Goal: Task Accomplishment & Management: Complete application form

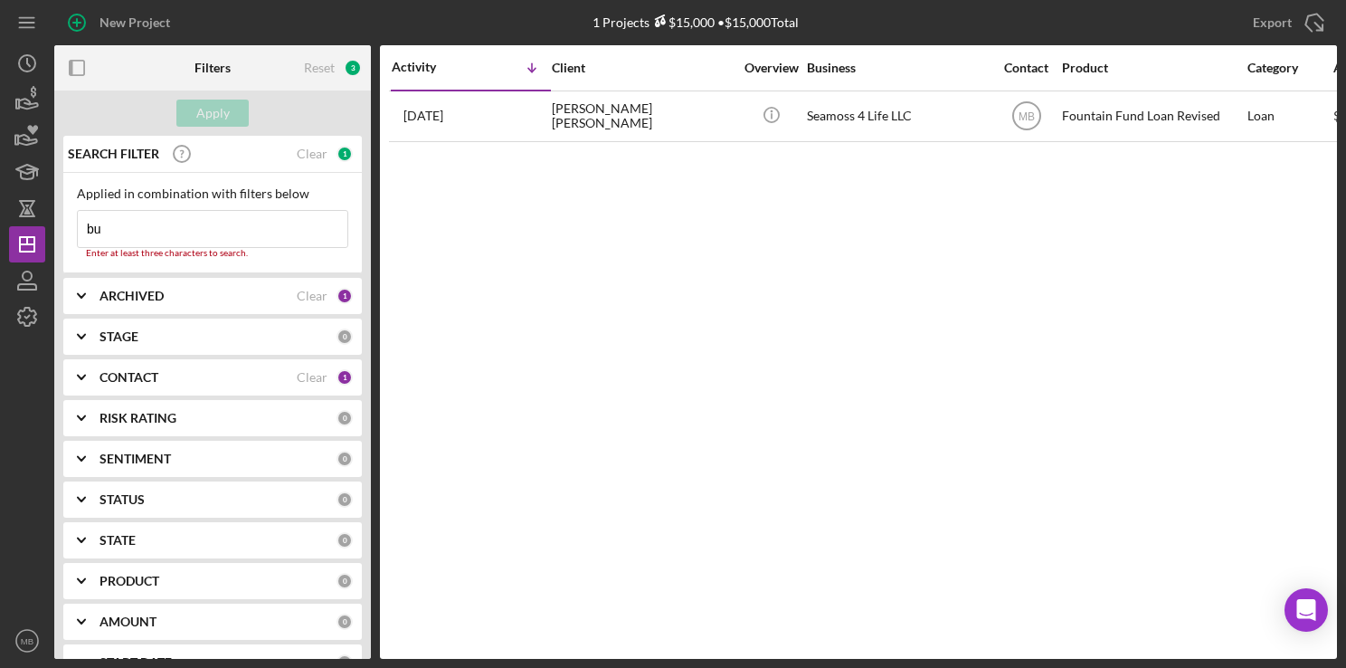
type input "b"
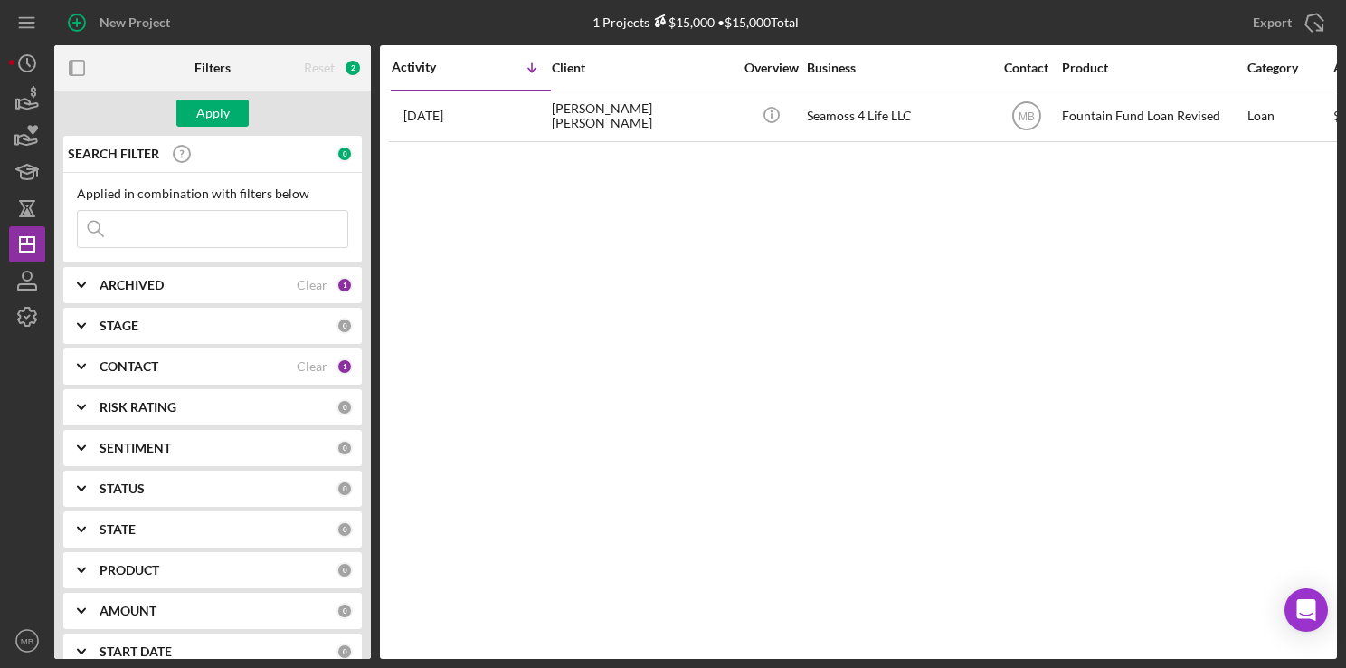
click at [203, 221] on input at bounding box center [213, 229] width 270 height 36
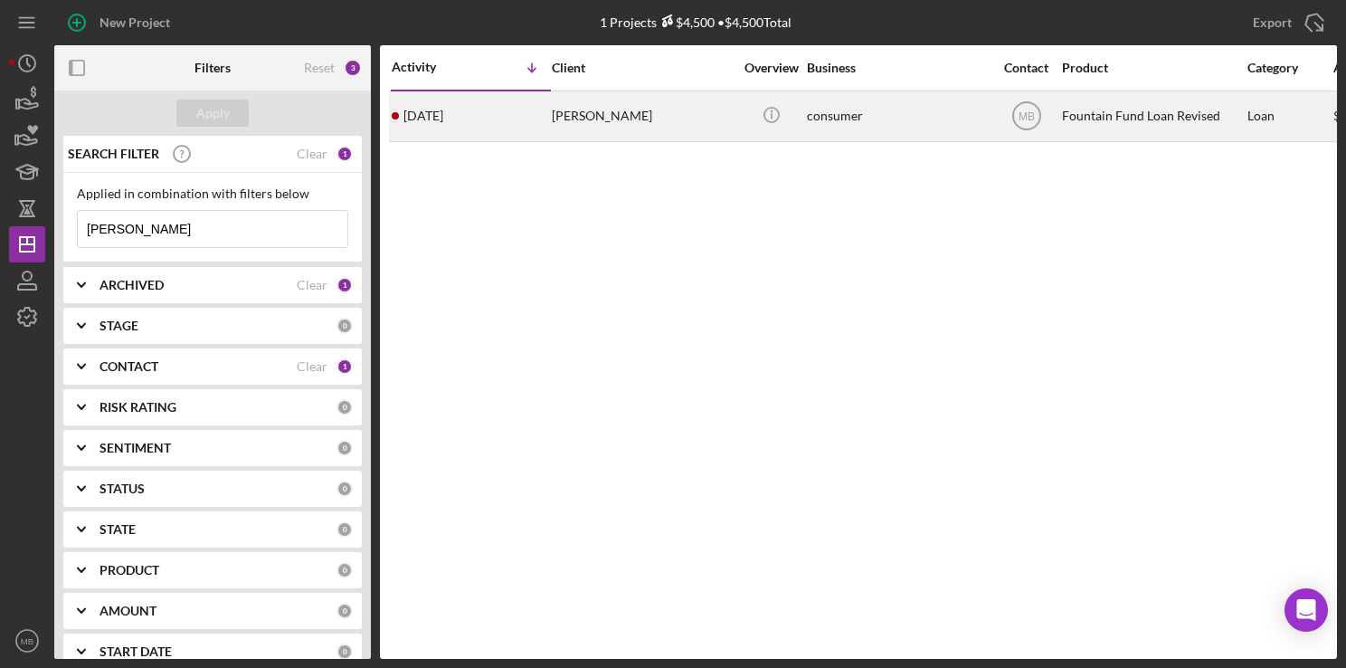
type input "mcduffie"
click at [504, 121] on div "3 days ago George McDuffie" at bounding box center [471, 116] width 158 height 48
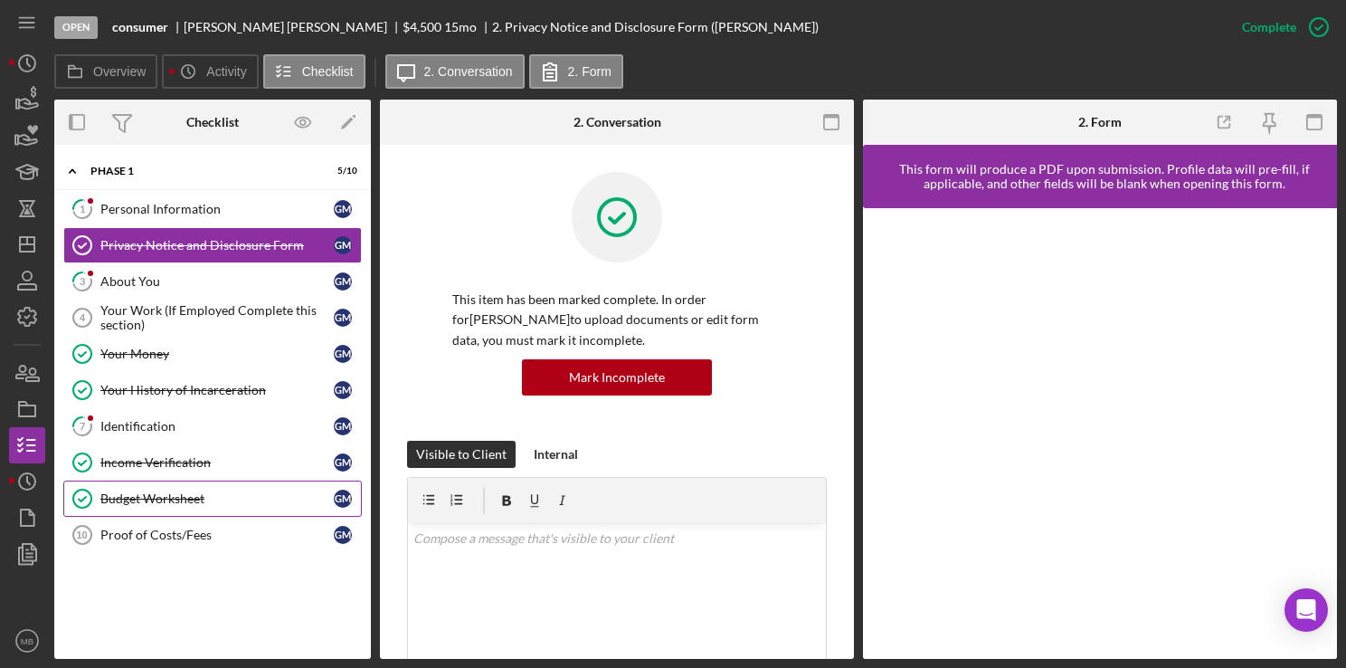
click at [204, 491] on div "Budget Worksheet" at bounding box center [216, 498] width 233 height 14
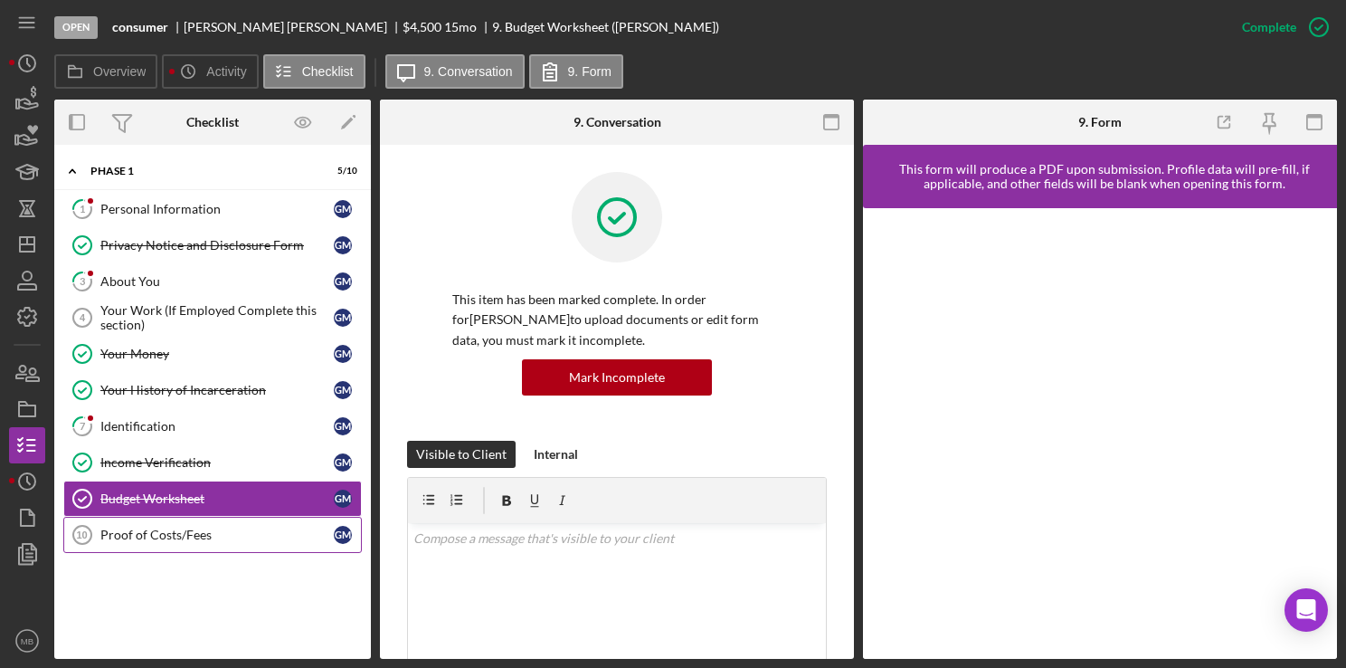
click at [170, 527] on div "Proof of Costs/Fees" at bounding box center [216, 534] width 233 height 14
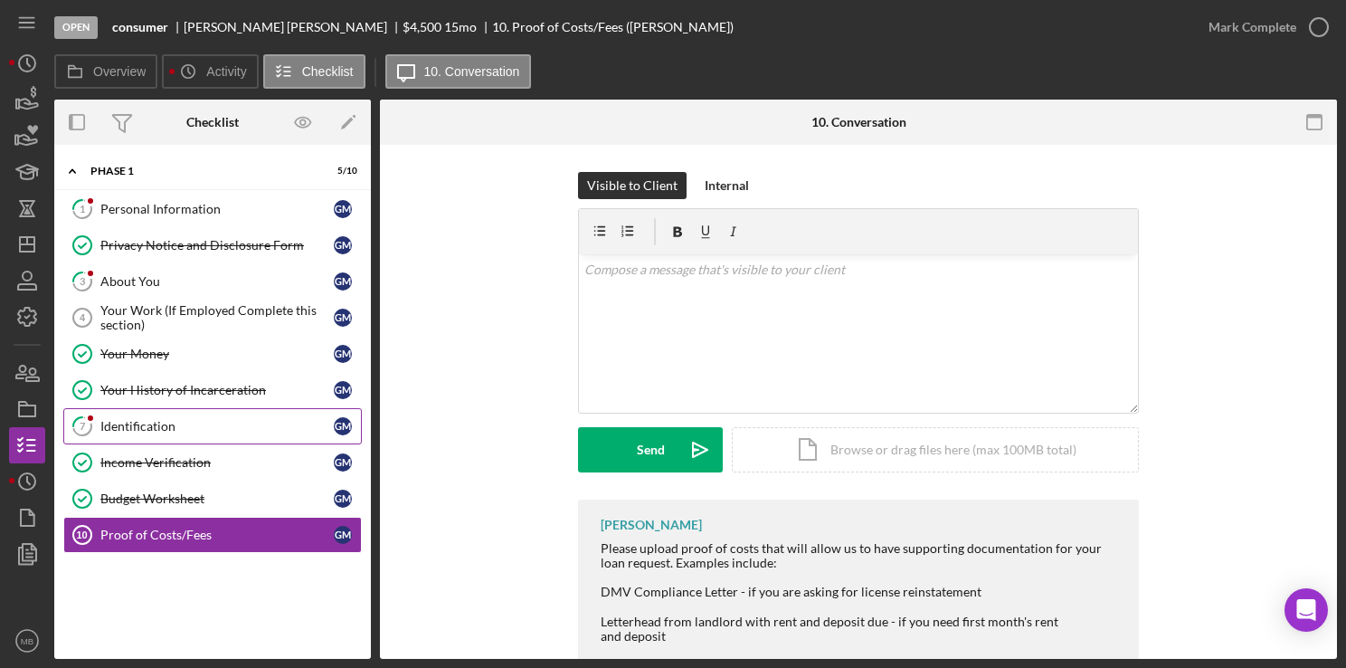
click at [147, 421] on div "Identification" at bounding box center [216, 426] width 233 height 14
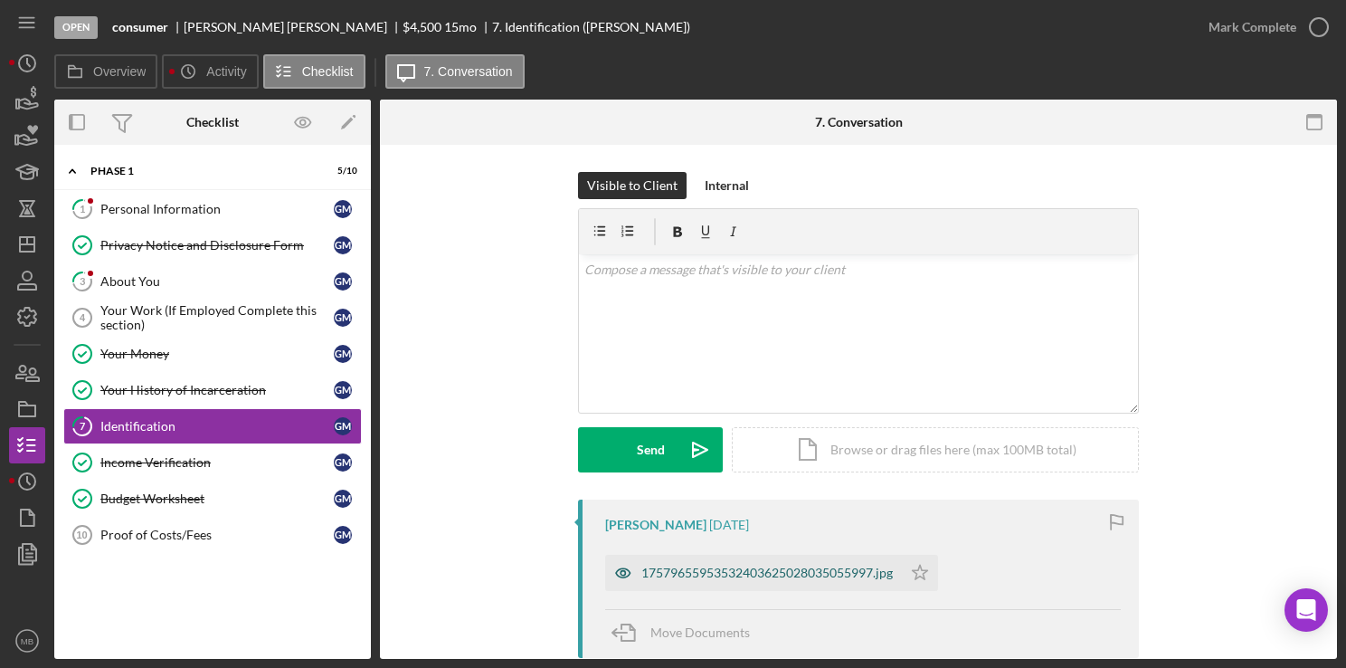
click at [688, 568] on div "17579655953532403625028035055997.jpg" at bounding box center [767, 572] width 252 height 14
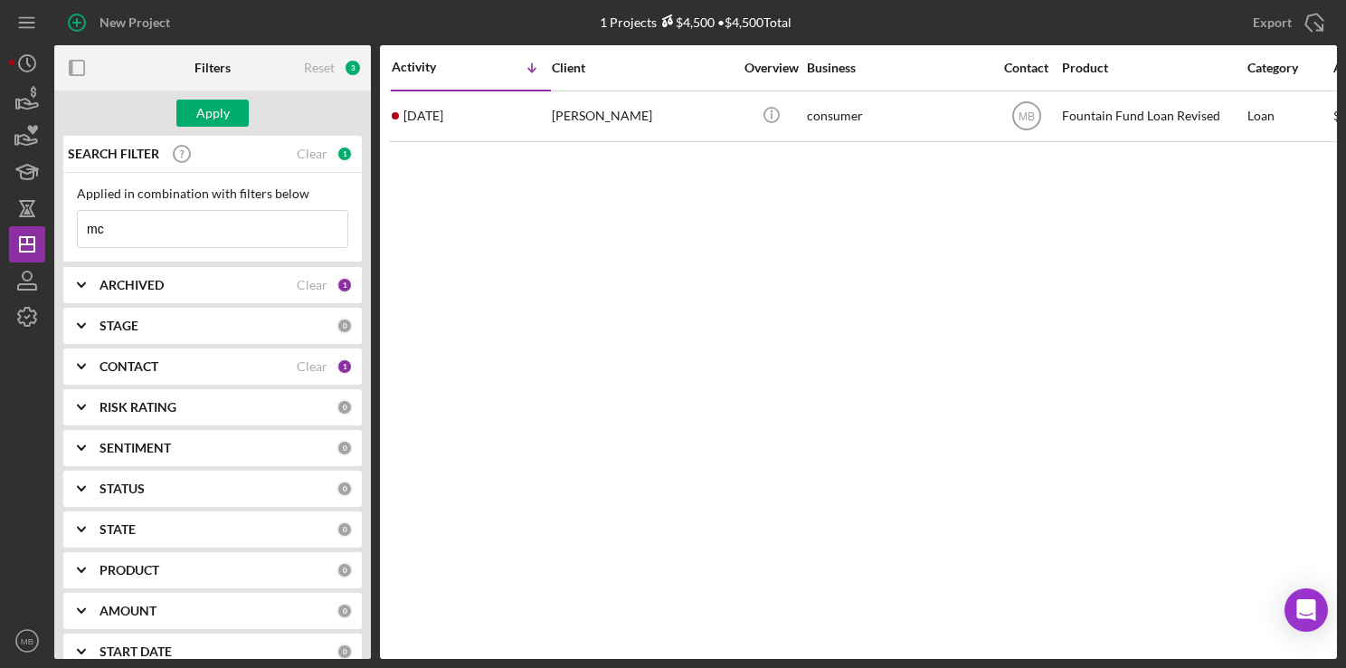
type input "m"
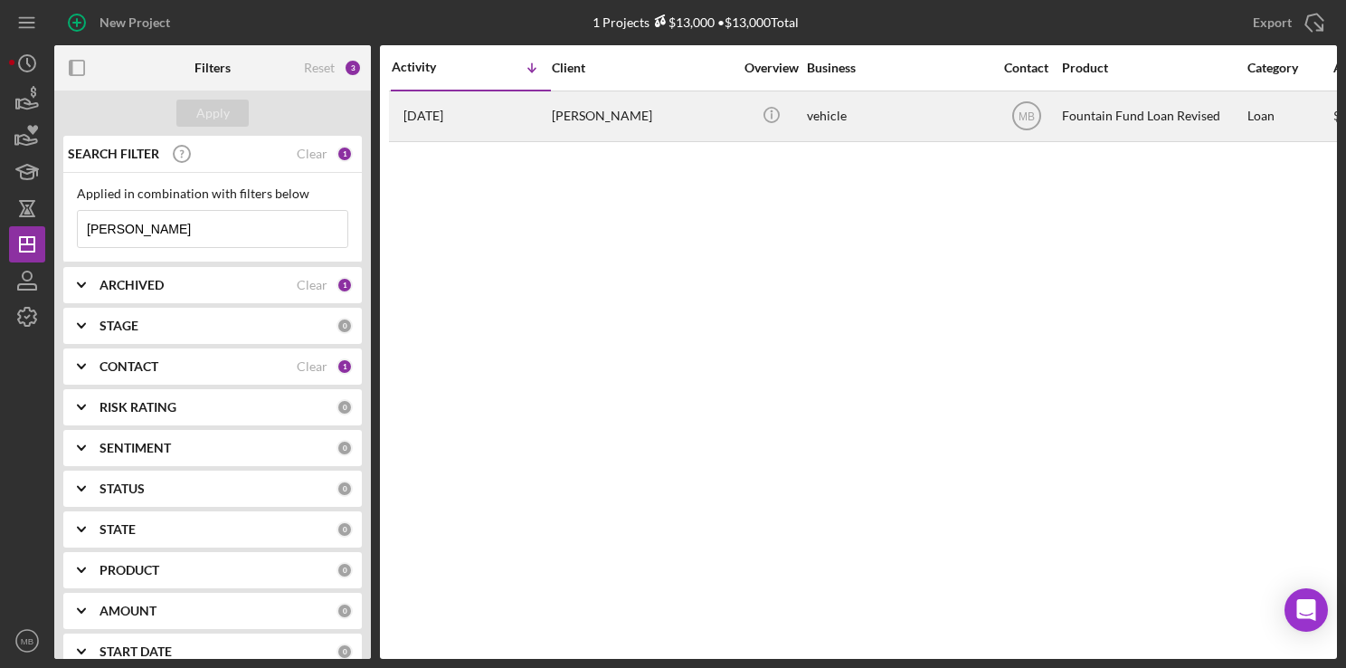
type input "[PERSON_NAME]"
click at [492, 103] on div "2 days ago Anthony Sharpe" at bounding box center [471, 116] width 158 height 48
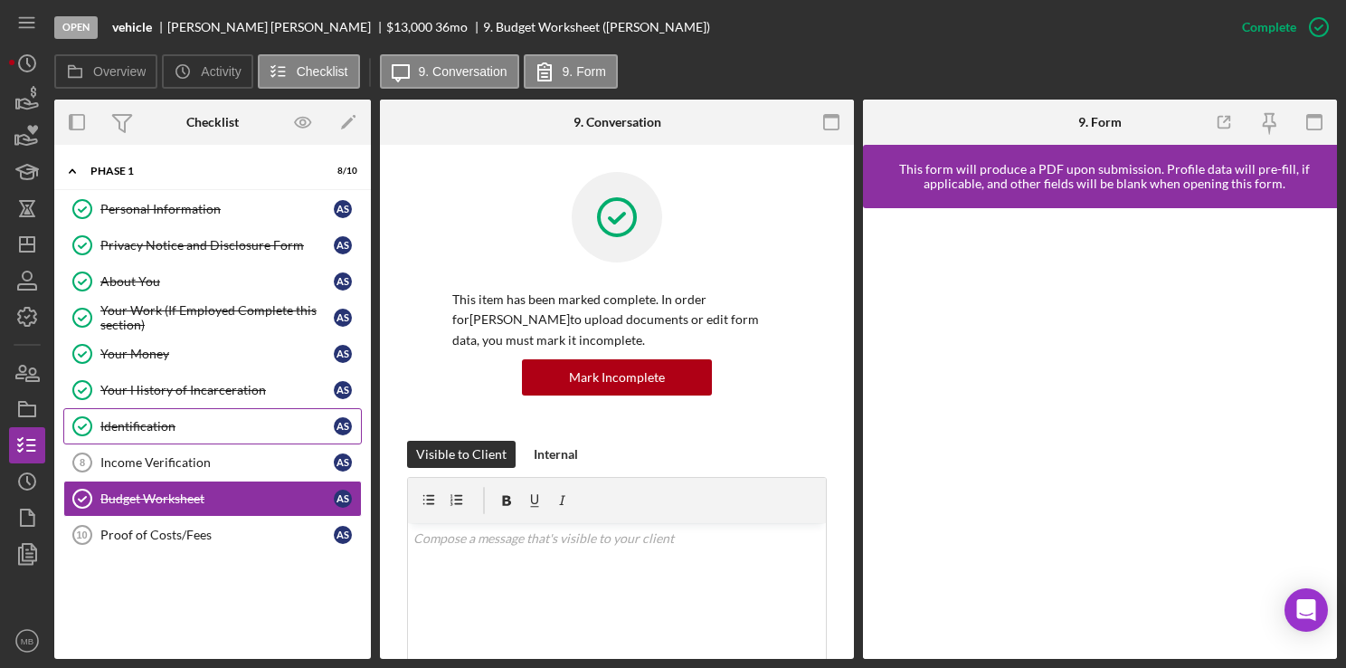
click at [213, 414] on link "Identification Identification A S" at bounding box center [212, 426] width 299 height 36
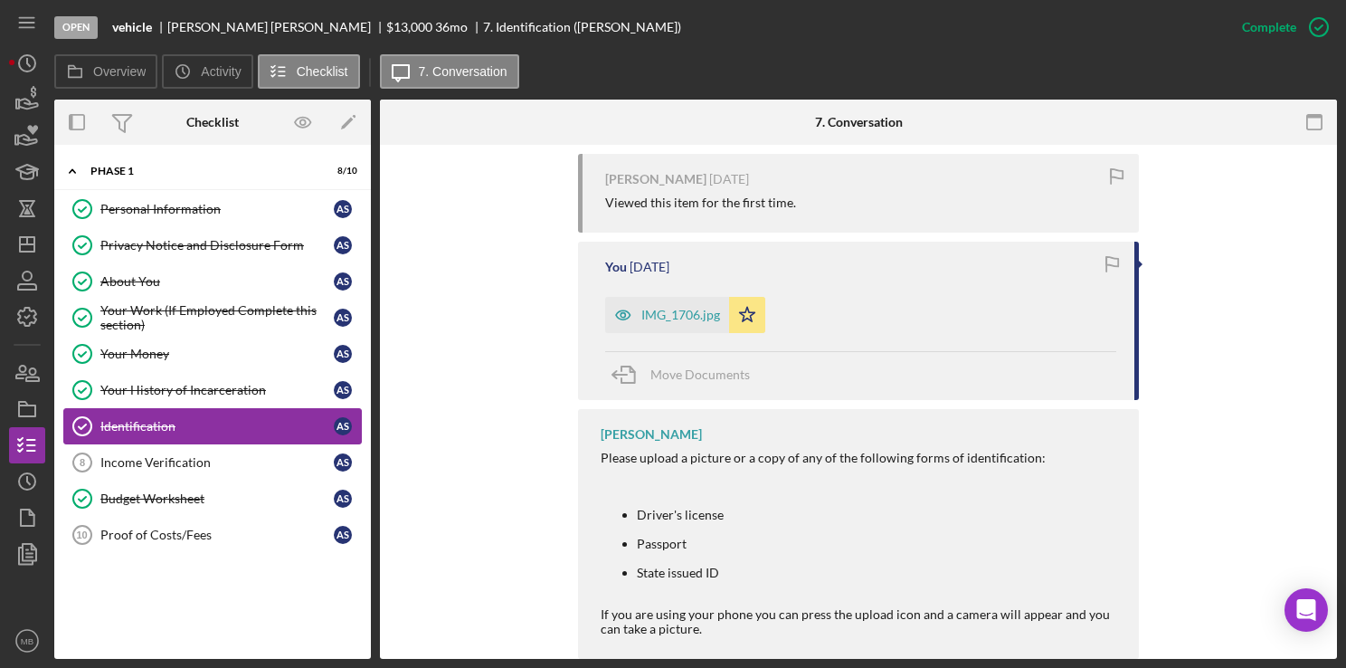
scroll to position [707, 0]
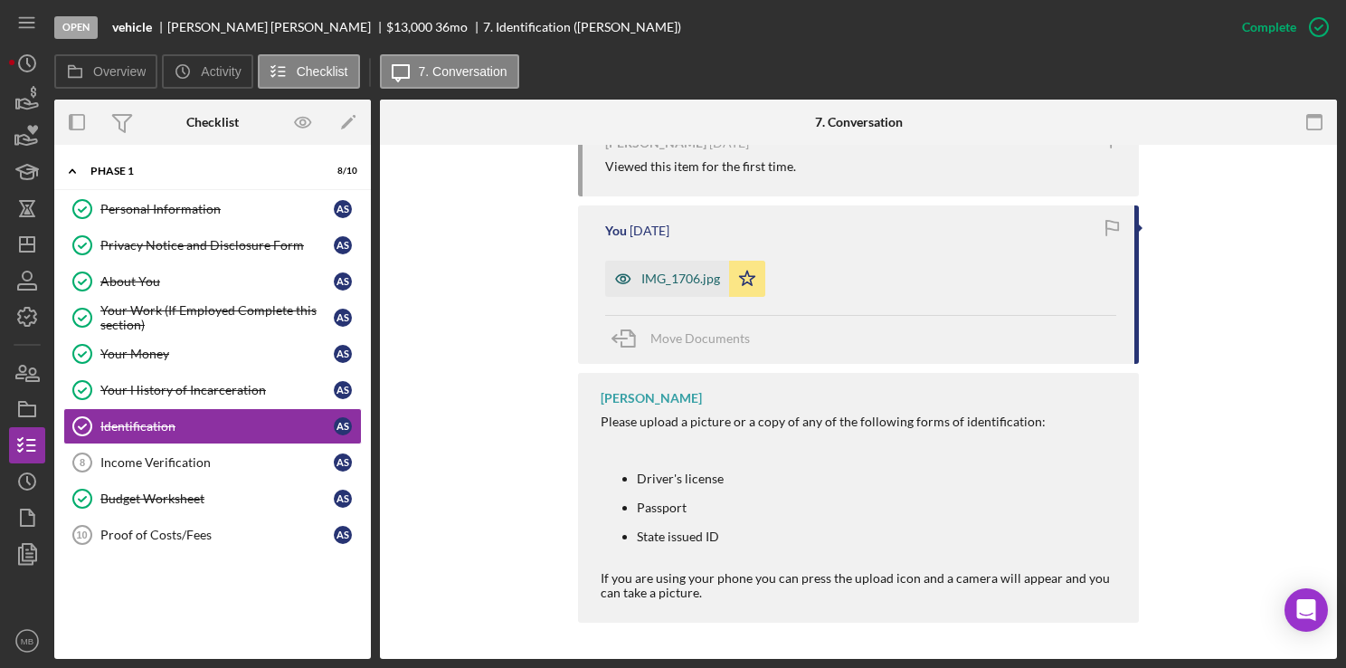
click at [670, 271] on div "IMG_1706.jpg" at bounding box center [667, 279] width 124 height 36
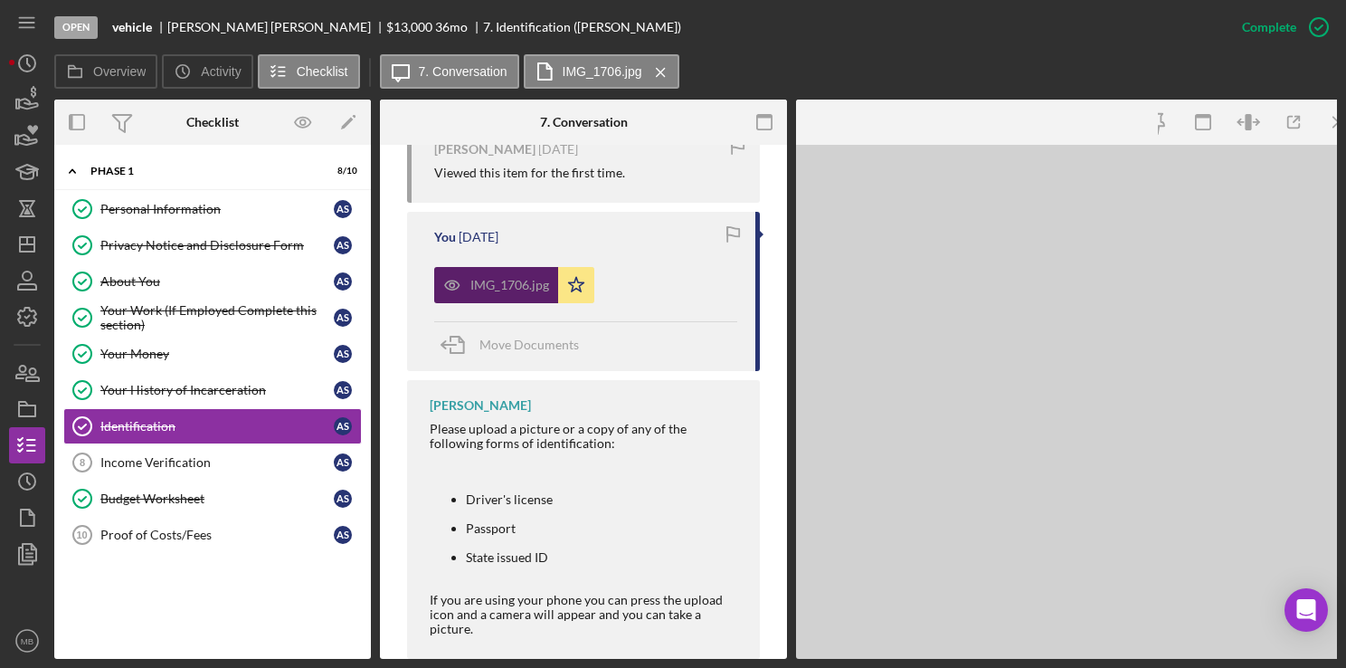
scroll to position [727, 0]
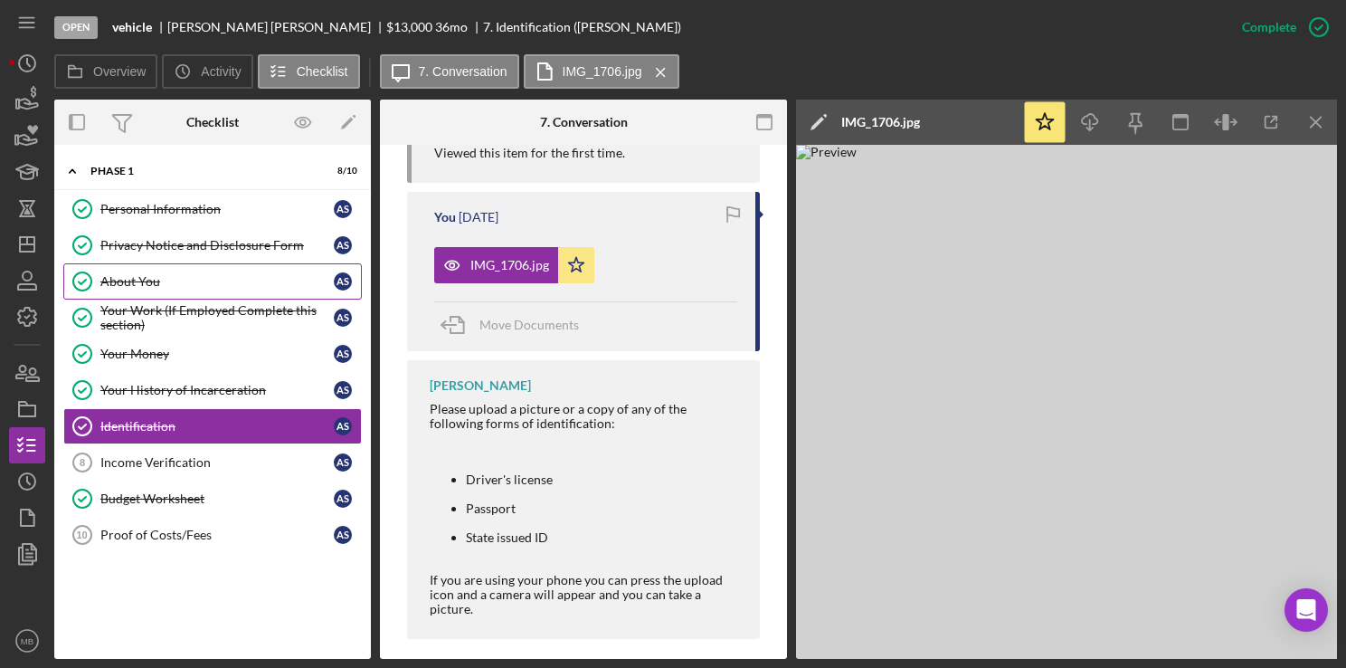
click at [189, 271] on link "About You About You A S" at bounding box center [212, 281] width 299 height 36
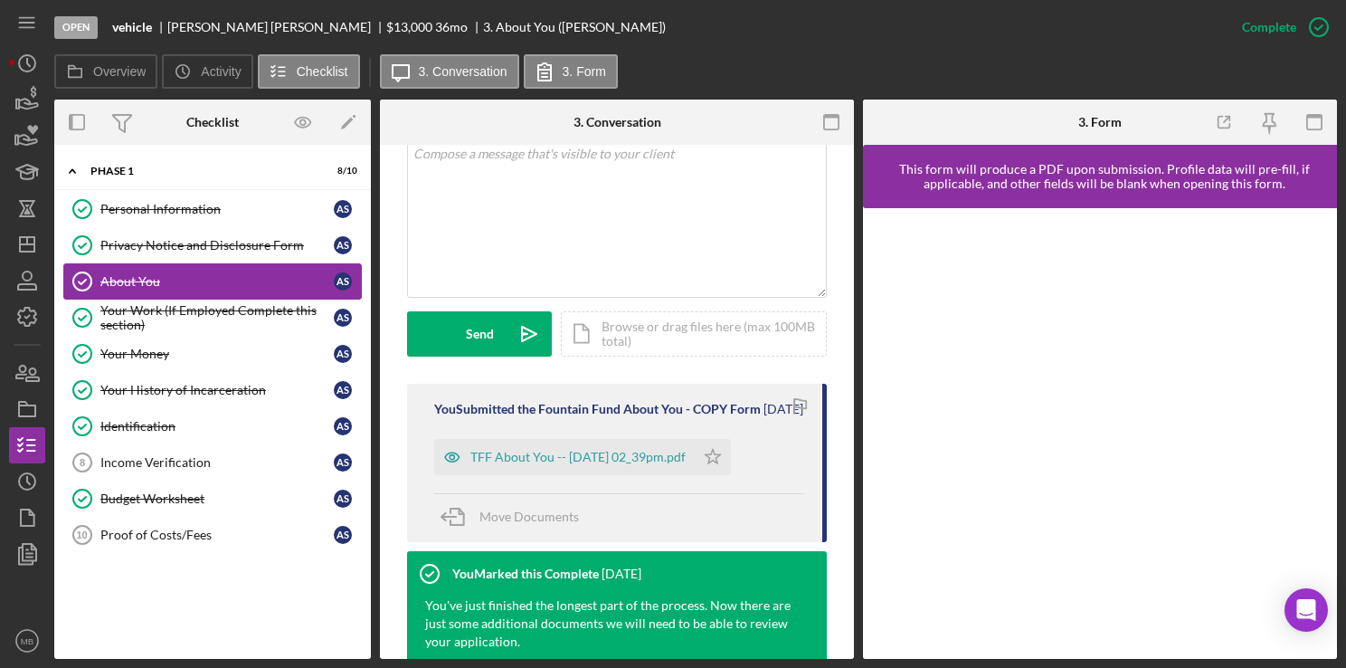
scroll to position [394, 0]
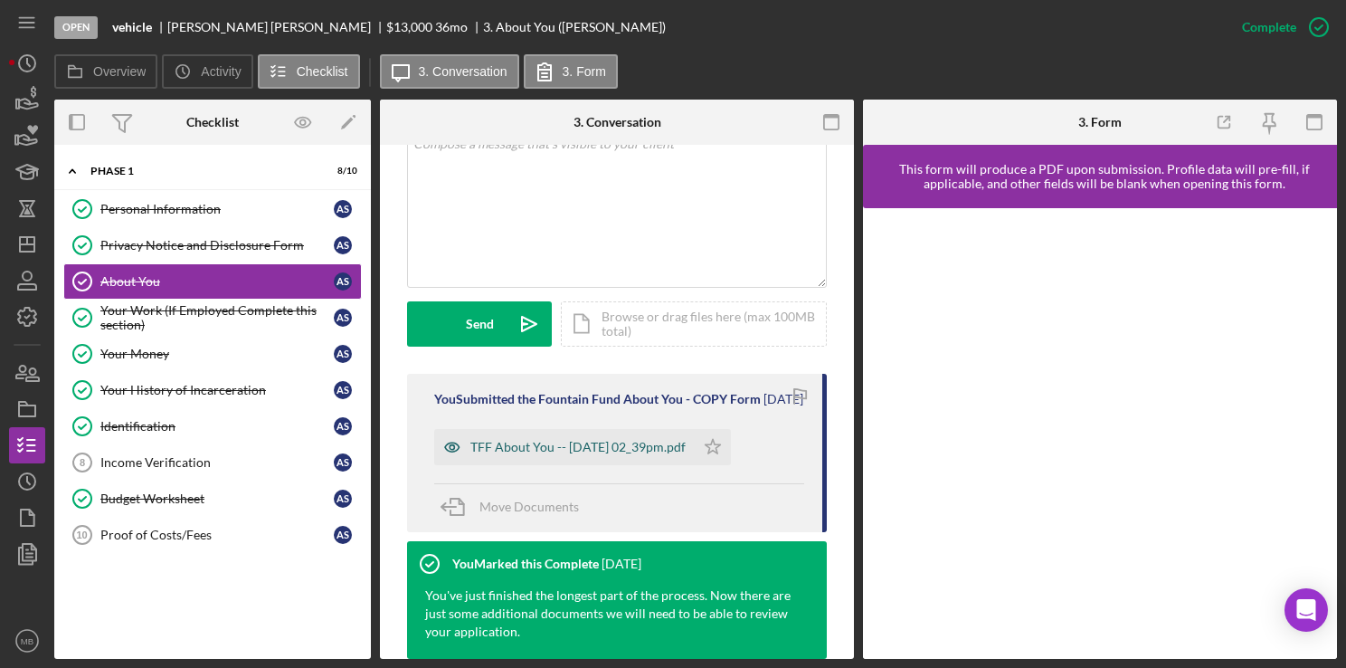
click at [637, 454] on div "TFF About You -- 2025-09-16 02_39pm.pdf" at bounding box center [577, 447] width 215 height 14
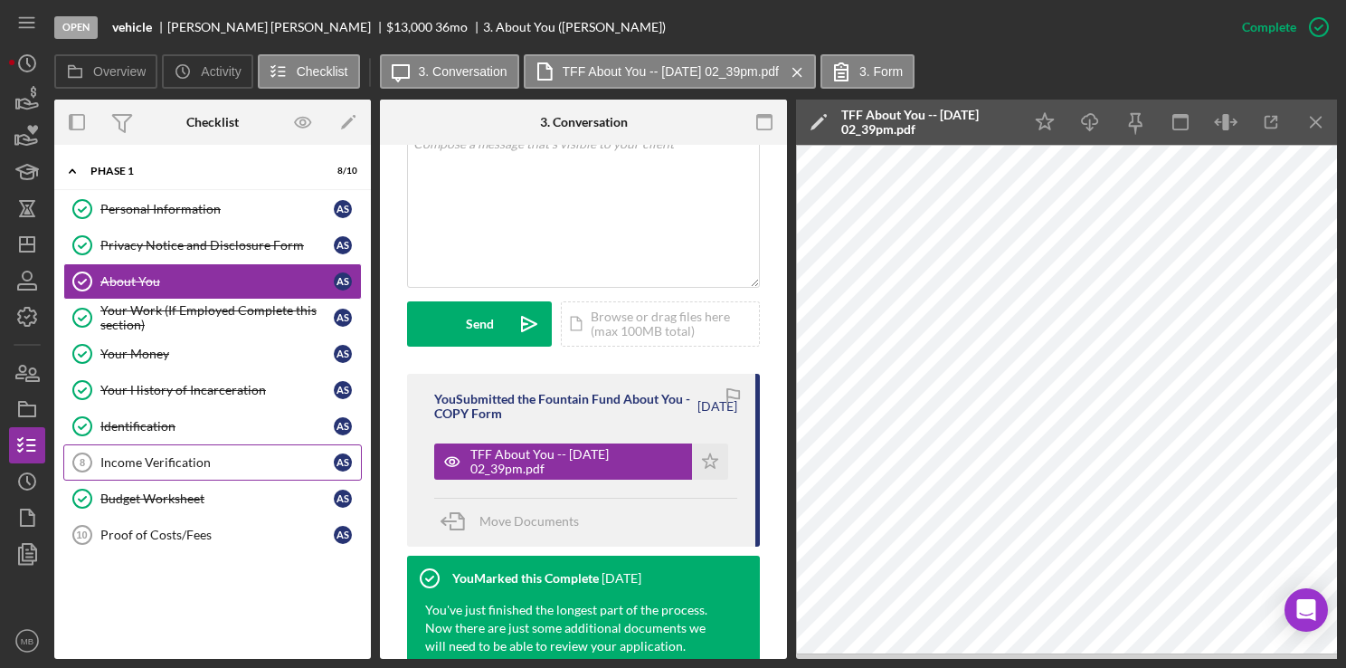
click at [204, 457] on div "Income Verification" at bounding box center [216, 462] width 233 height 14
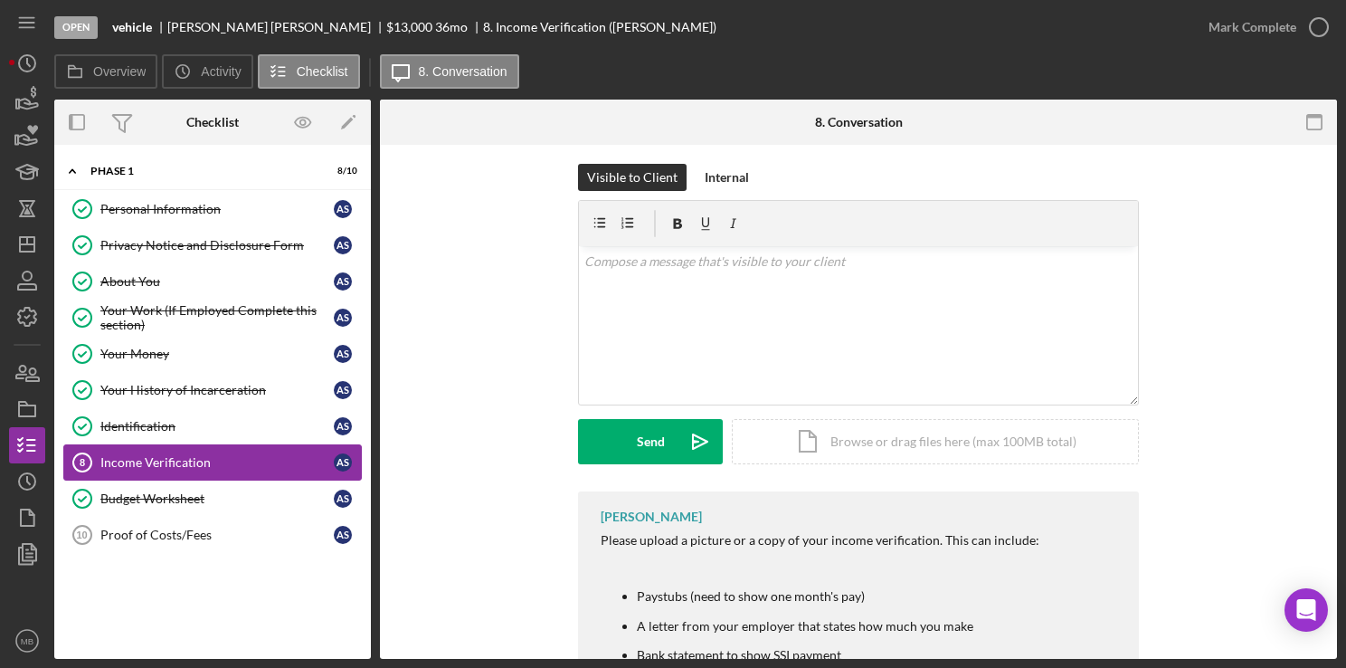
scroll to position [7, 0]
click at [185, 487] on link "Budget Worksheet Budget Worksheet A S" at bounding box center [212, 498] width 299 height 36
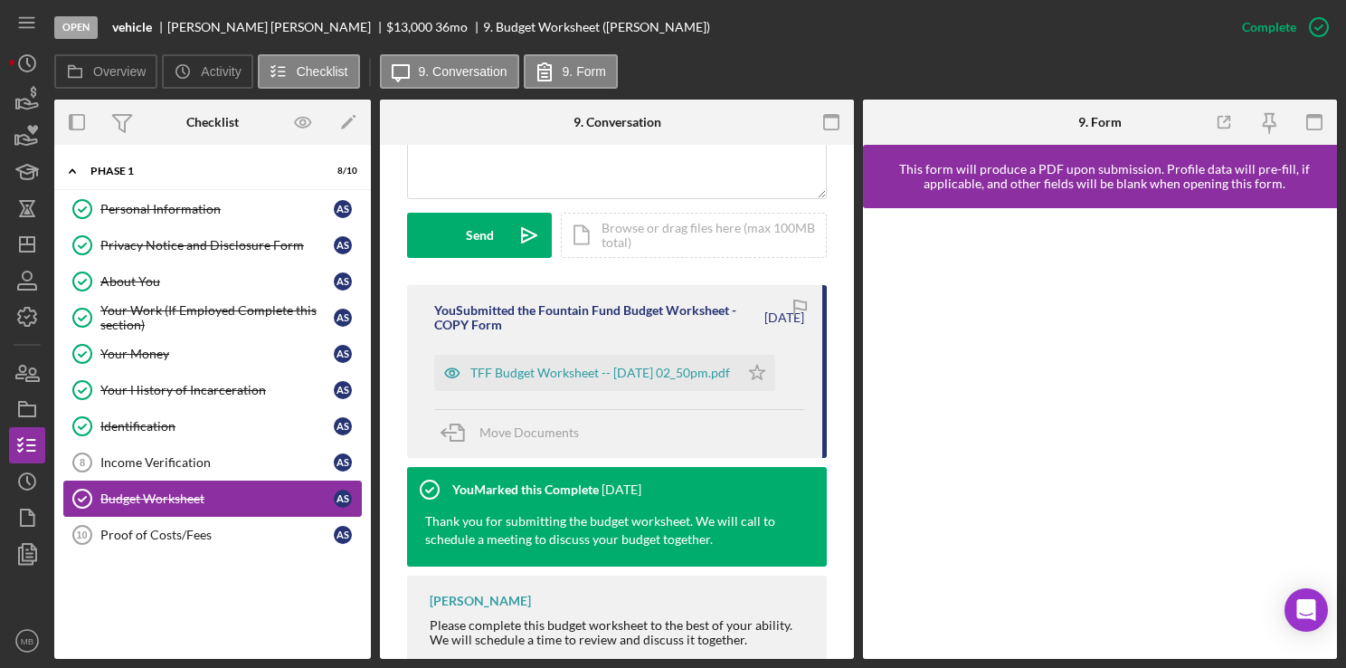
scroll to position [488, 0]
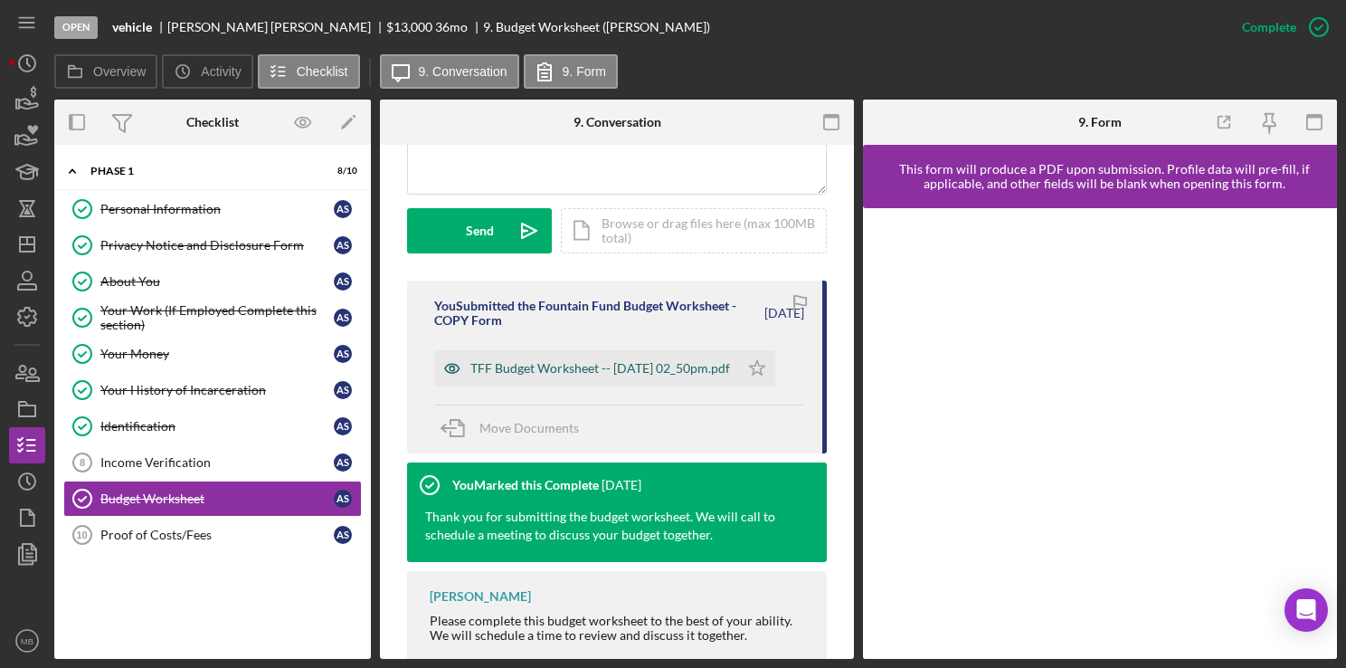
click at [631, 371] on div "TFF Budget Worksheet -- 2025-09-16 02_50pm.pdf" at bounding box center [600, 368] width 260 height 14
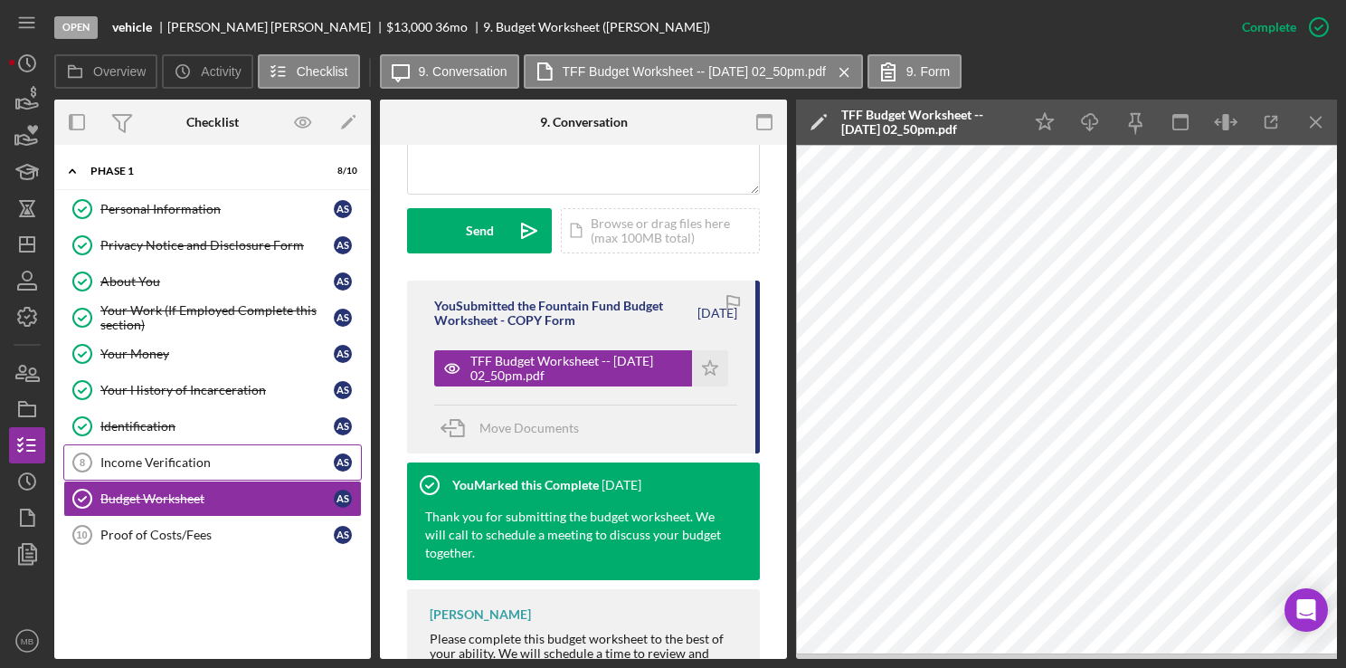
drag, startPoint x: 631, startPoint y: 371, endPoint x: 224, endPoint y: 457, distance: 416.1
click at [224, 457] on div "Personal Information Personal Information A S Privacy Notice and Disclosure For…" at bounding box center [212, 376] width 317 height 371
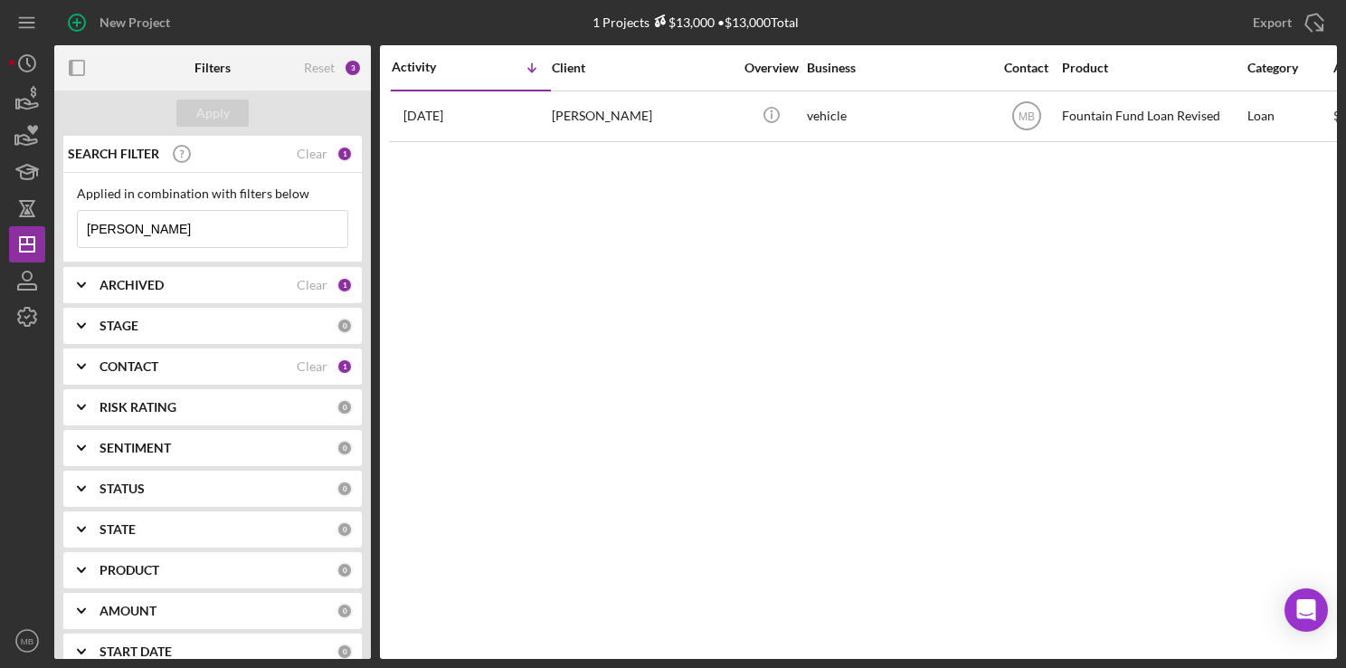
click at [180, 234] on input "[PERSON_NAME]" at bounding box center [213, 229] width 270 height 36
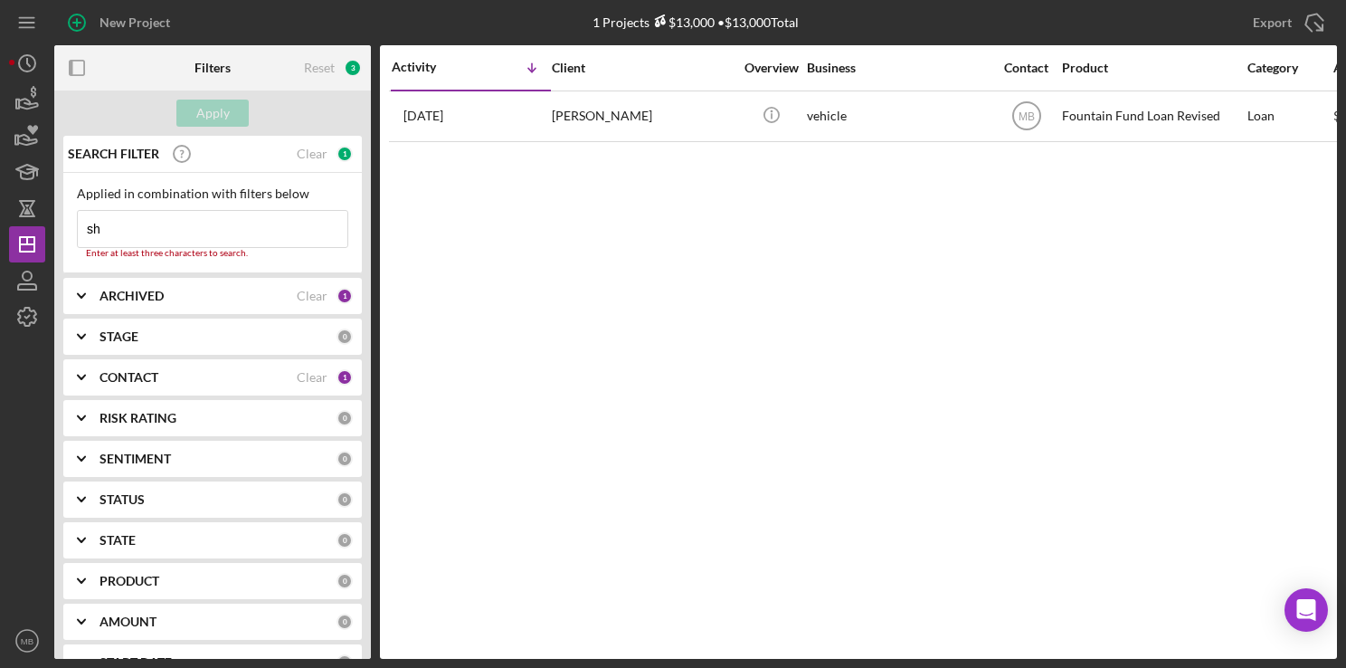
type input "s"
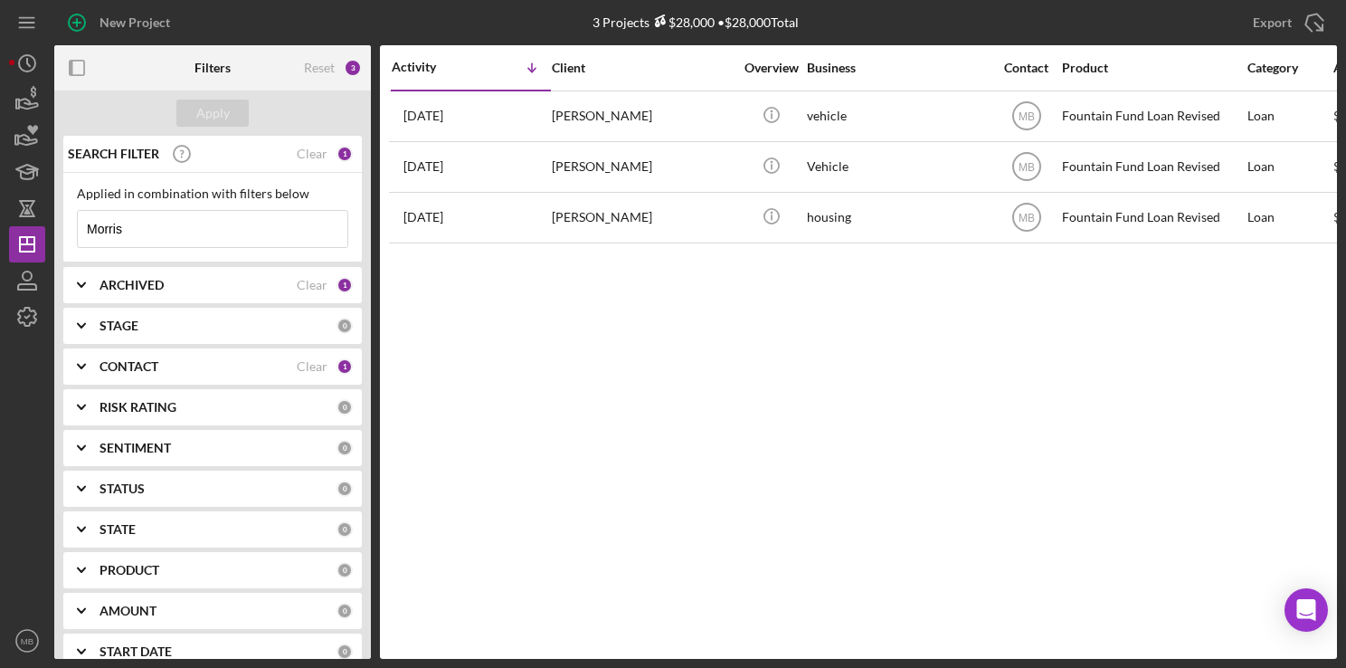
click at [83, 230] on input "Morris" at bounding box center [213, 229] width 270 height 36
type input "Morris"
click at [80, 23] on icon "button" at bounding box center [76, 22] width 9 height 9
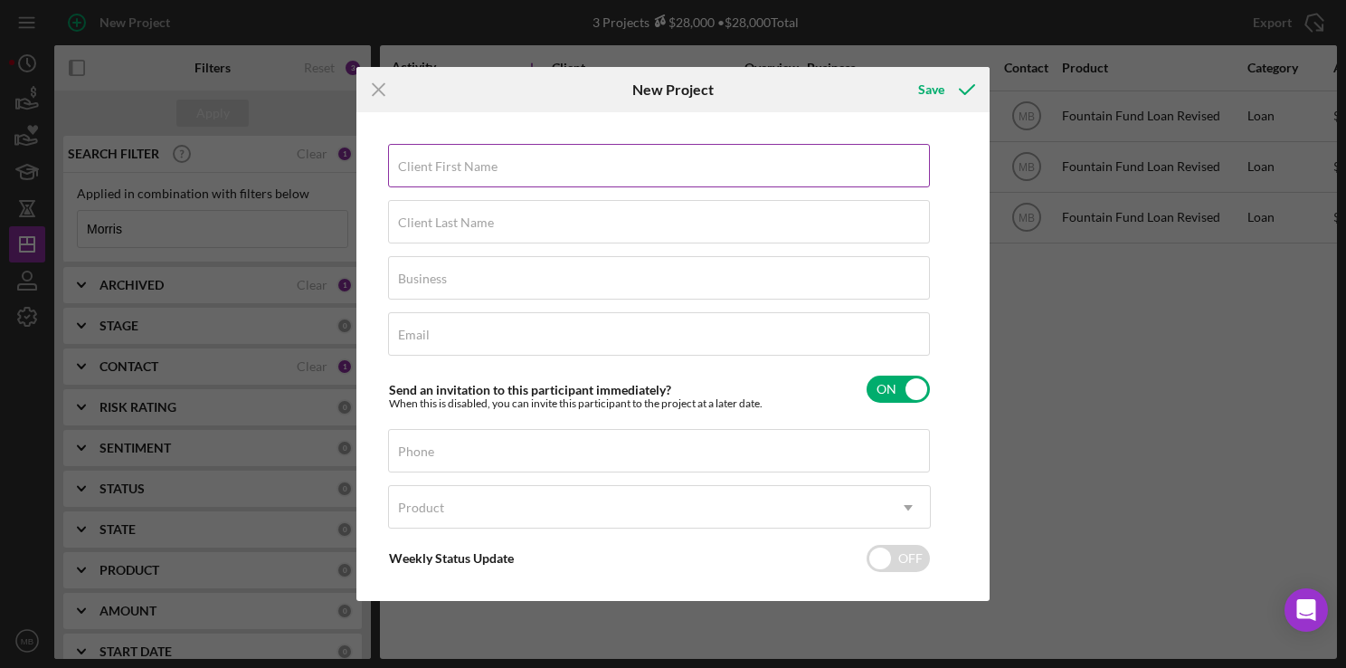
click at [784, 170] on div "Client First Name Required" at bounding box center [659, 166] width 543 height 45
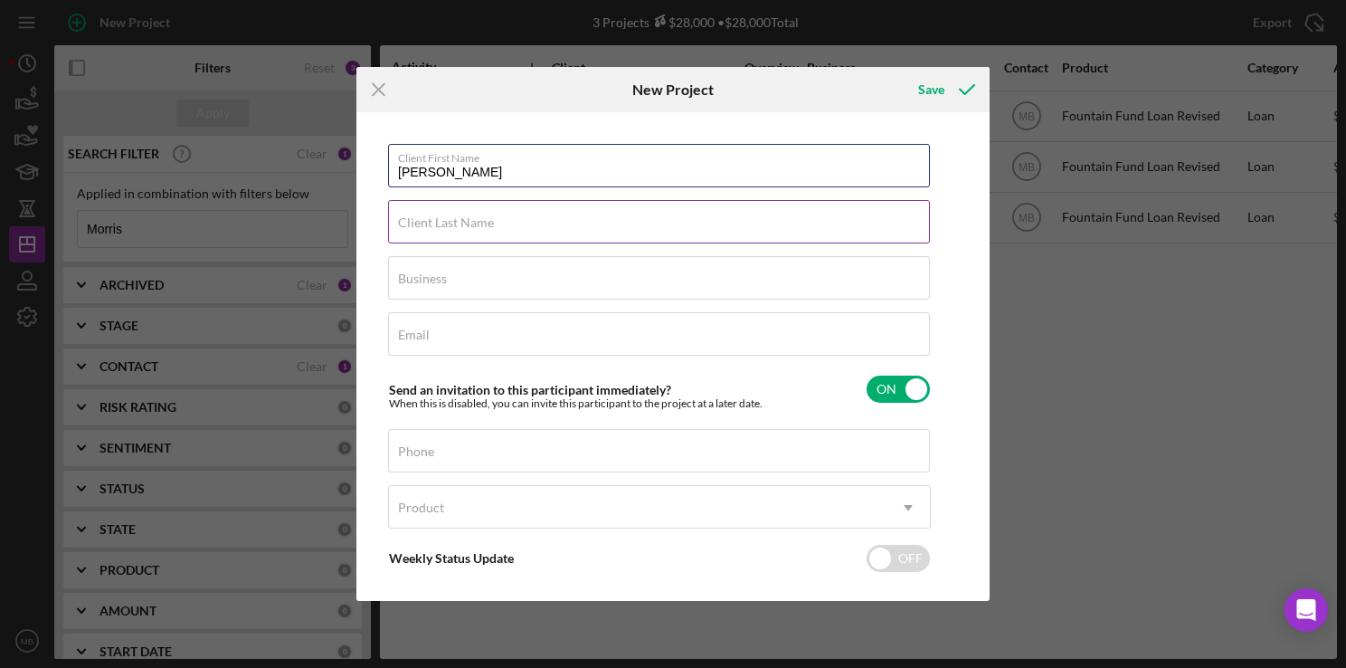
type input "[PERSON_NAME]"
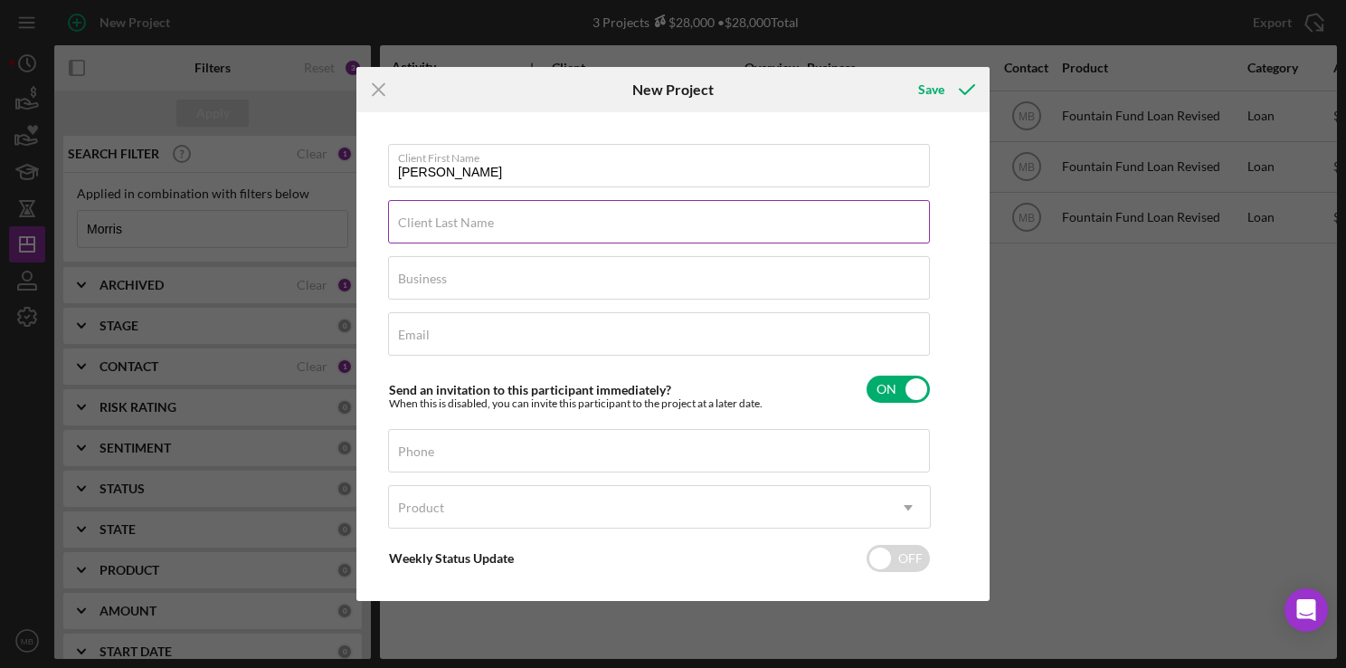
click at [740, 232] on input "Client Last Name" at bounding box center [659, 221] width 542 height 43
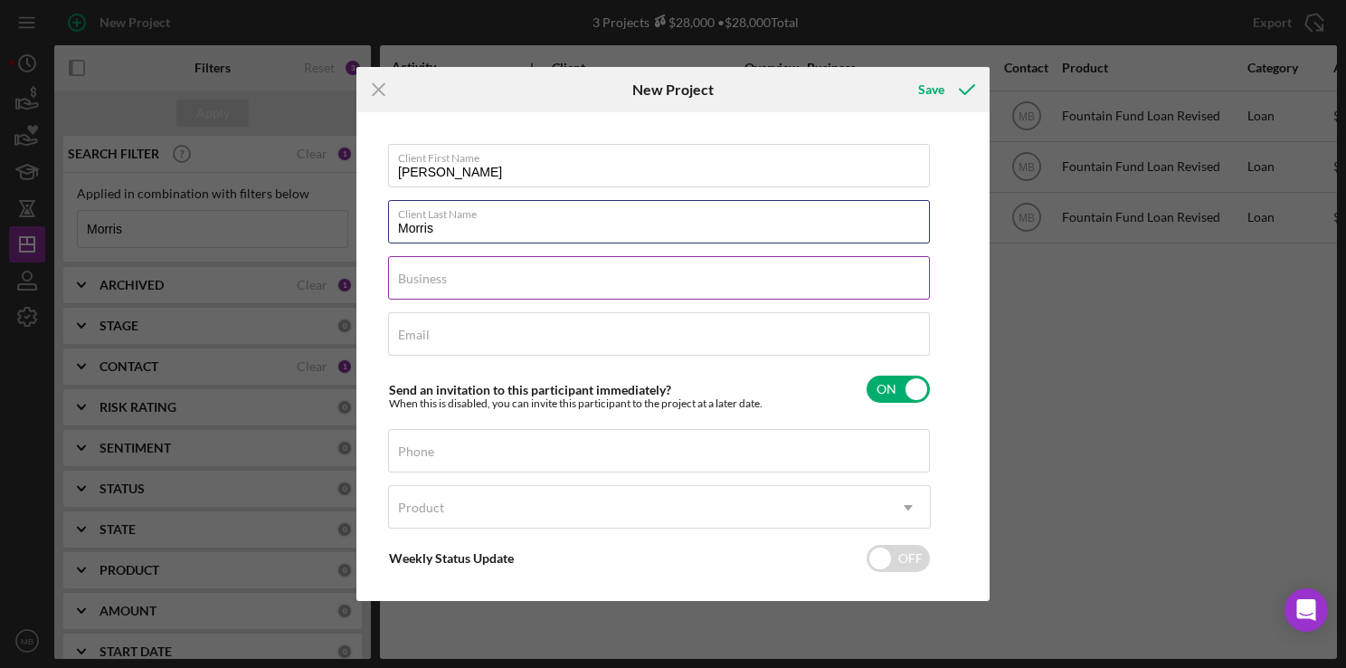
type input "Morris"
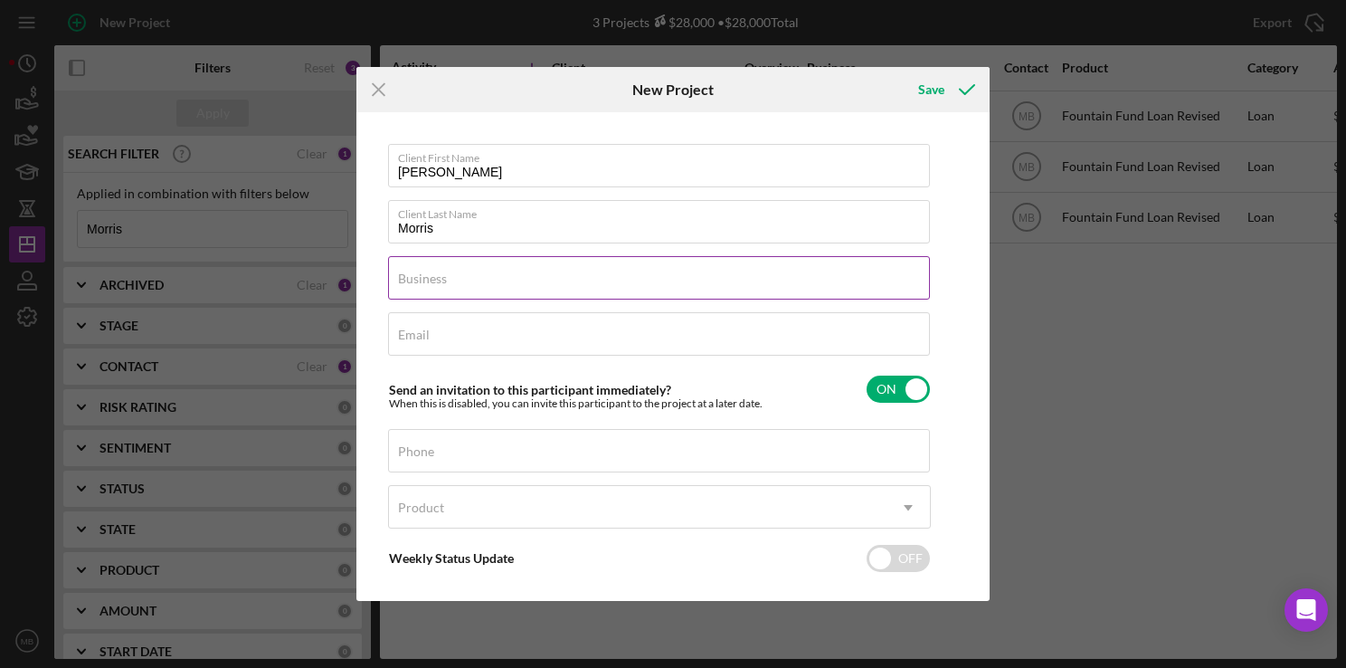
click at [774, 287] on input "Business" at bounding box center [659, 277] width 542 height 43
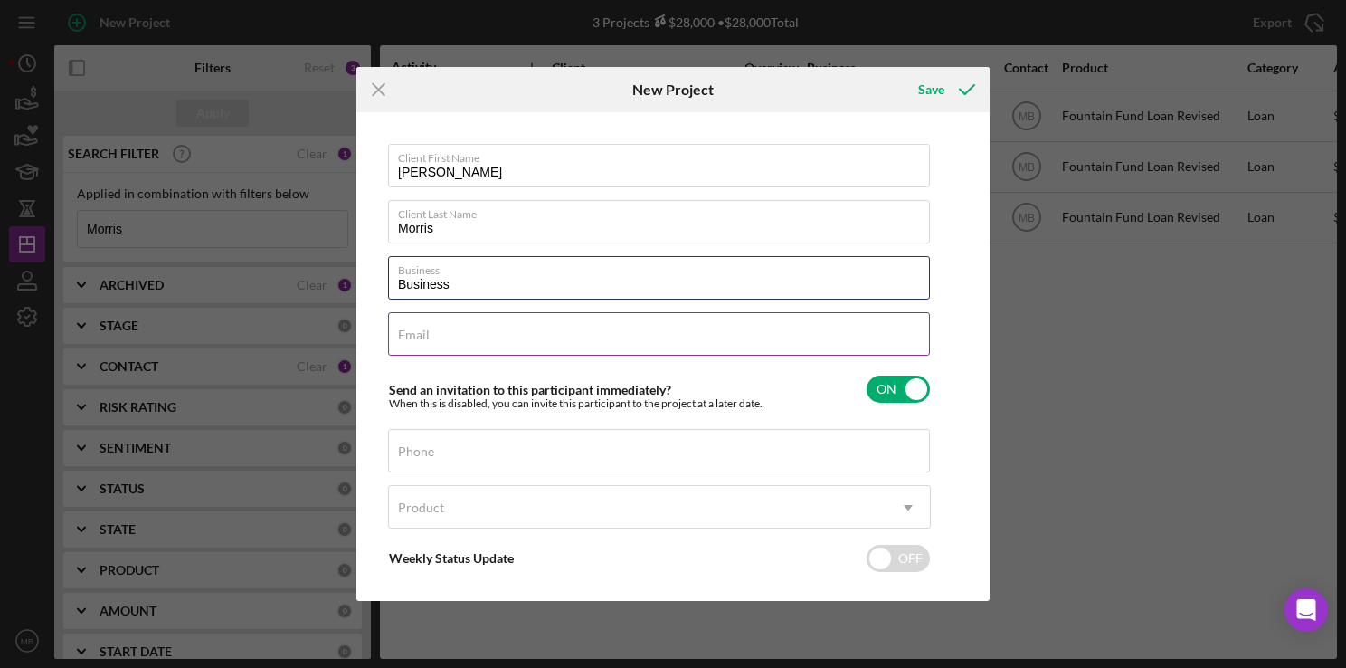
type input "Business"
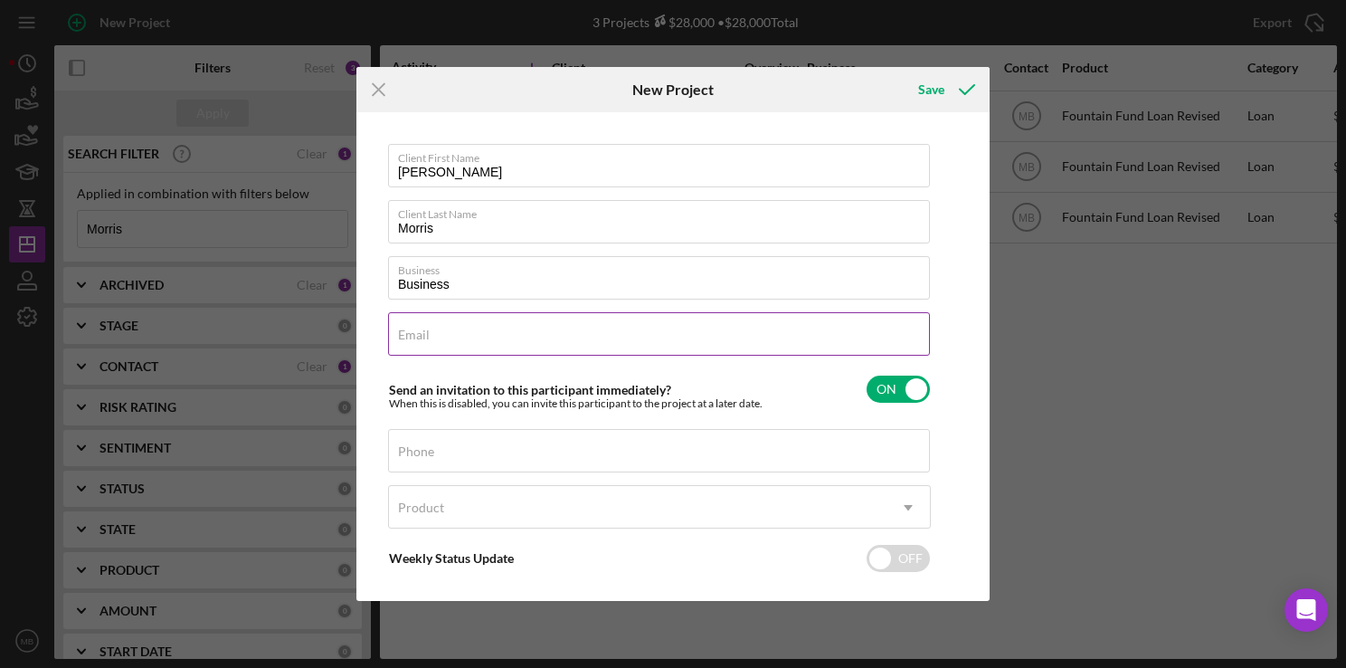
click at [800, 343] on input "Email" at bounding box center [659, 333] width 542 height 43
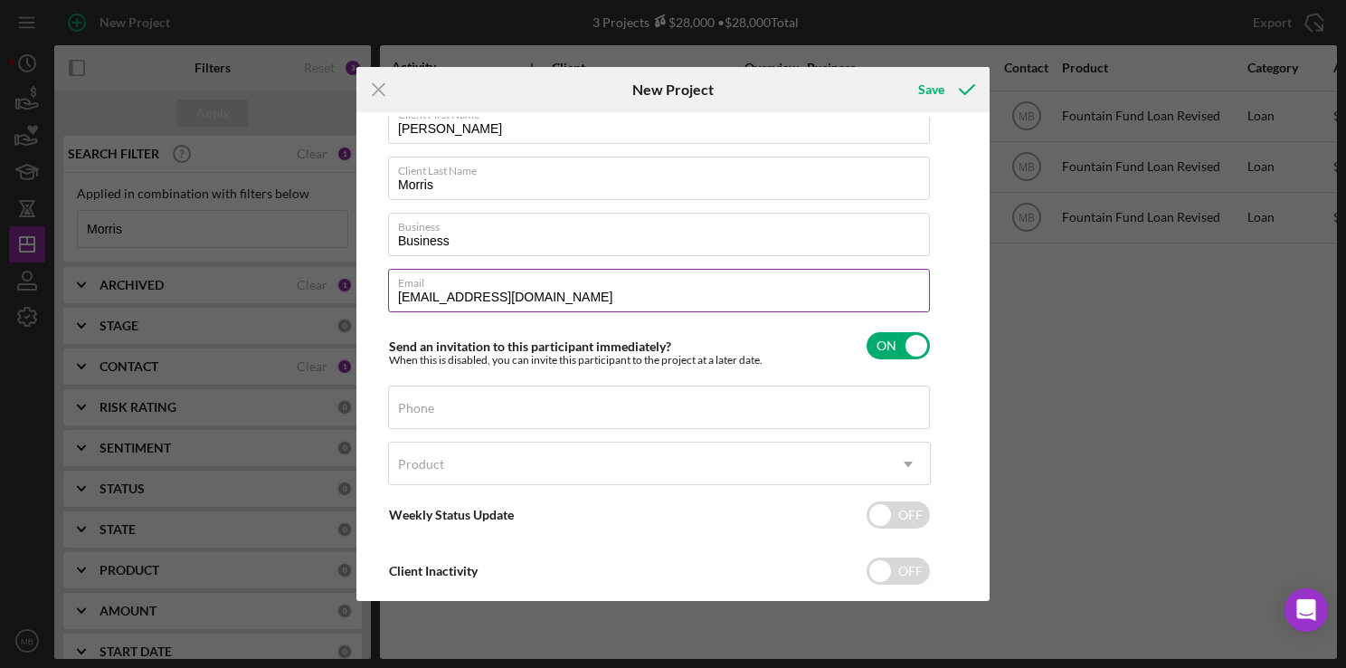
scroll to position [63, 0]
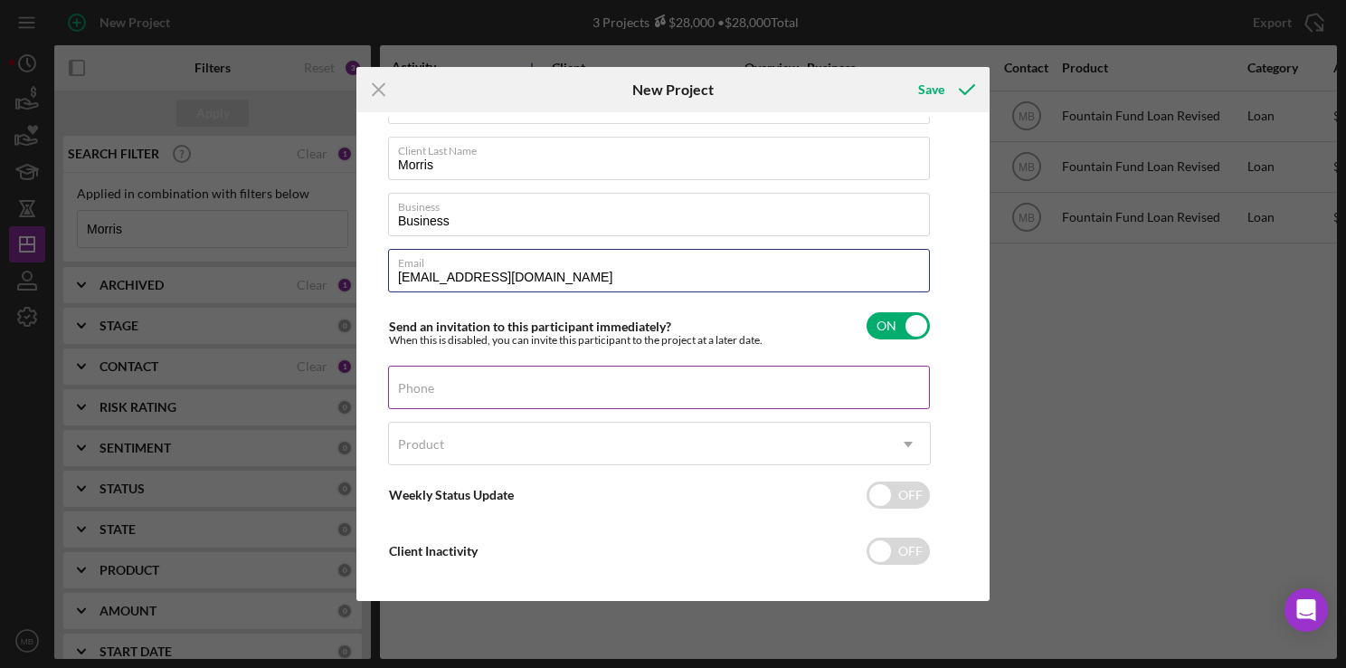
type input "[EMAIL_ADDRESS][DOMAIN_NAME]"
click at [683, 389] on div "Phone" at bounding box center [659, 388] width 543 height 45
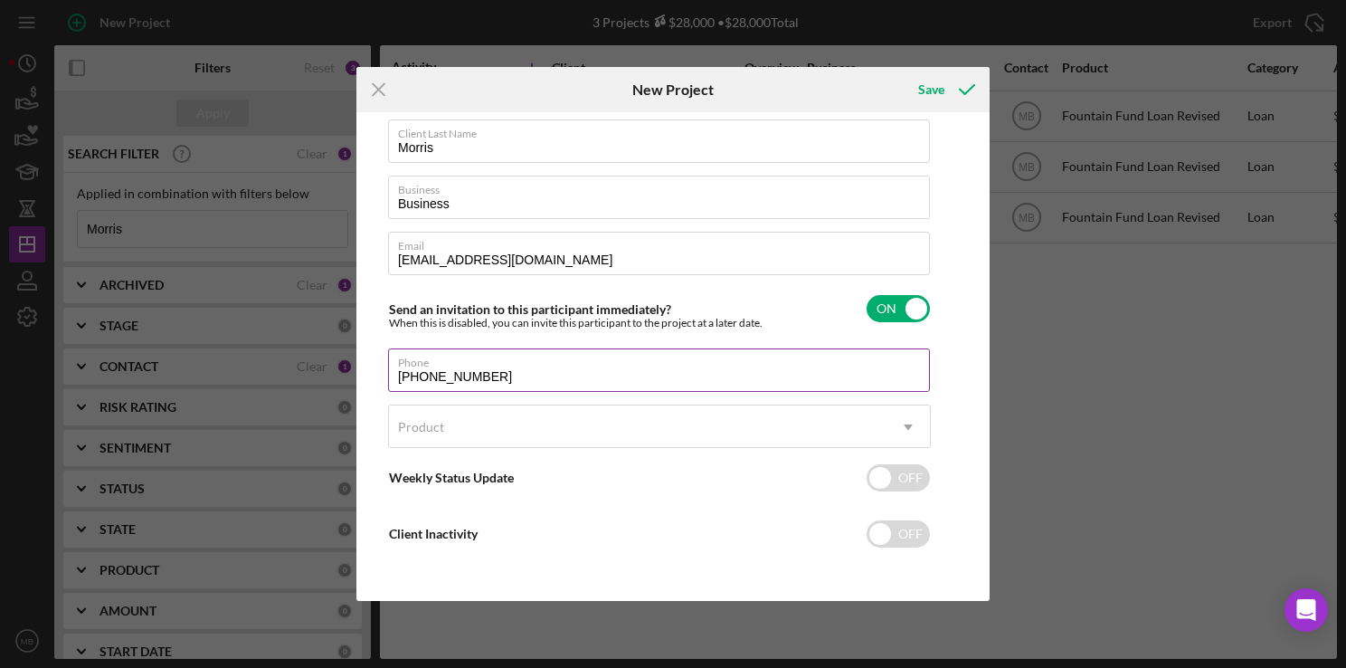
type input "[PHONE_NUMBER]"
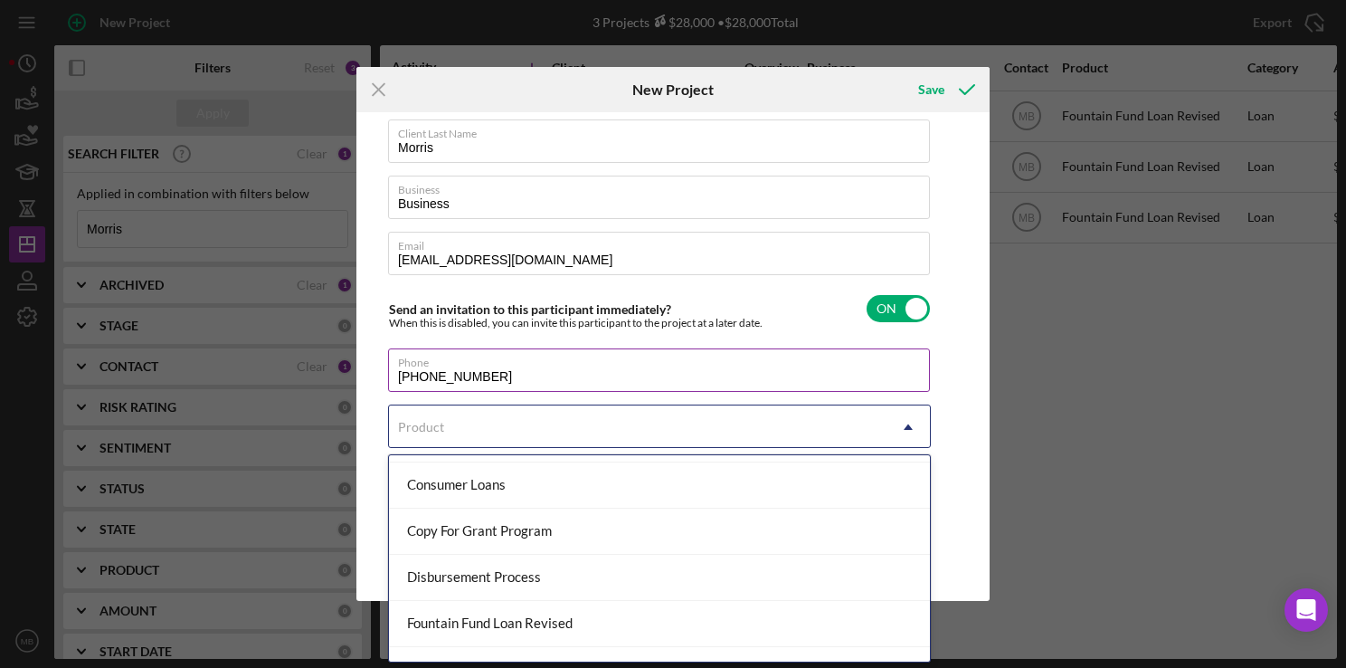
scroll to position [160, 0]
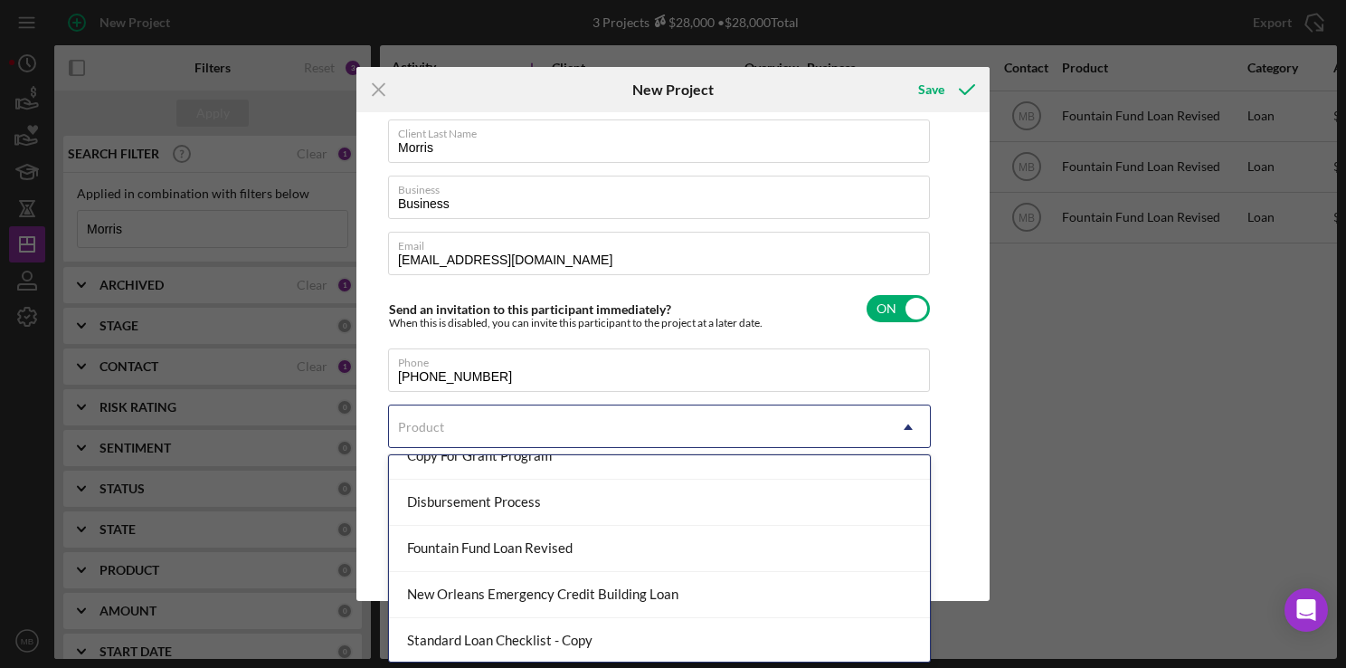
click at [641, 559] on div "Fountain Fund Loan Revised" at bounding box center [659, 549] width 541 height 46
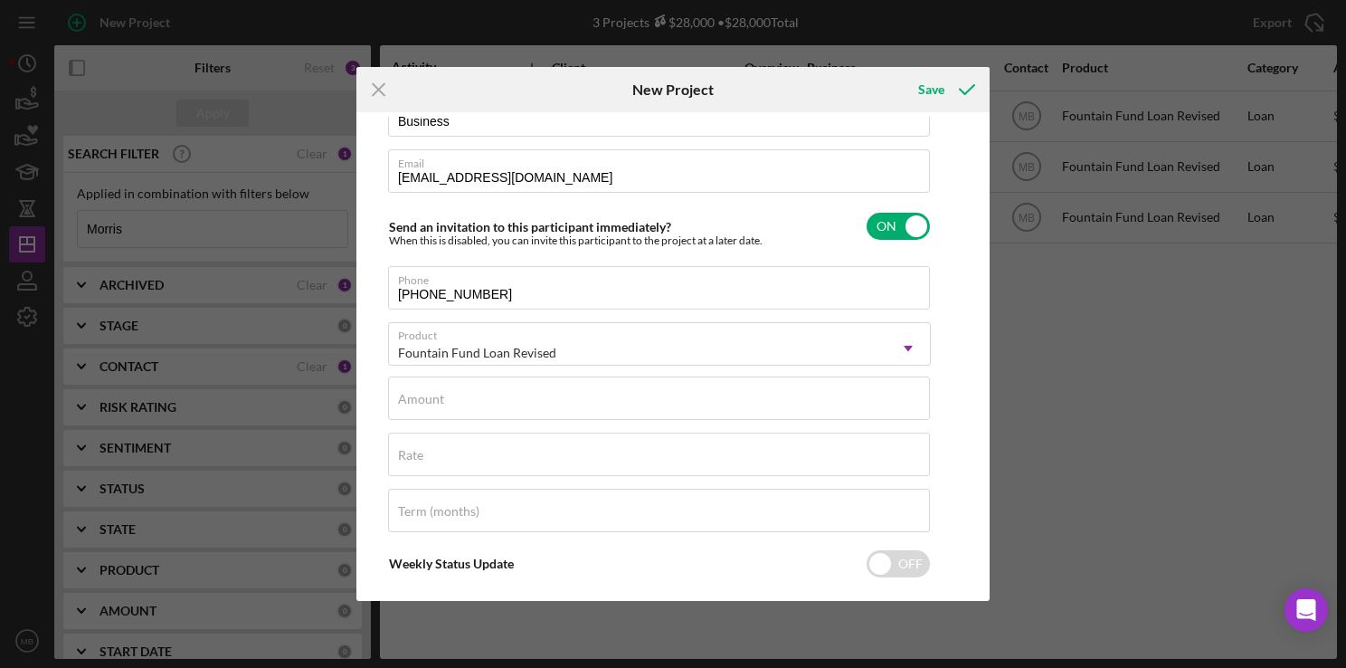
scroll to position [181, 0]
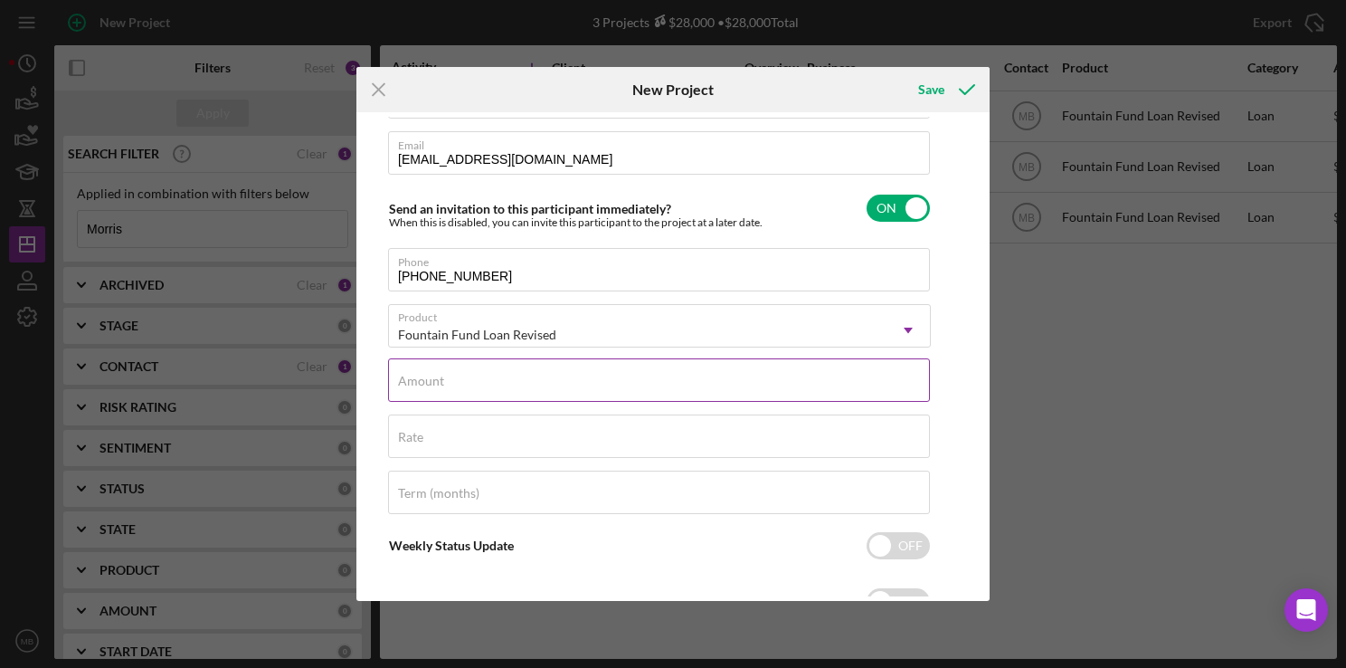
click at [707, 388] on input "Amount" at bounding box center [659, 379] width 542 height 43
type input "$15,000"
click at [704, 495] on div "Term (months)" at bounding box center [659, 492] width 543 height 45
type input "36"
click at [954, 90] on icon "submit" at bounding box center [967, 89] width 45 height 45
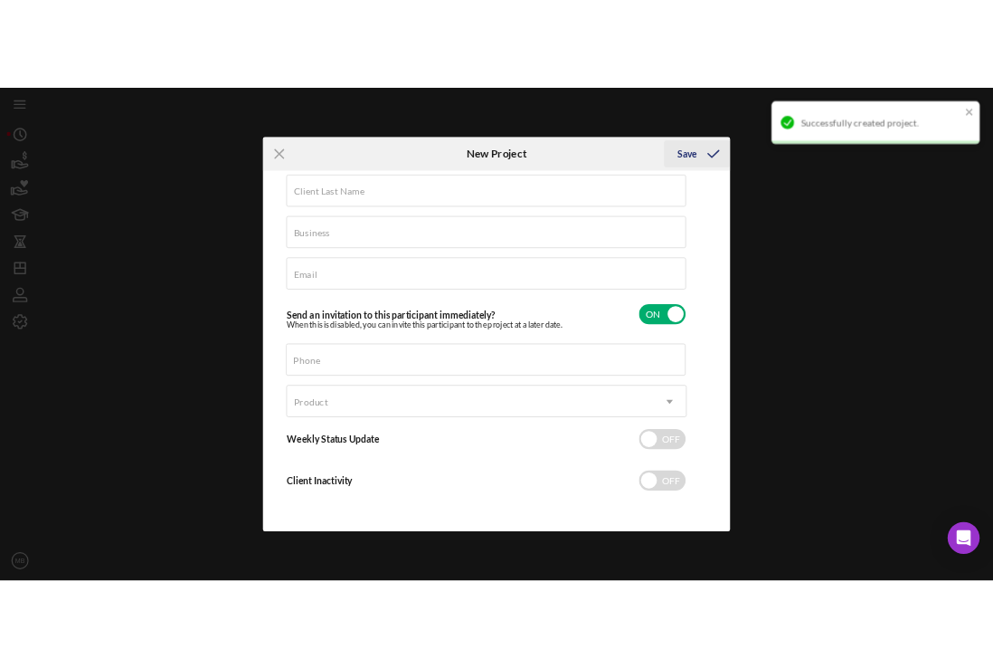
scroll to position [81, 0]
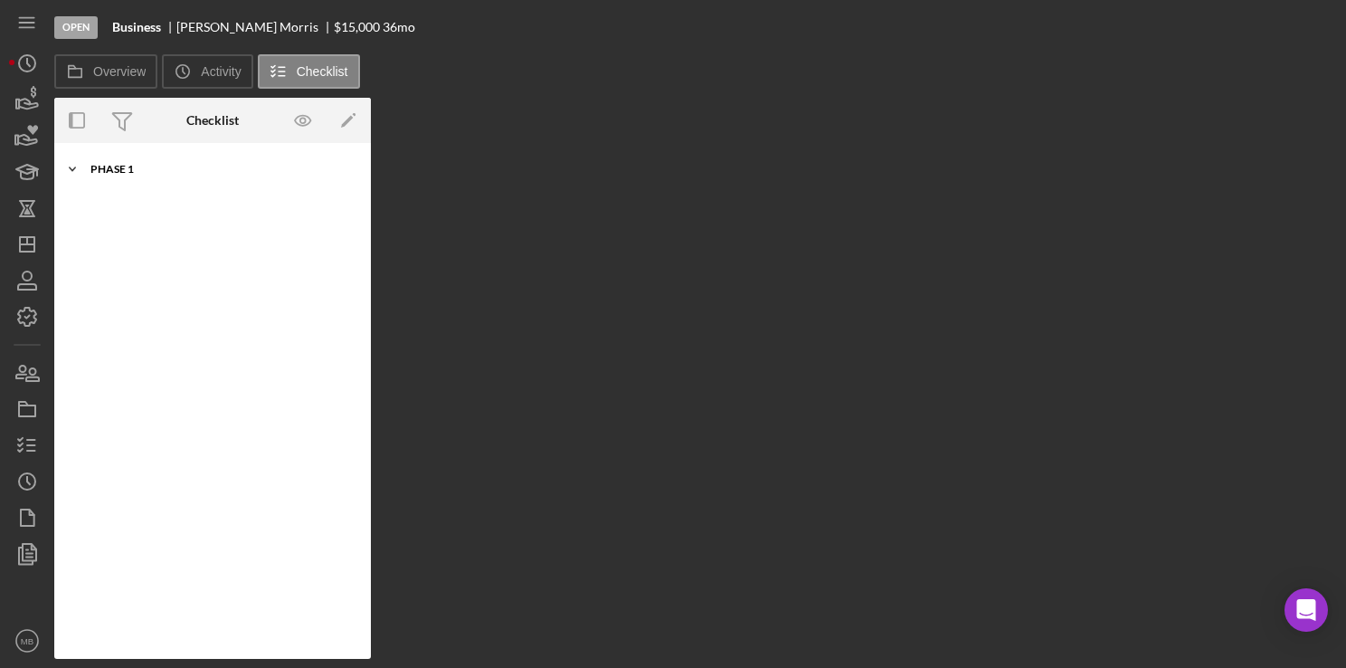
click at [109, 167] on div "Phase 1" at bounding box center [219, 169] width 258 height 11
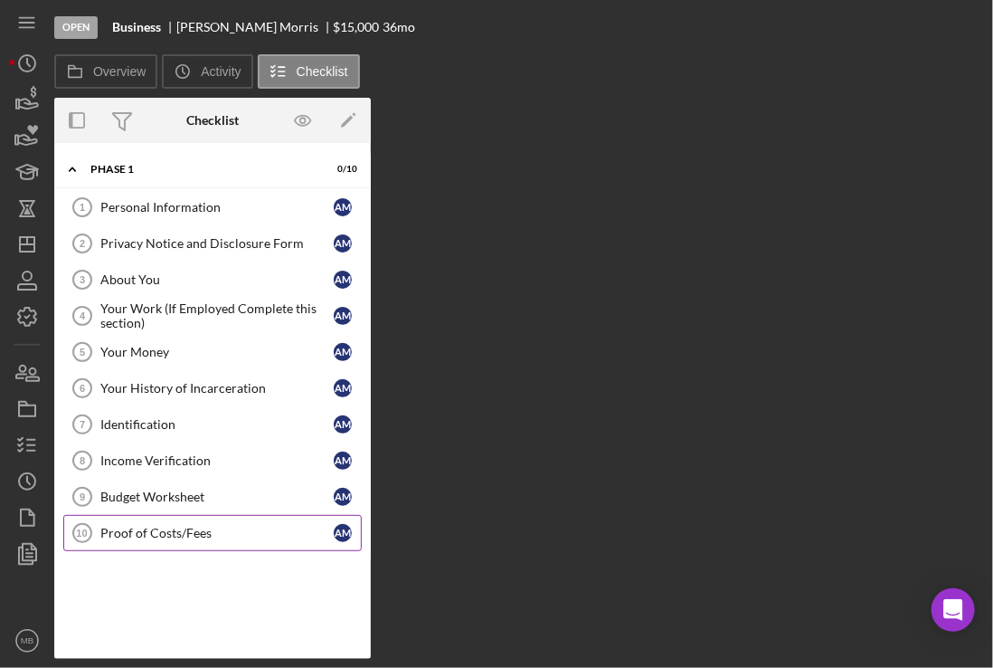
click at [156, 526] on div "Proof of Costs/Fees" at bounding box center [216, 533] width 233 height 14
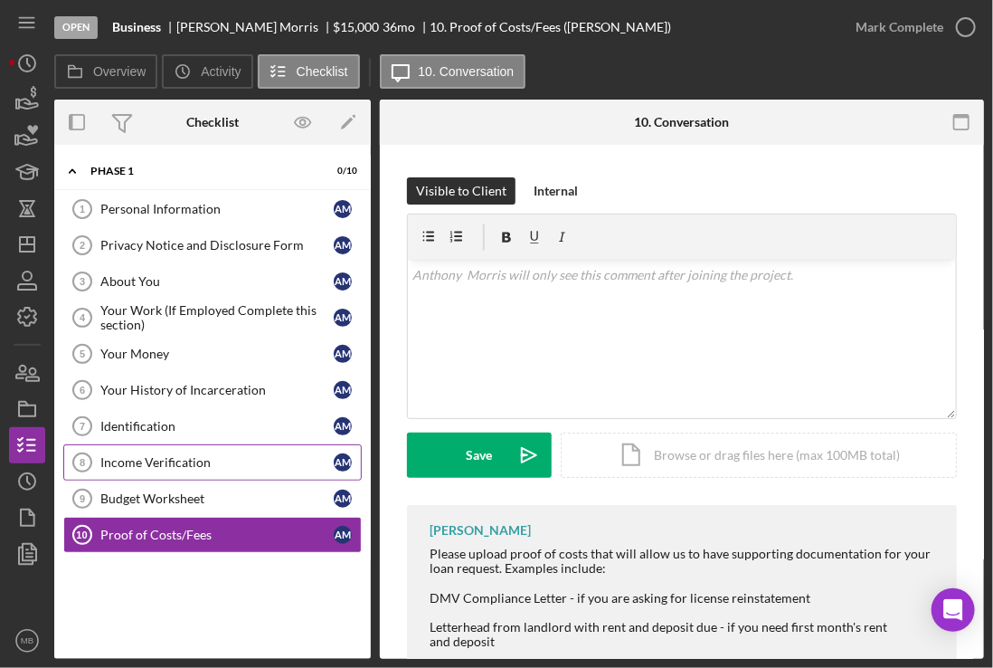
scroll to position [233, 0]
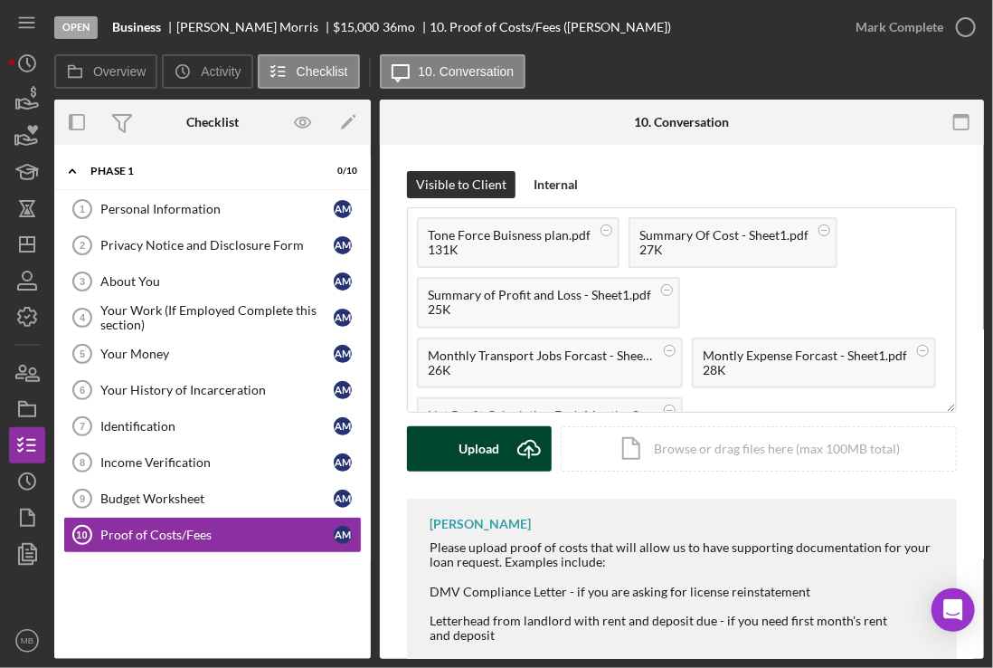
click at [529, 447] on icon "Icon/Upload" at bounding box center [529, 448] width 45 height 45
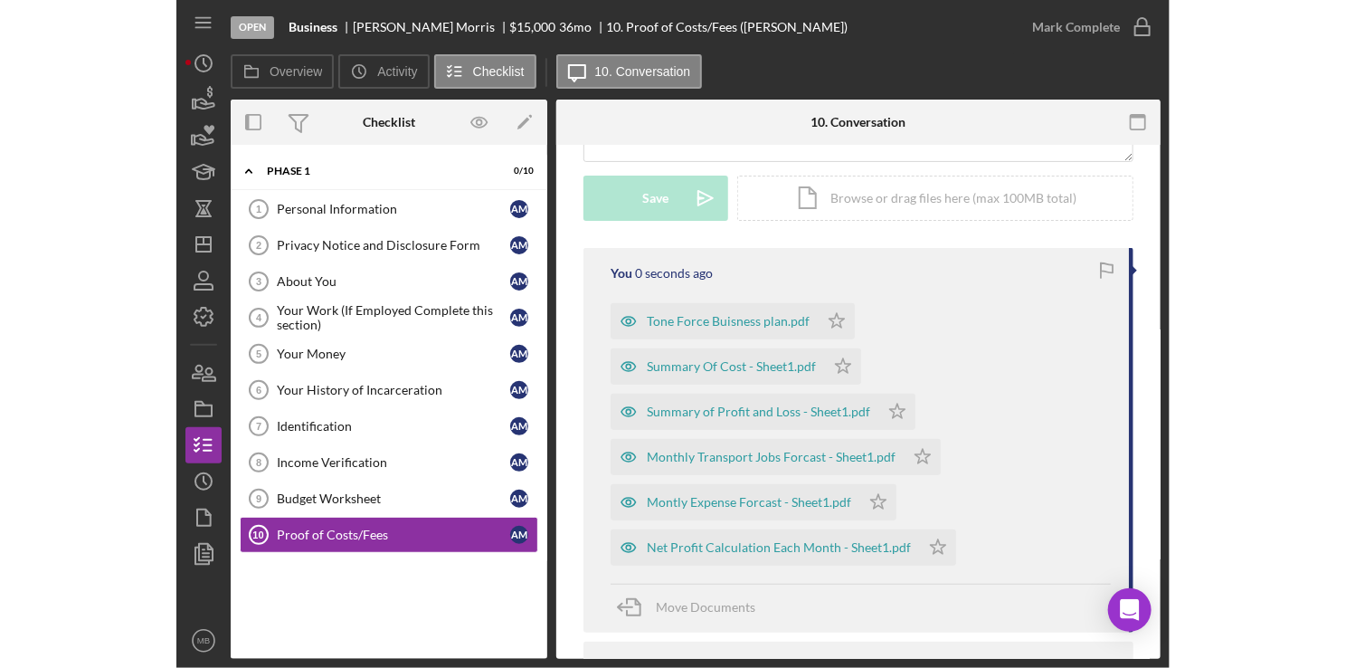
scroll to position [254, 0]
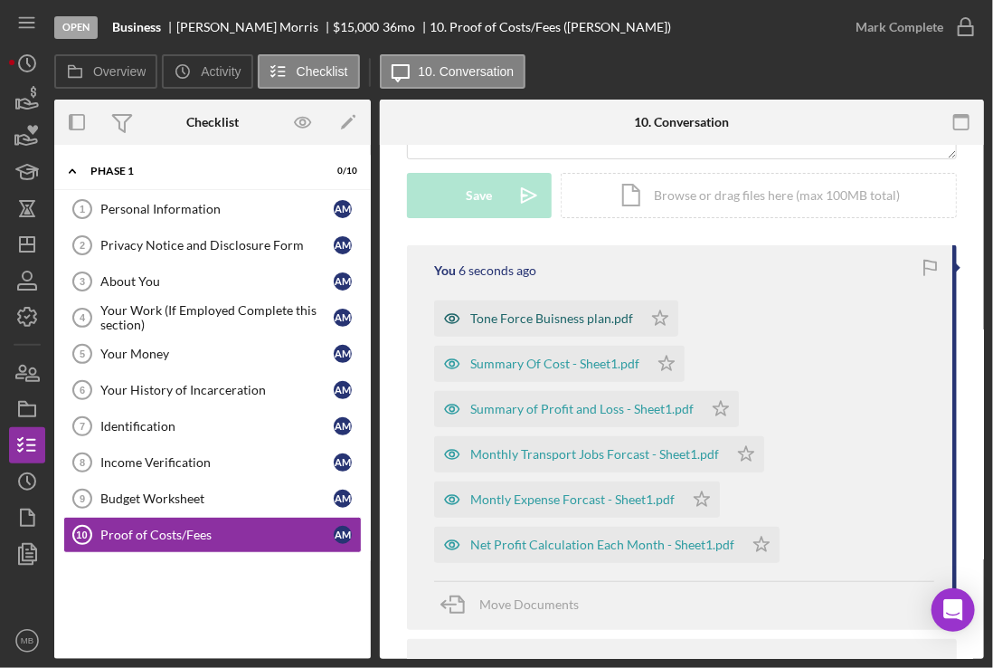
click at [564, 317] on div "Tone Force Buisness plan.pdf" at bounding box center [551, 318] width 163 height 14
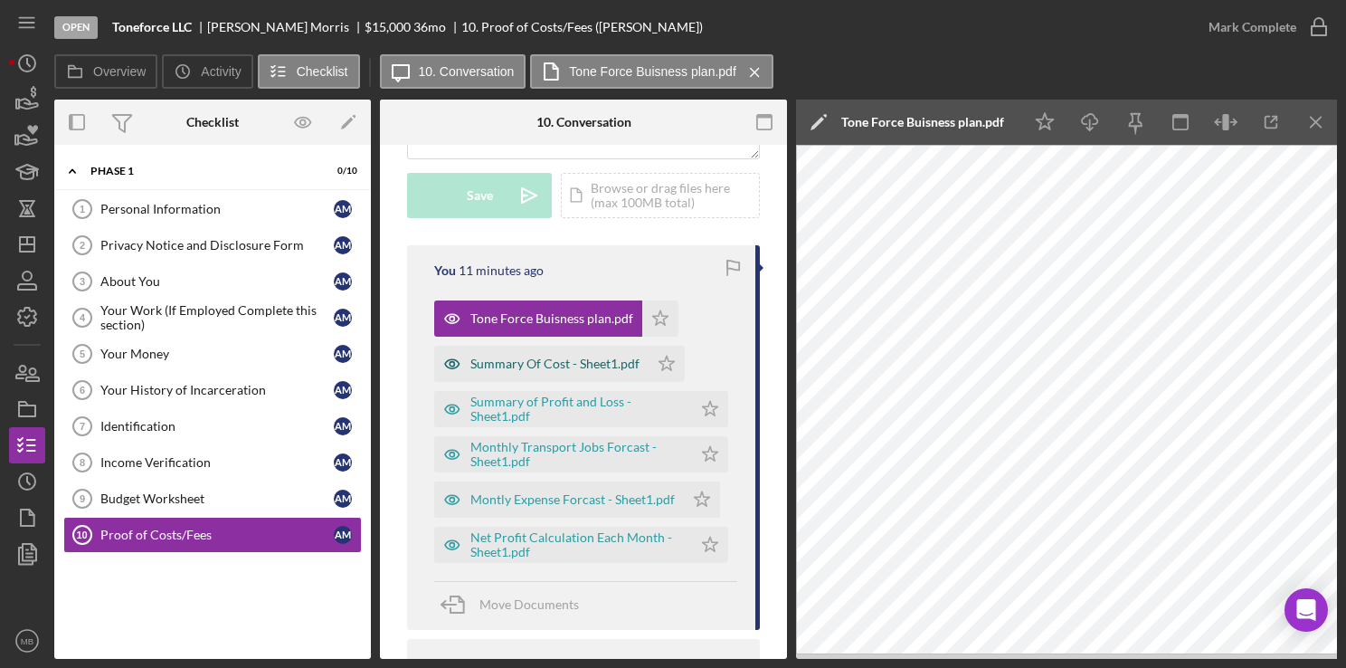
click at [499, 372] on div "Summary Of Cost - Sheet1.pdf" at bounding box center [541, 364] width 214 height 36
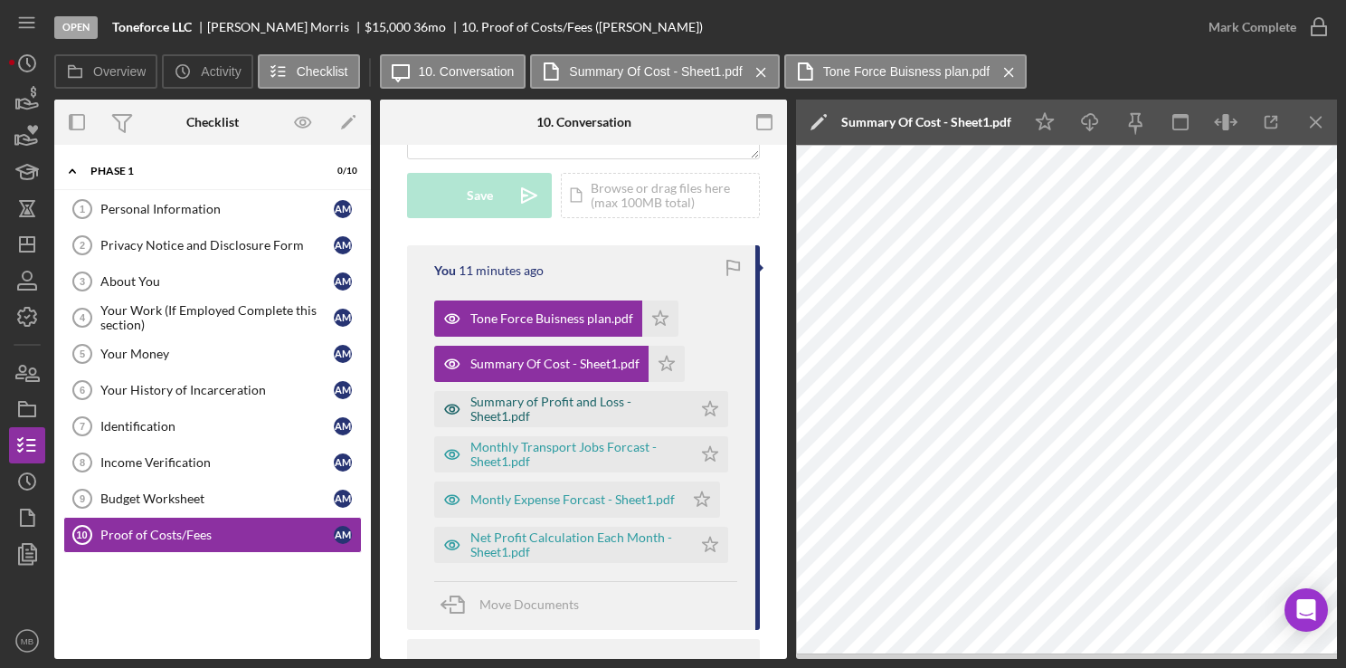
click at [510, 423] on div "Summary of Profit and Loss - Sheet1.pdf" at bounding box center [563, 409] width 258 height 36
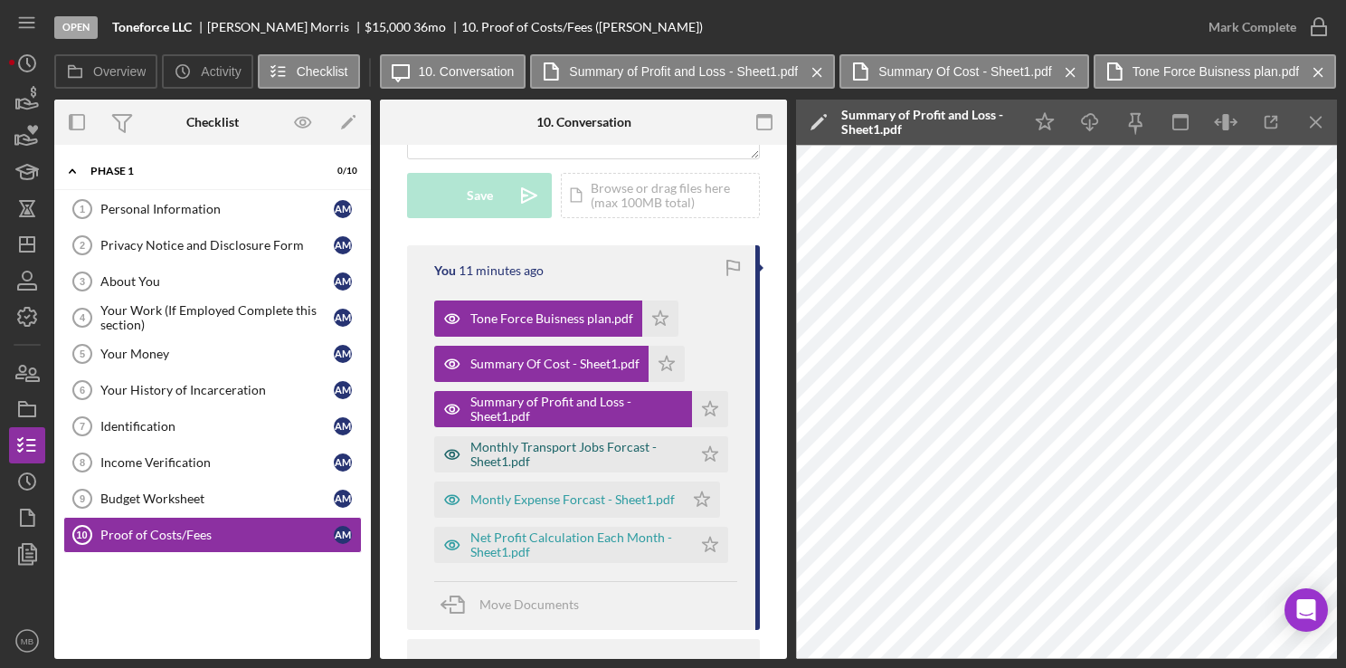
click at [510, 461] on div "Monthly Transport Jobs Forcast - Sheet1.pdf" at bounding box center [576, 454] width 213 height 29
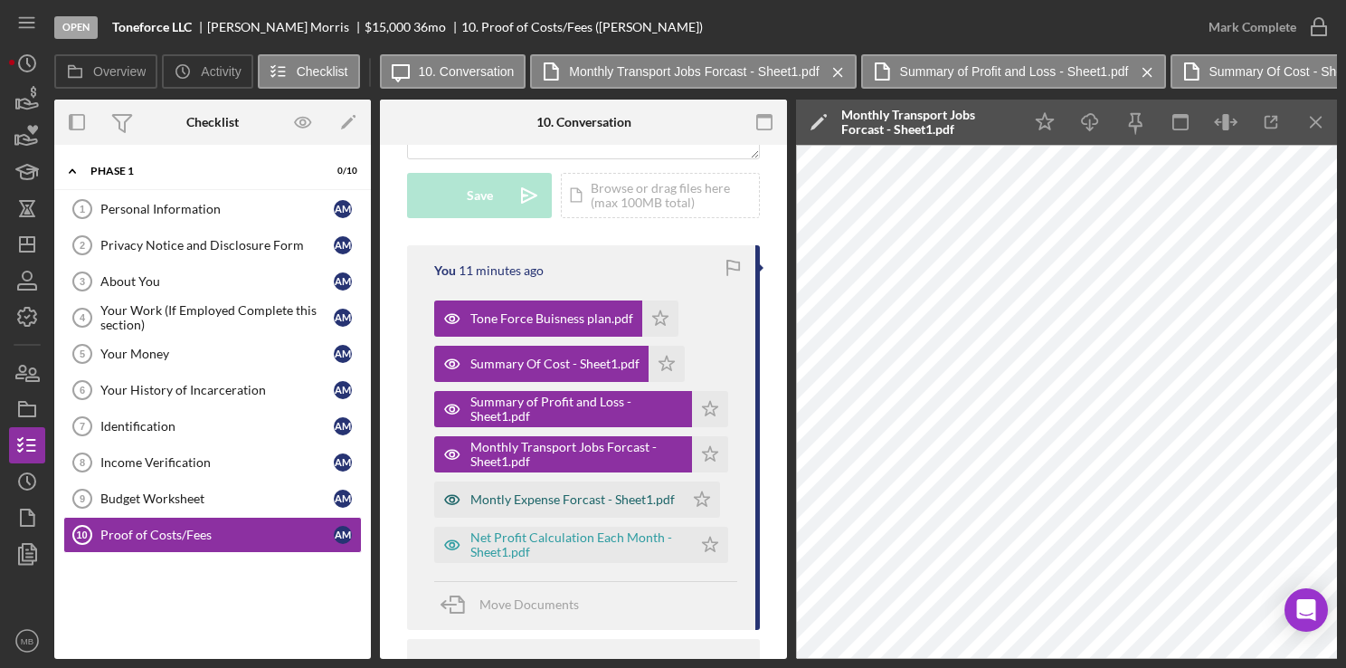
click at [508, 513] on div "Montly Expense Forcast - Sheet1.pdf" at bounding box center [559, 499] width 250 height 36
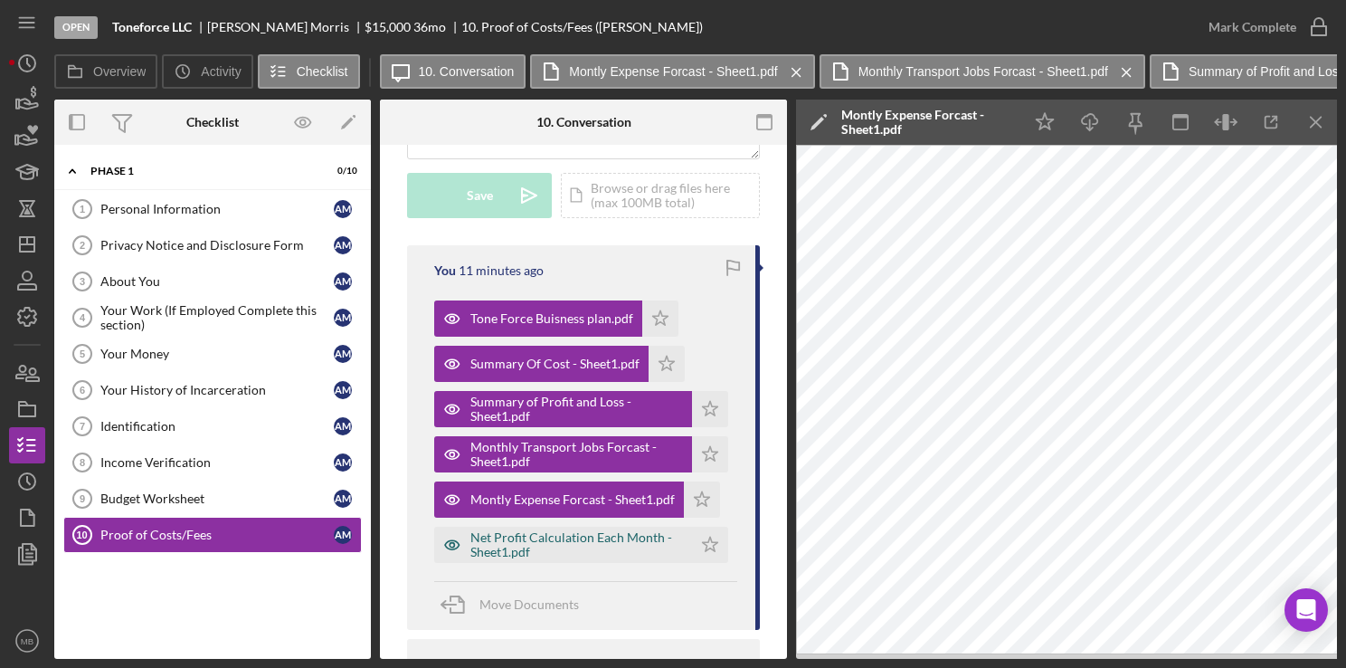
click at [499, 557] on div "Net Profit Calculation Each Month - Sheet1.pdf" at bounding box center [576, 544] width 213 height 29
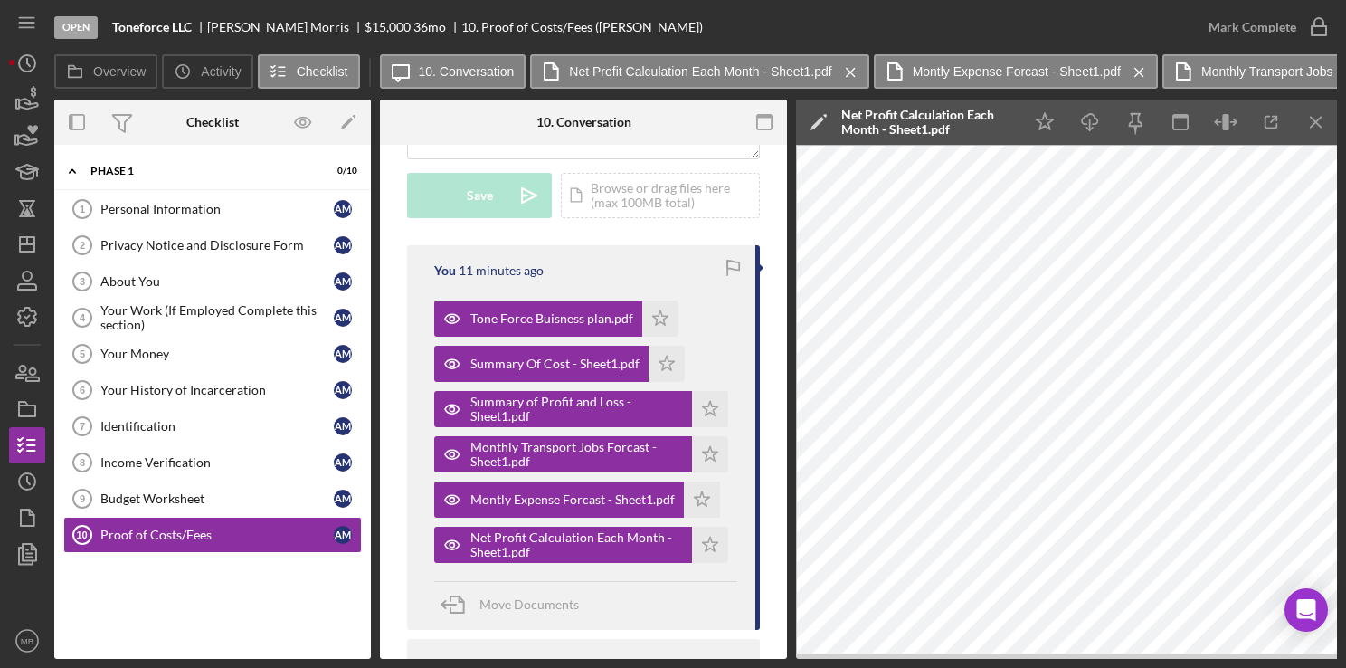
click at [774, 423] on div "Visible to Client Internal v Color teal Color pink Remove color Add row above A…" at bounding box center [583, 577] width 407 height 1373
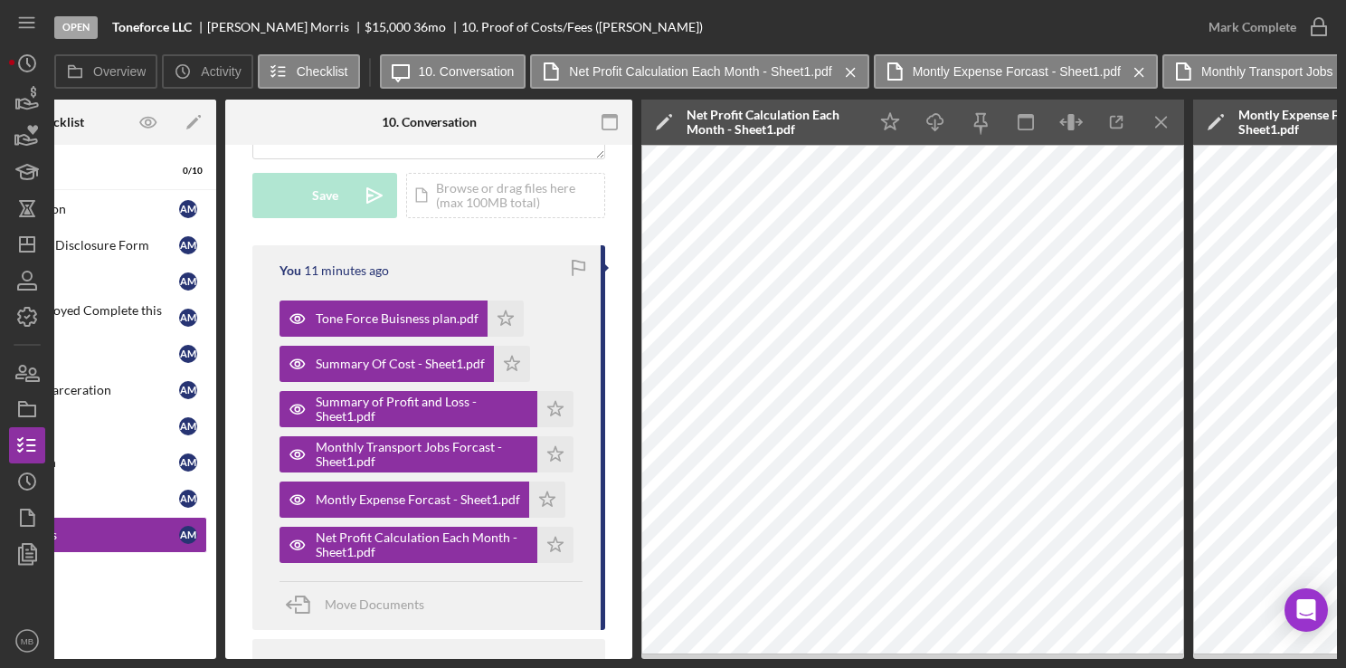
scroll to position [0, 159]
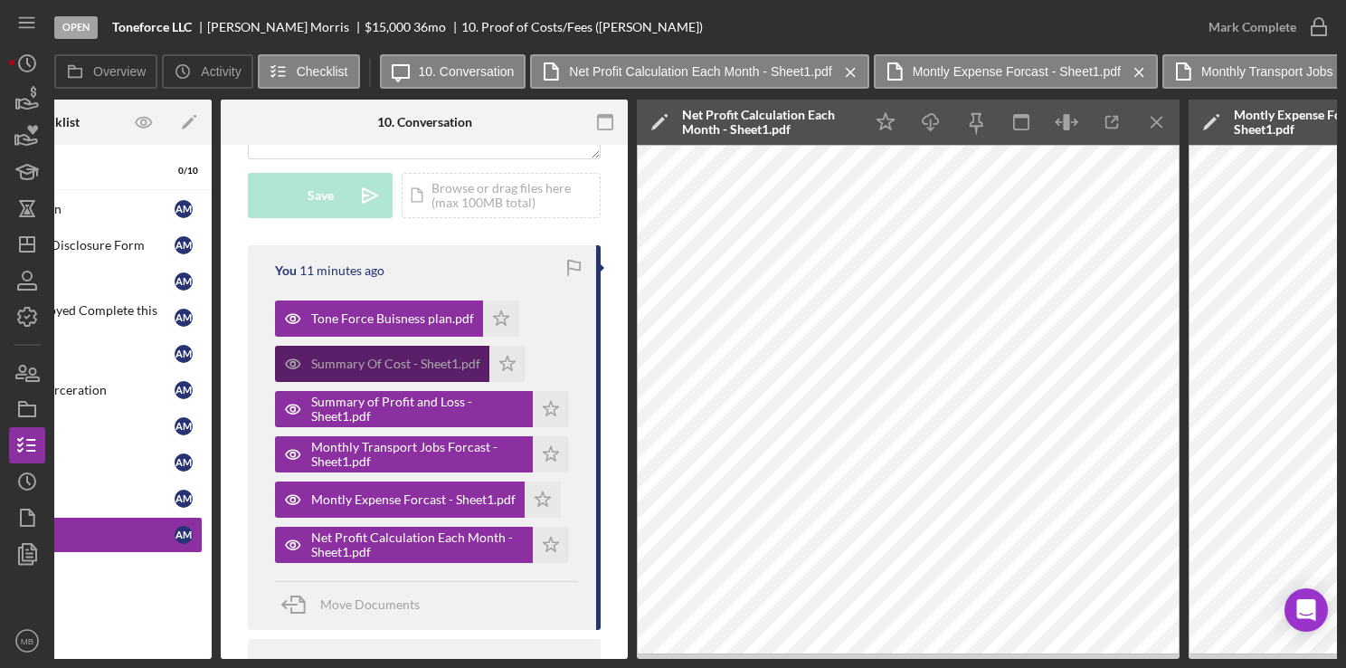
click at [393, 375] on div "Summary Of Cost - Sheet1.pdf" at bounding box center [382, 364] width 214 height 36
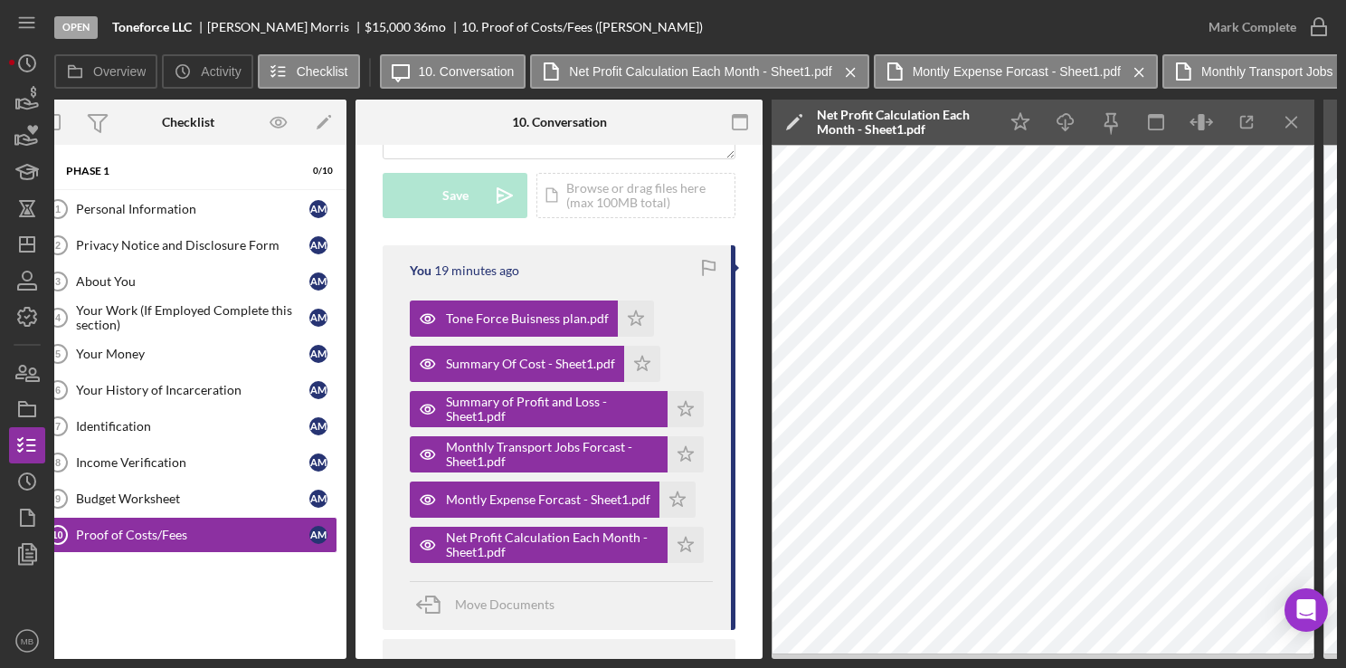
scroll to position [0, 0]
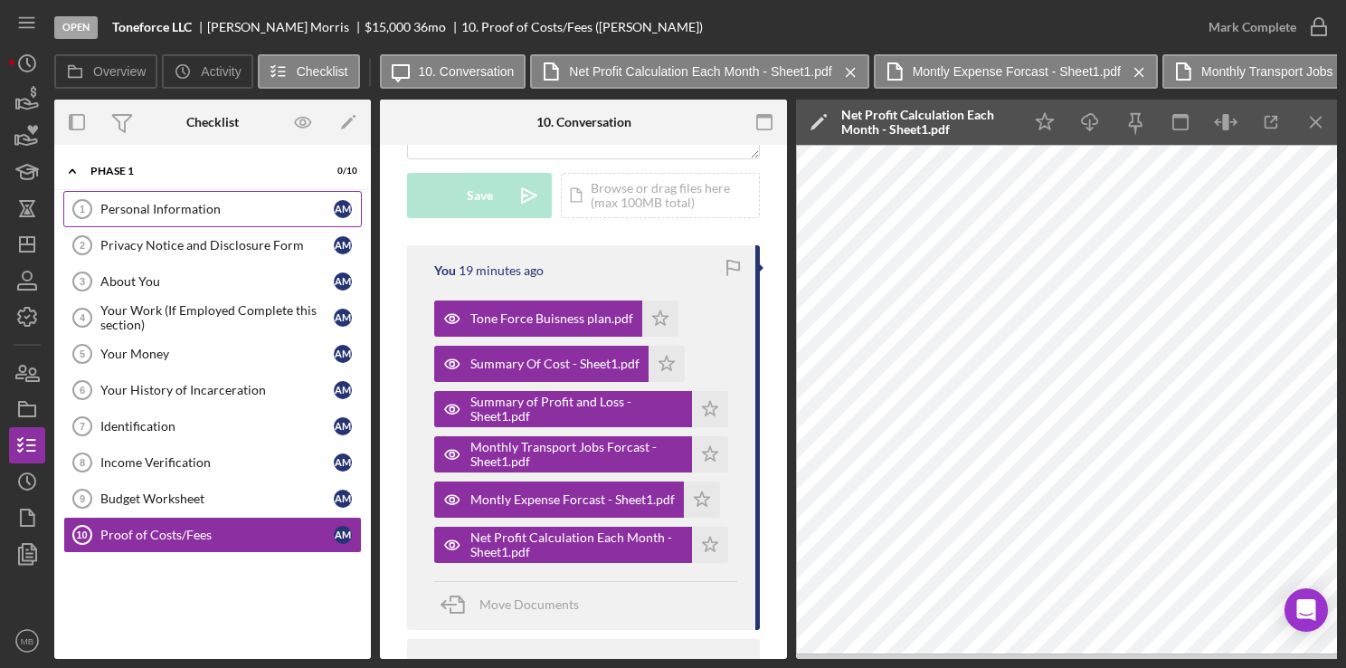
click at [100, 206] on div "Personal Information" at bounding box center [216, 209] width 233 height 14
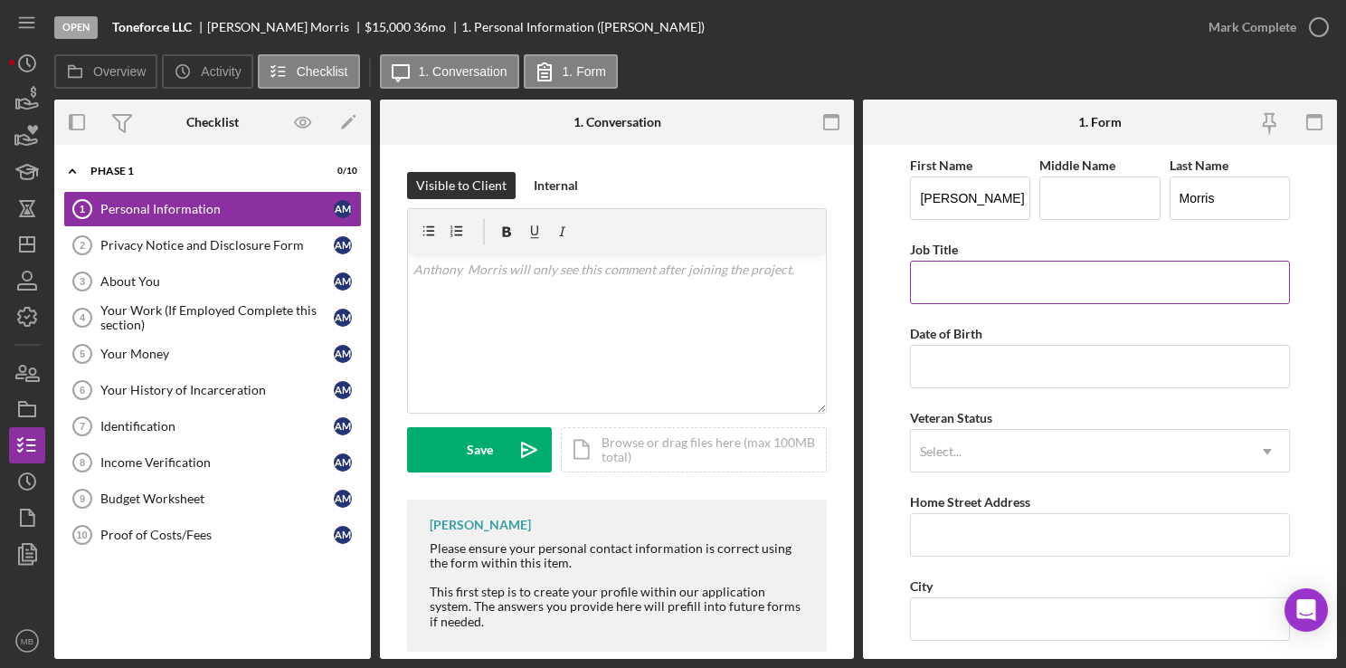
click at [1122, 285] on input "Job Title" at bounding box center [1099, 282] width 379 height 43
click at [1304, 336] on form "First Name [PERSON_NAME] Middle Name Last Name [PERSON_NAME] Job Title Date of …" at bounding box center [1100, 402] width 474 height 514
click at [1147, 333] on div "Date of Birth" at bounding box center [1099, 333] width 379 height 23
click at [1168, 280] on input "Job Title" at bounding box center [1099, 282] width 379 height 43
type input "Self employed"
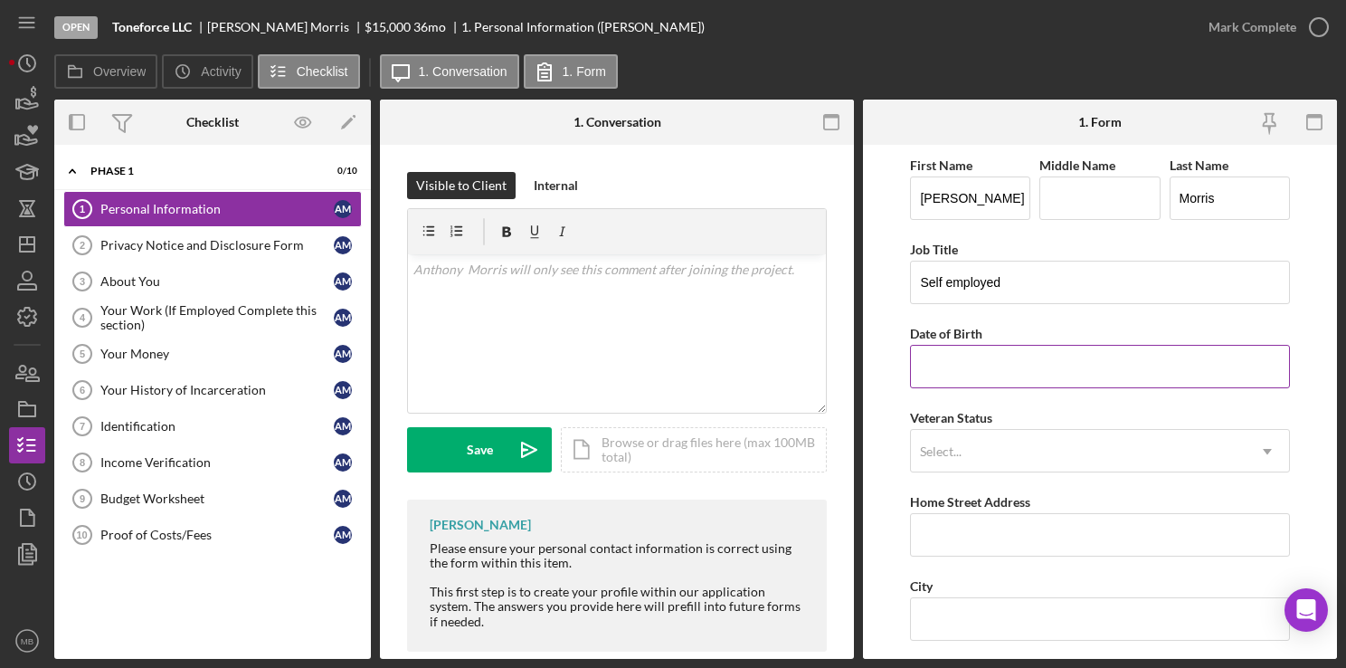
click at [917, 384] on input "Date of Birth" at bounding box center [1099, 366] width 379 height 43
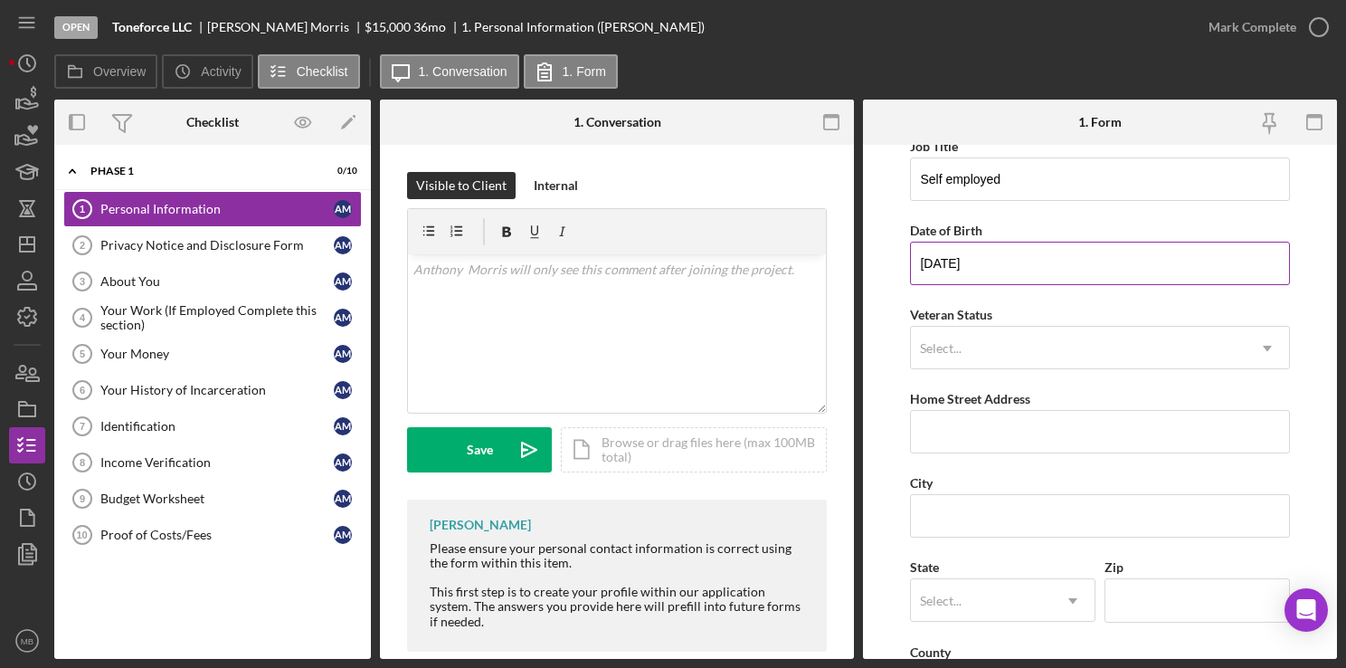
scroll to position [104, 0]
type input "[DATE]"
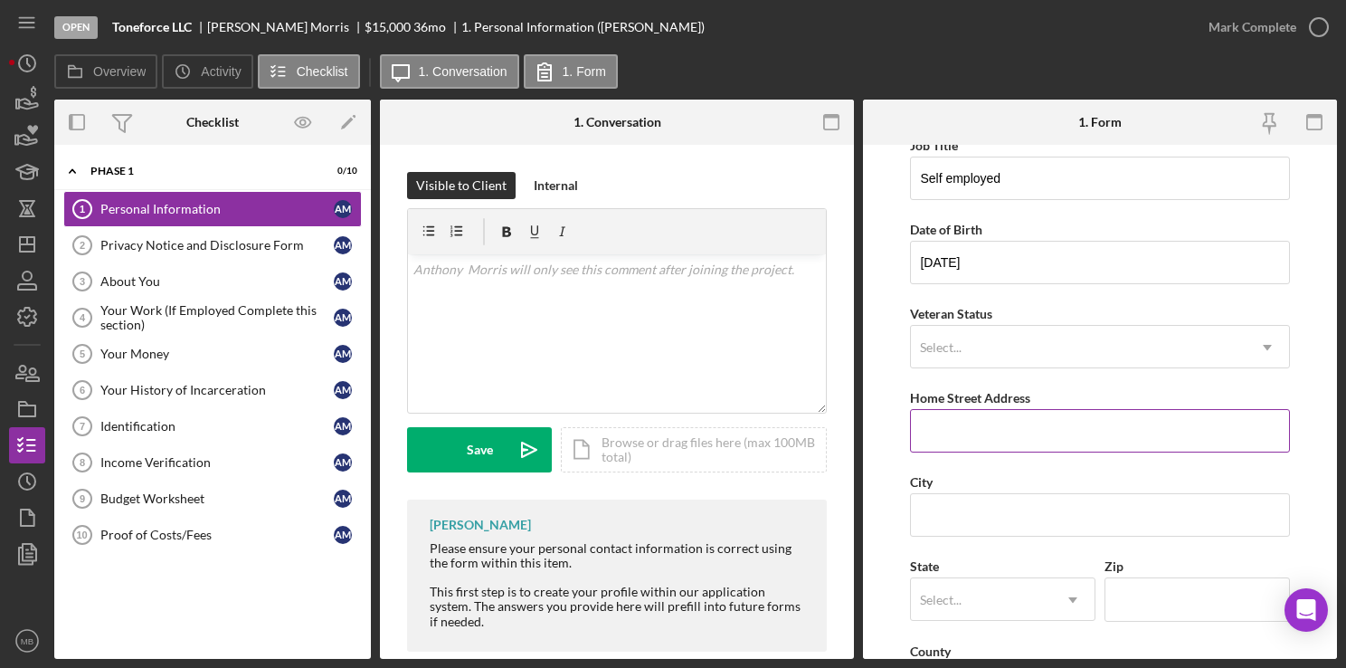
click at [1053, 436] on input "Home Street Address" at bounding box center [1099, 430] width 379 height 43
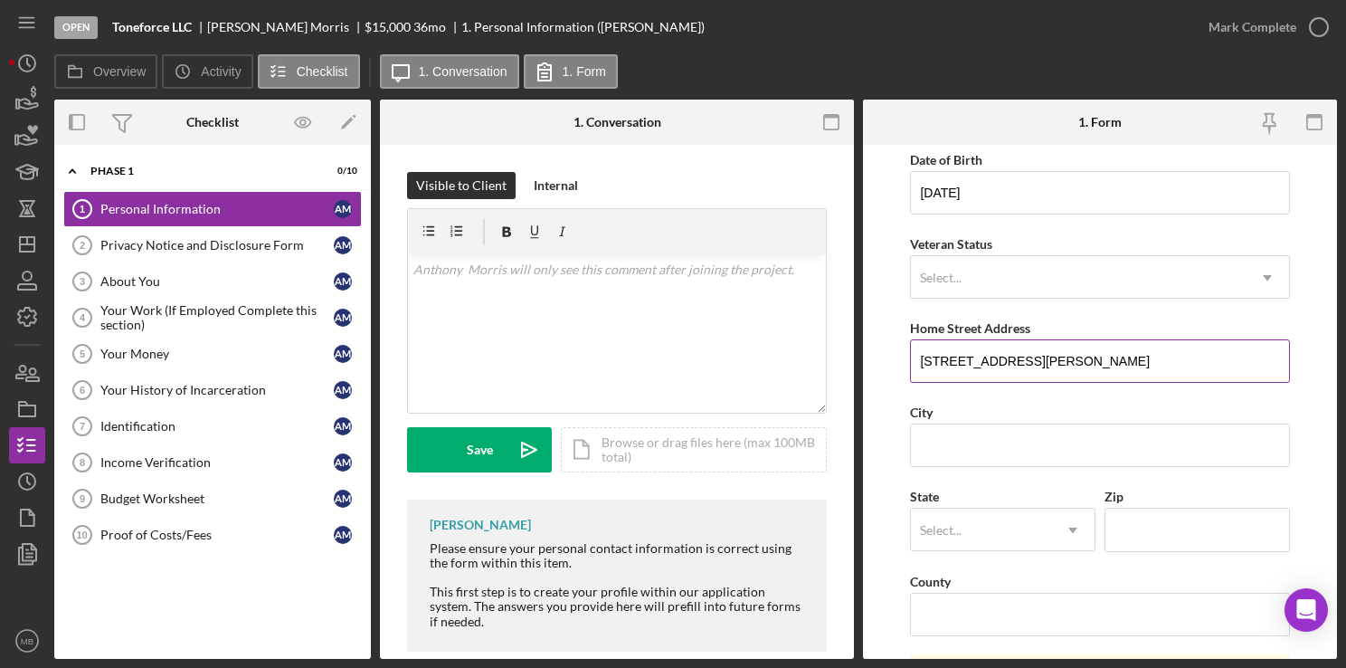
scroll to position [184, 0]
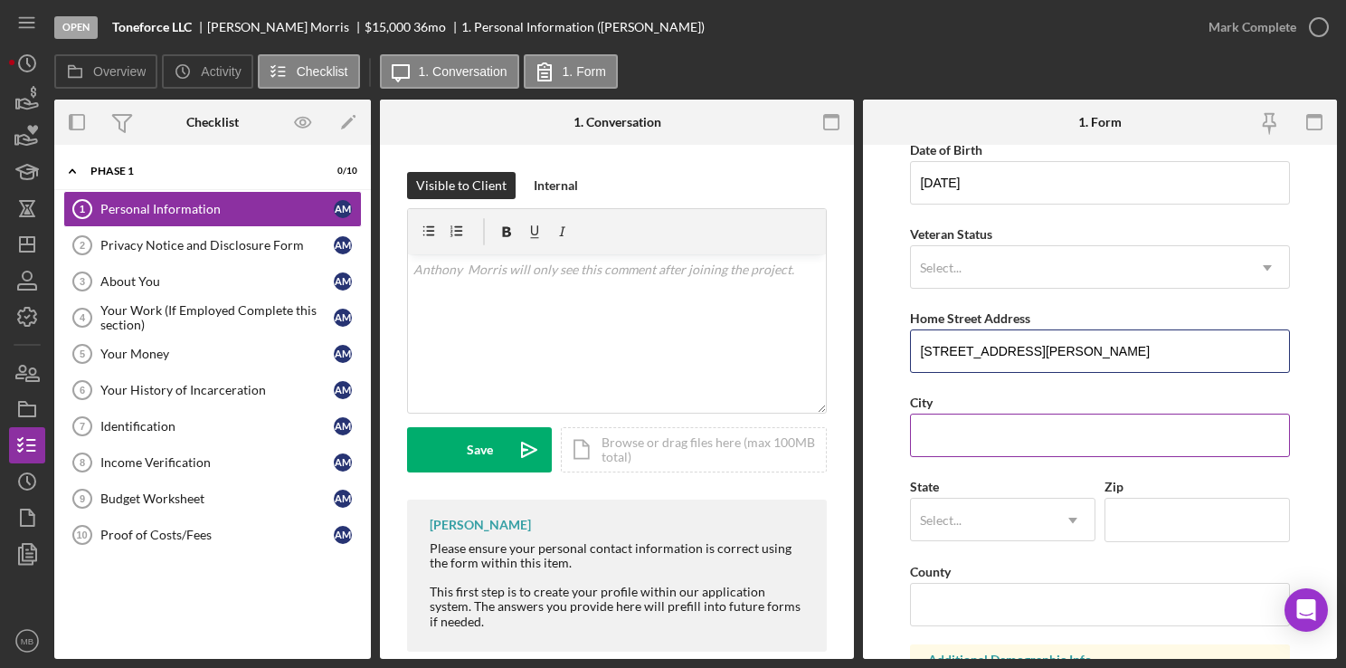
type input "[STREET_ADDRESS][PERSON_NAME]"
click at [1042, 438] on input "City" at bounding box center [1099, 434] width 379 height 43
type input "PhilaDELPHIA"
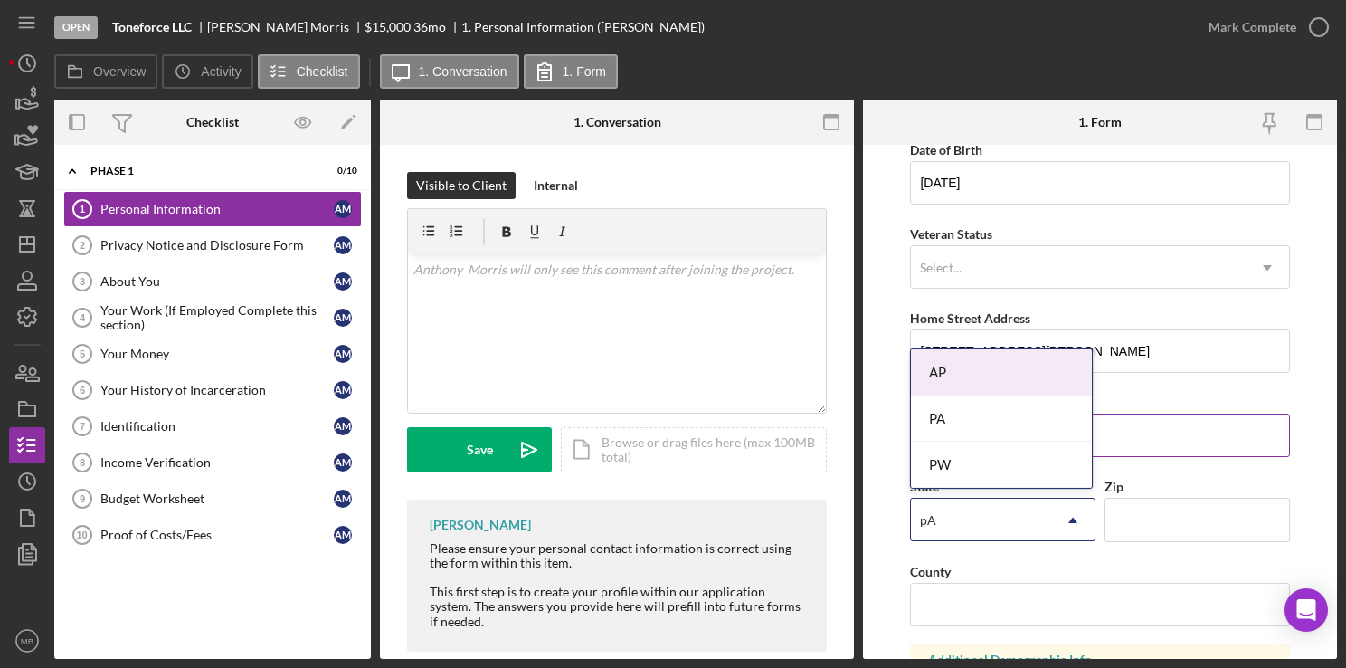
type input "pA"
click at [1170, 523] on input "Zip" at bounding box center [1197, 519] width 185 height 43
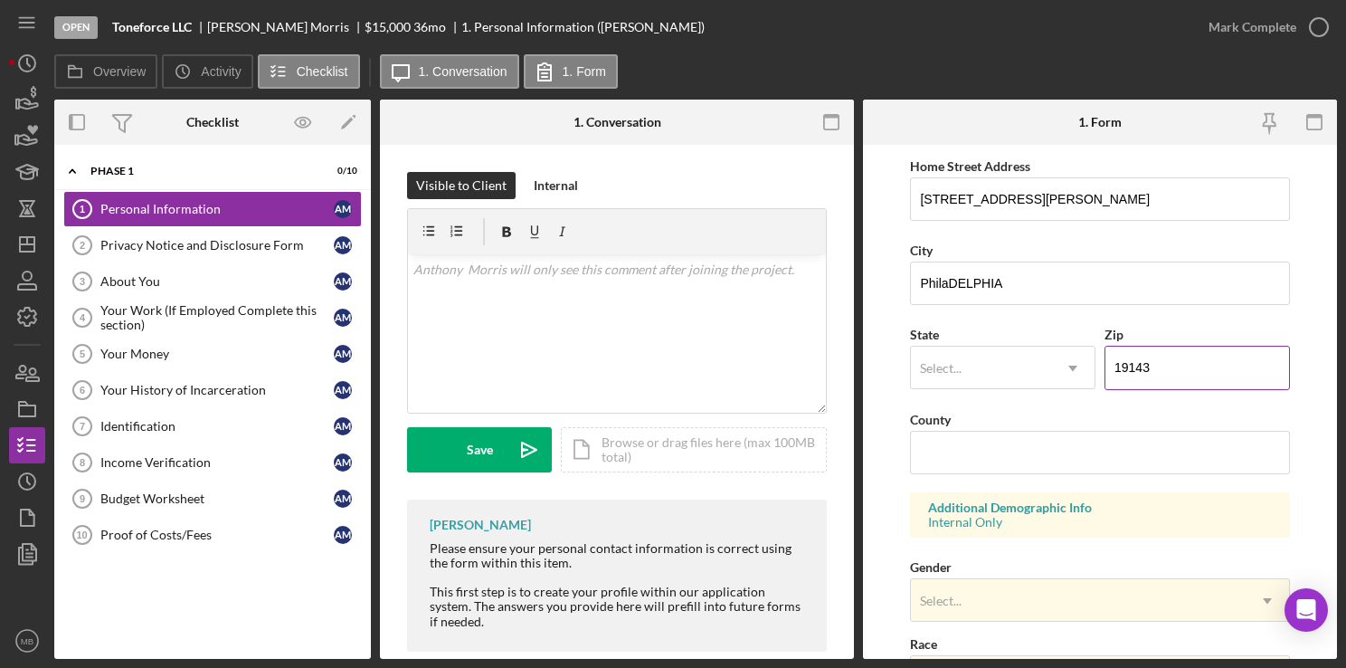
scroll to position [338, 0]
type input "19143"
click at [995, 463] on input "County" at bounding box center [1099, 449] width 379 height 43
type input "[GEOGRAPHIC_DATA]"
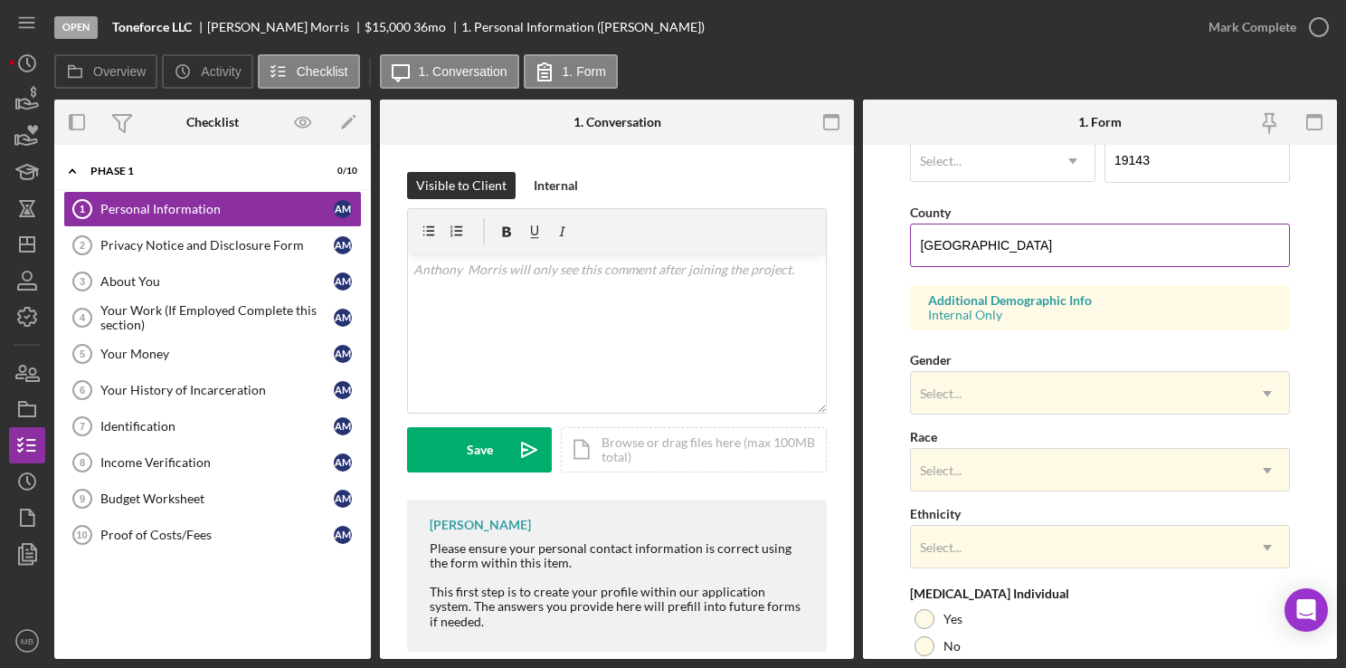
scroll to position [690, 0]
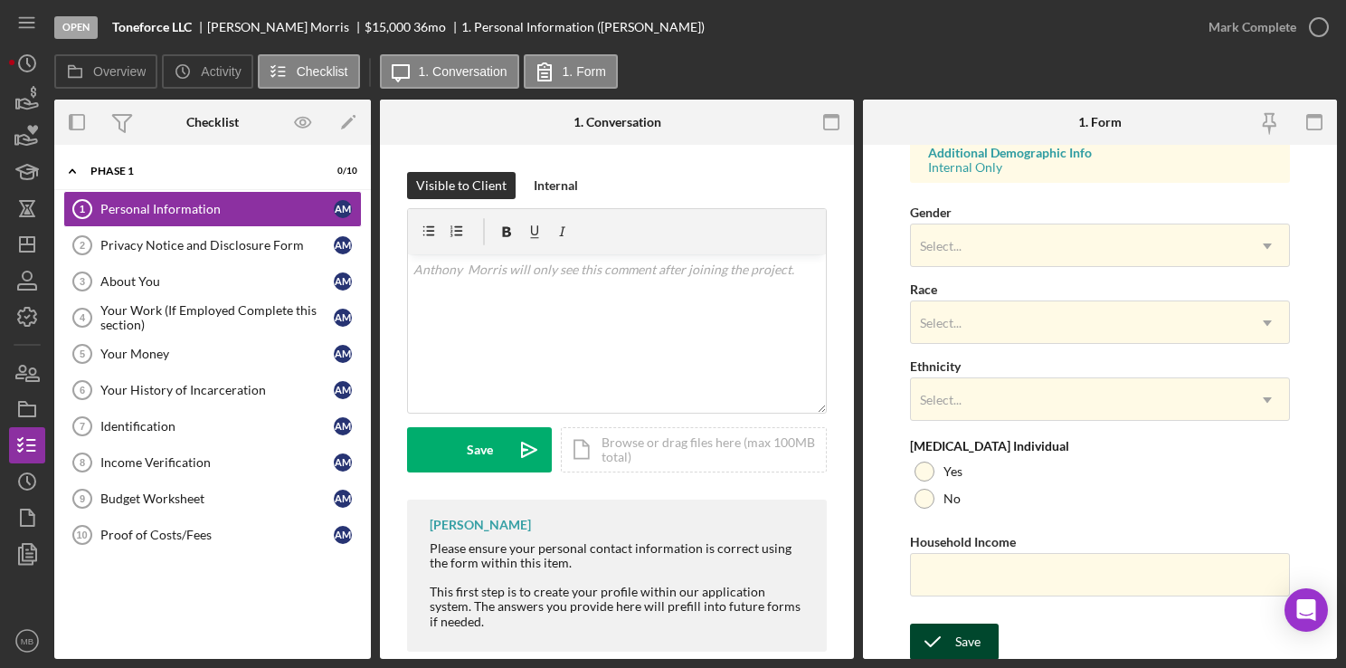
click at [947, 641] on icon "submit" at bounding box center [932, 641] width 45 height 45
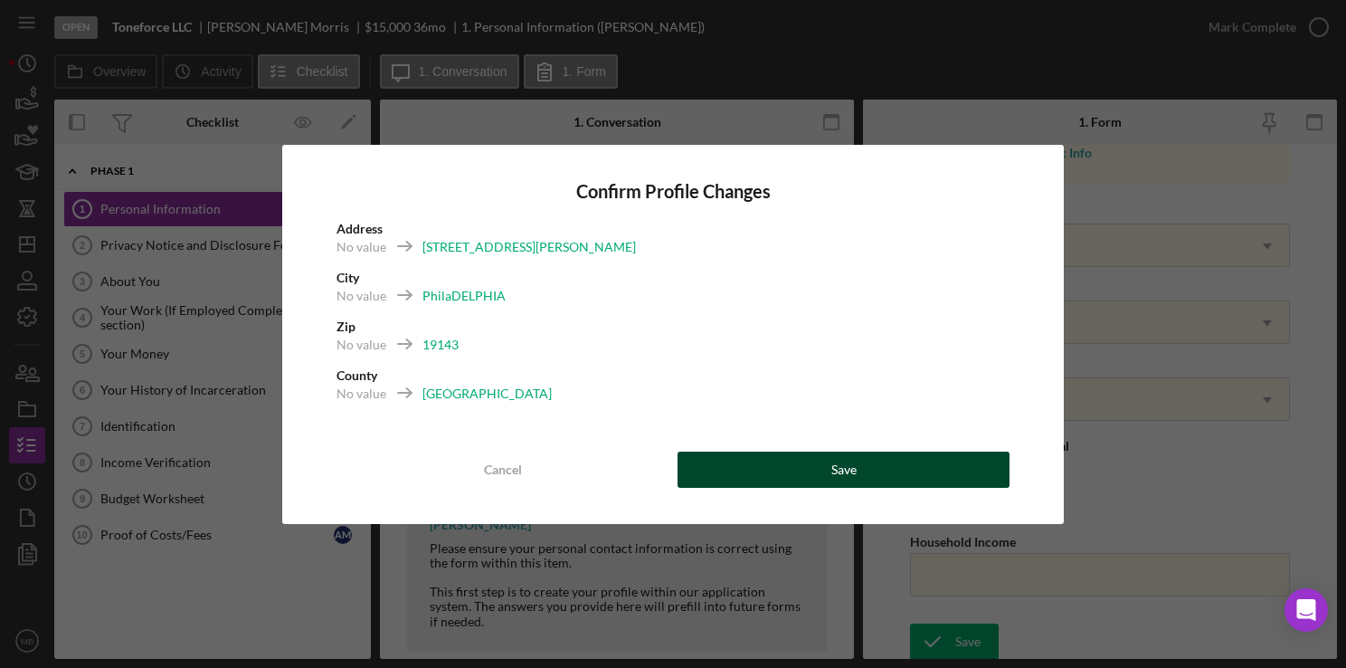
click at [887, 475] on button "Save" at bounding box center [844, 469] width 332 height 36
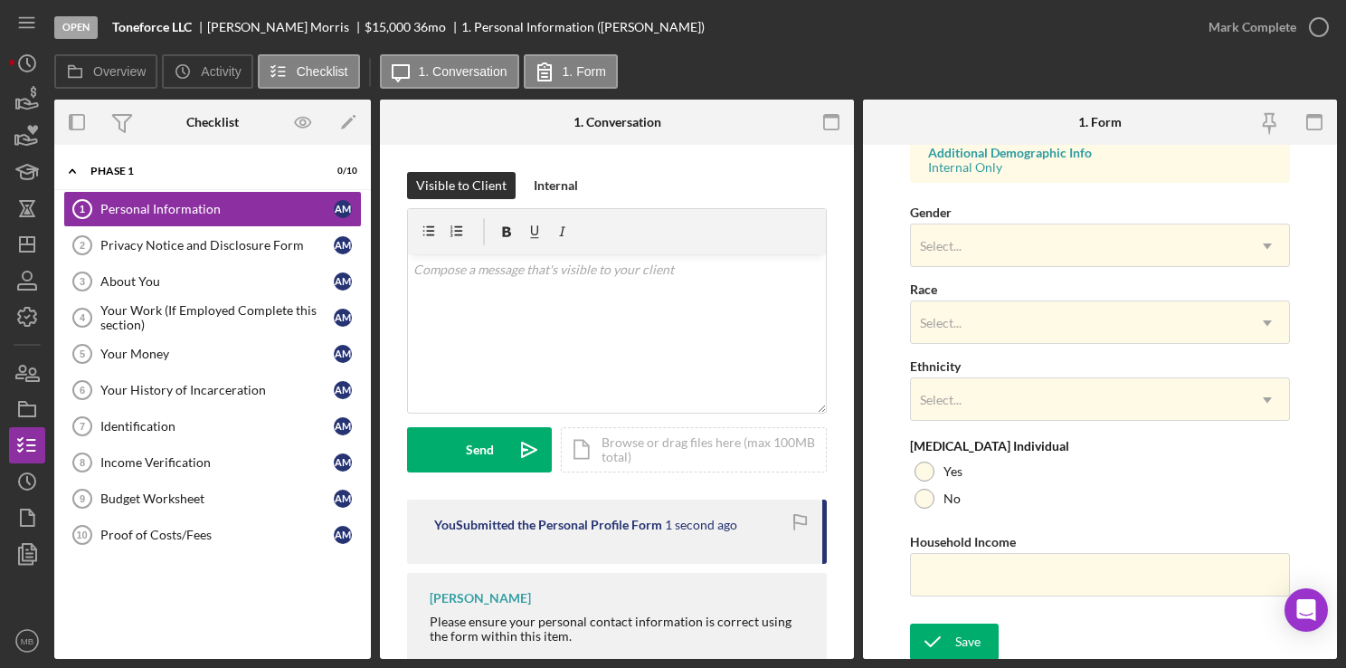
click at [1322, 30] on div "Form submitted" at bounding box center [1187, 54] width 290 height 80
click at [208, 257] on link "Privacy Notice and Disclosure Form 2 Privacy Notice and Disclosure Form A M" at bounding box center [212, 245] width 299 height 36
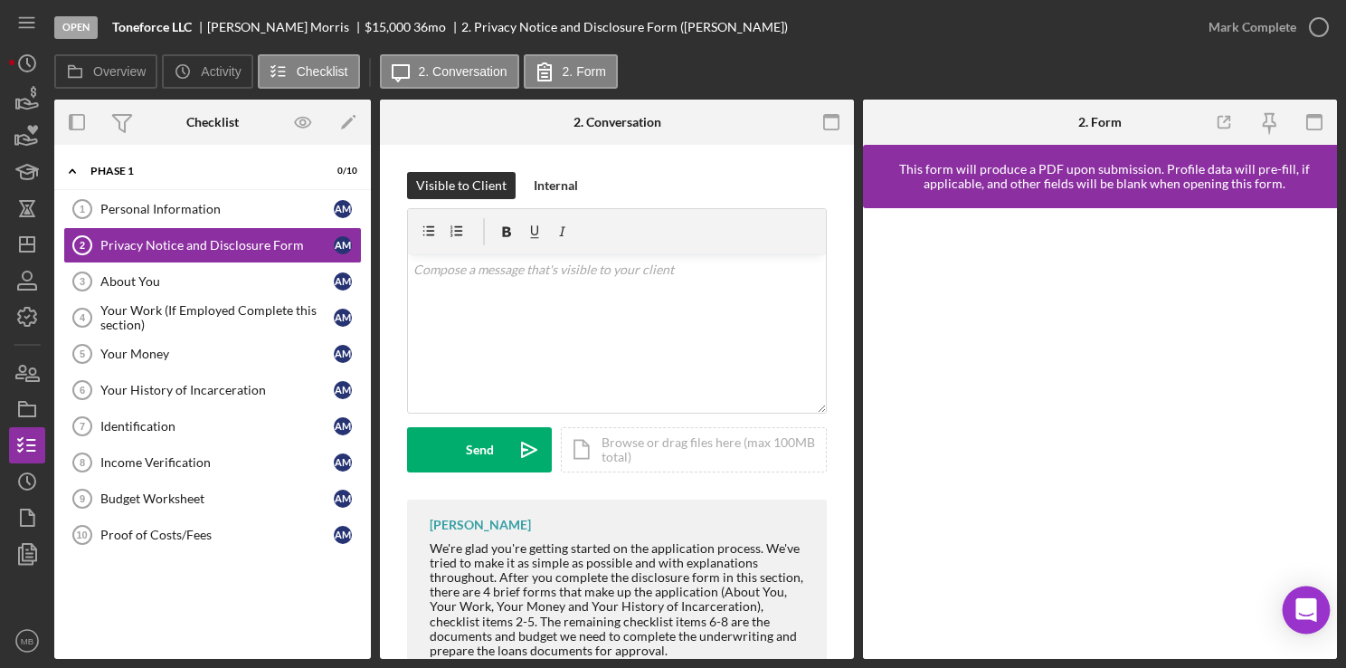
click at [1285, 597] on div "Open Intercom Messenger" at bounding box center [1307, 610] width 48 height 48
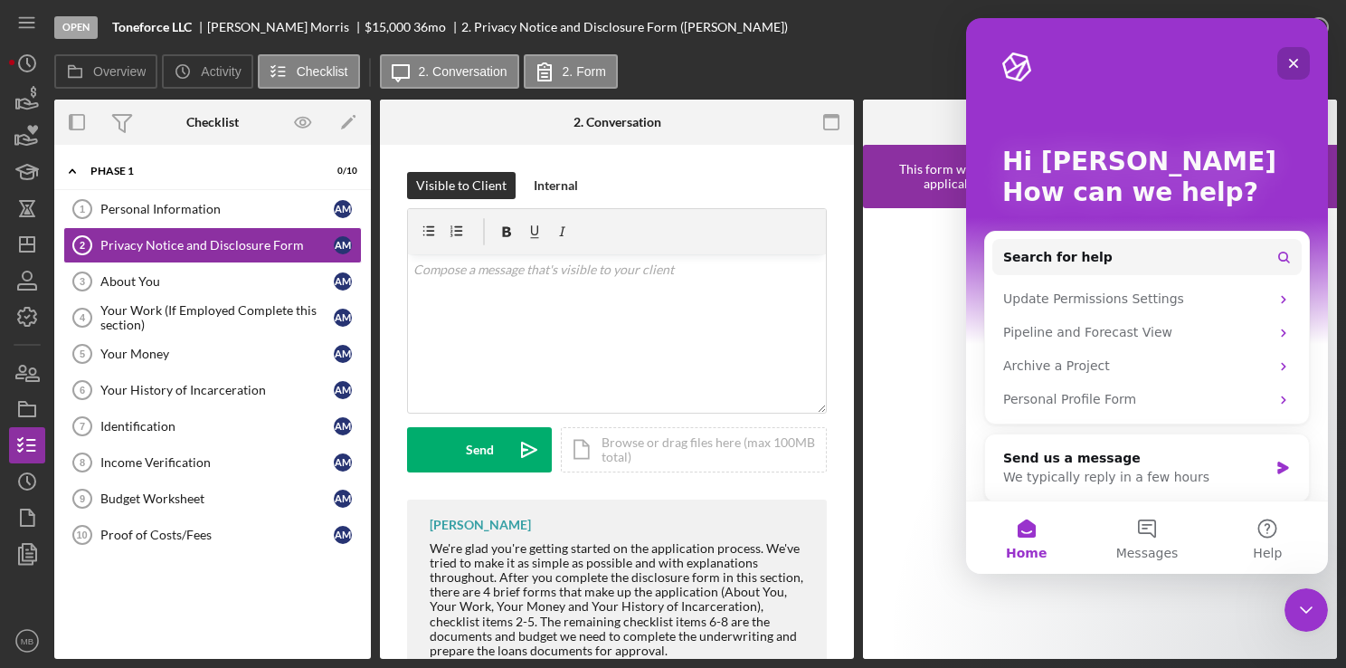
click at [1296, 73] on div "Close" at bounding box center [1293, 63] width 33 height 33
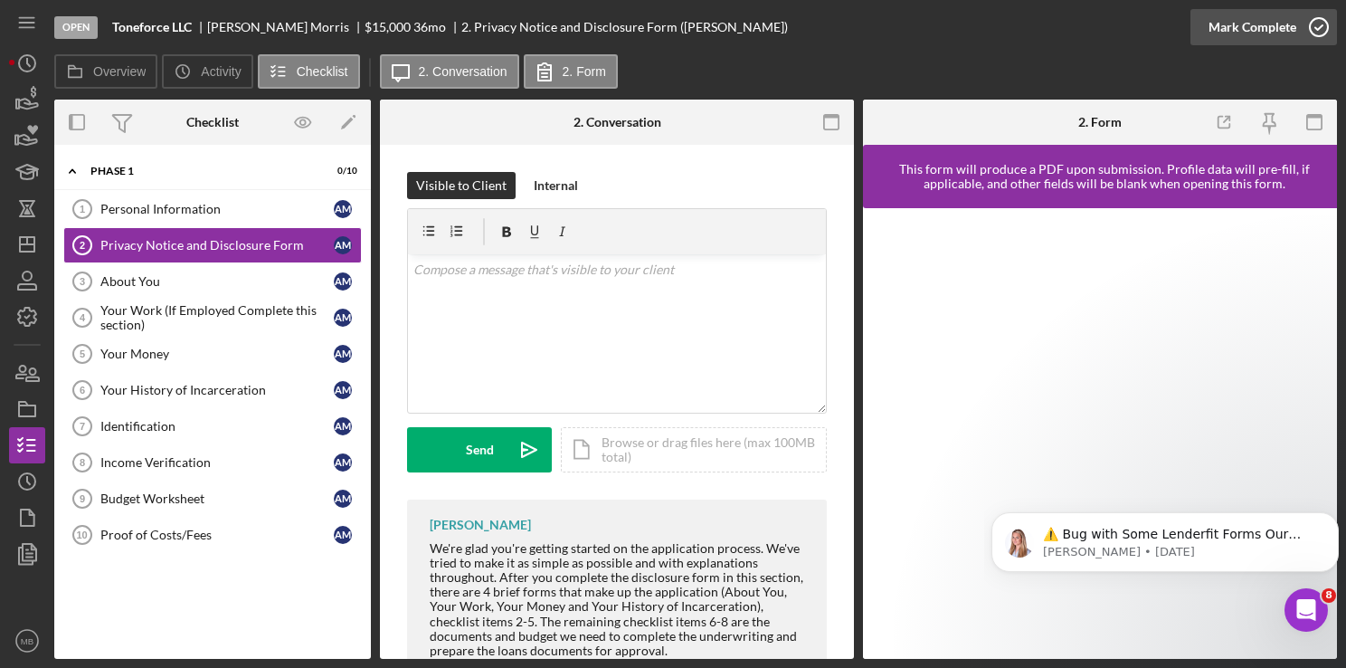
click at [1322, 24] on icon "button" at bounding box center [1318, 27] width 45 height 45
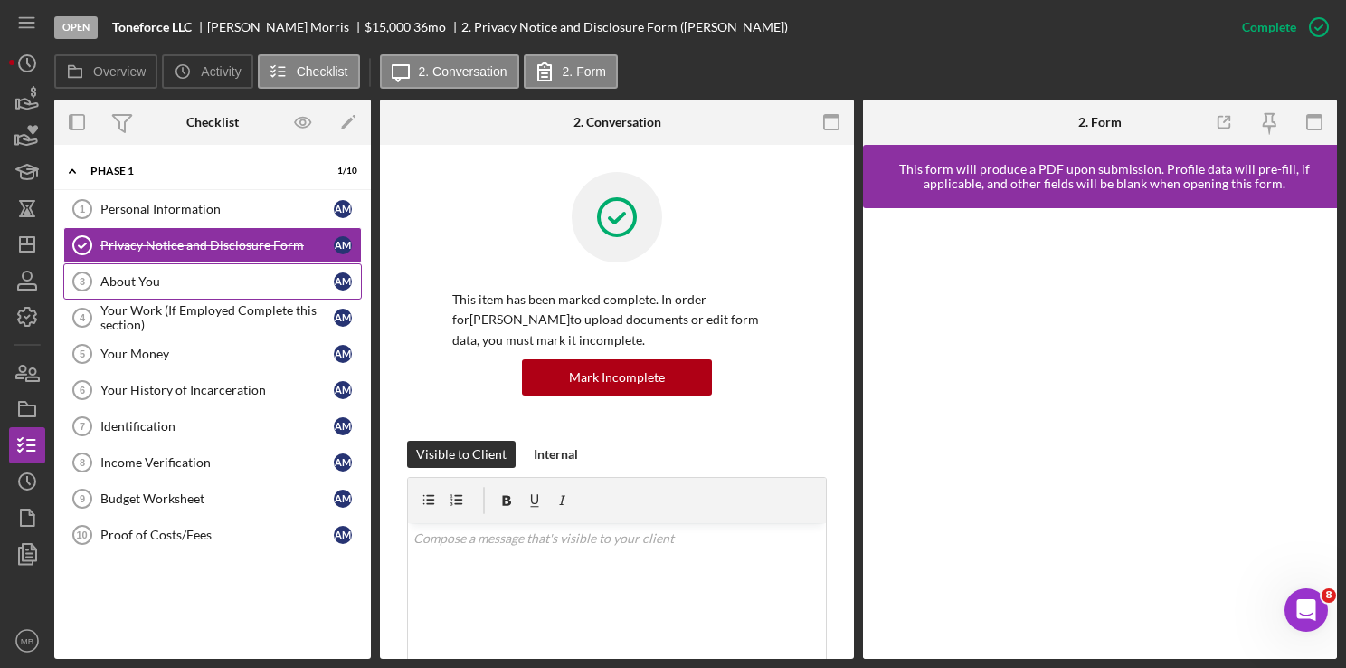
click at [180, 279] on div "About You" at bounding box center [216, 281] width 233 height 14
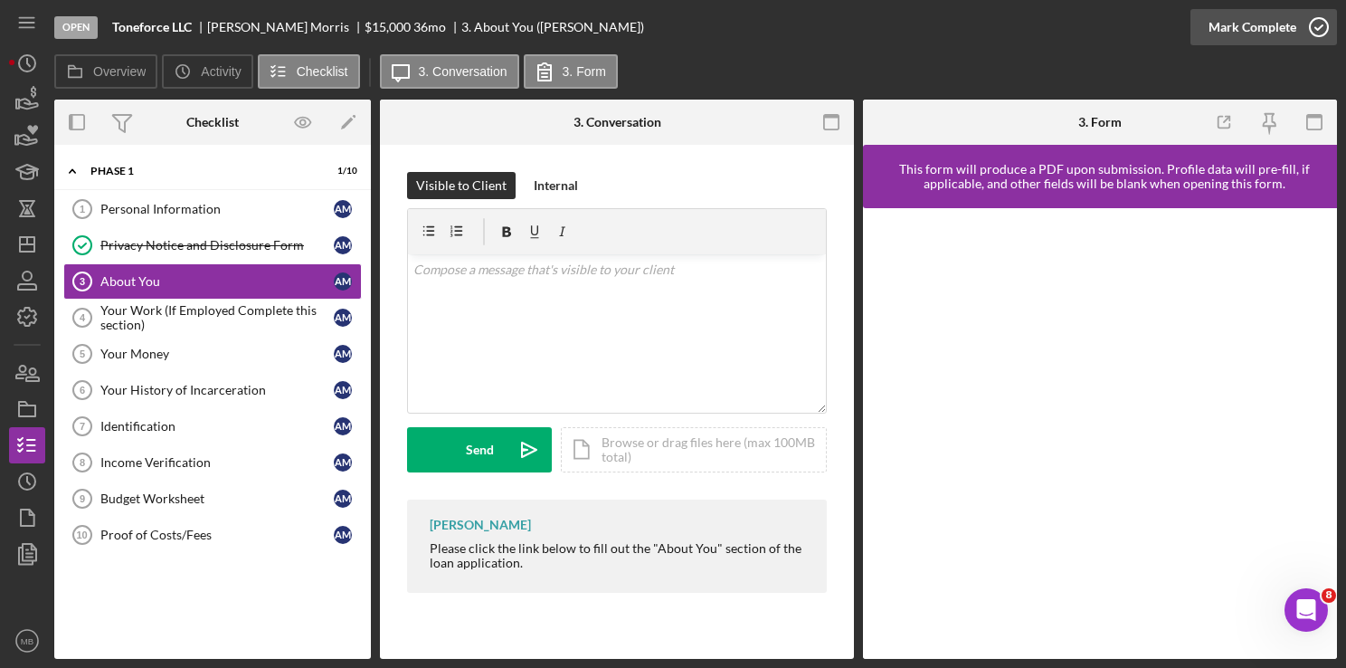
click at [1322, 30] on icon "button" at bounding box center [1318, 27] width 45 height 45
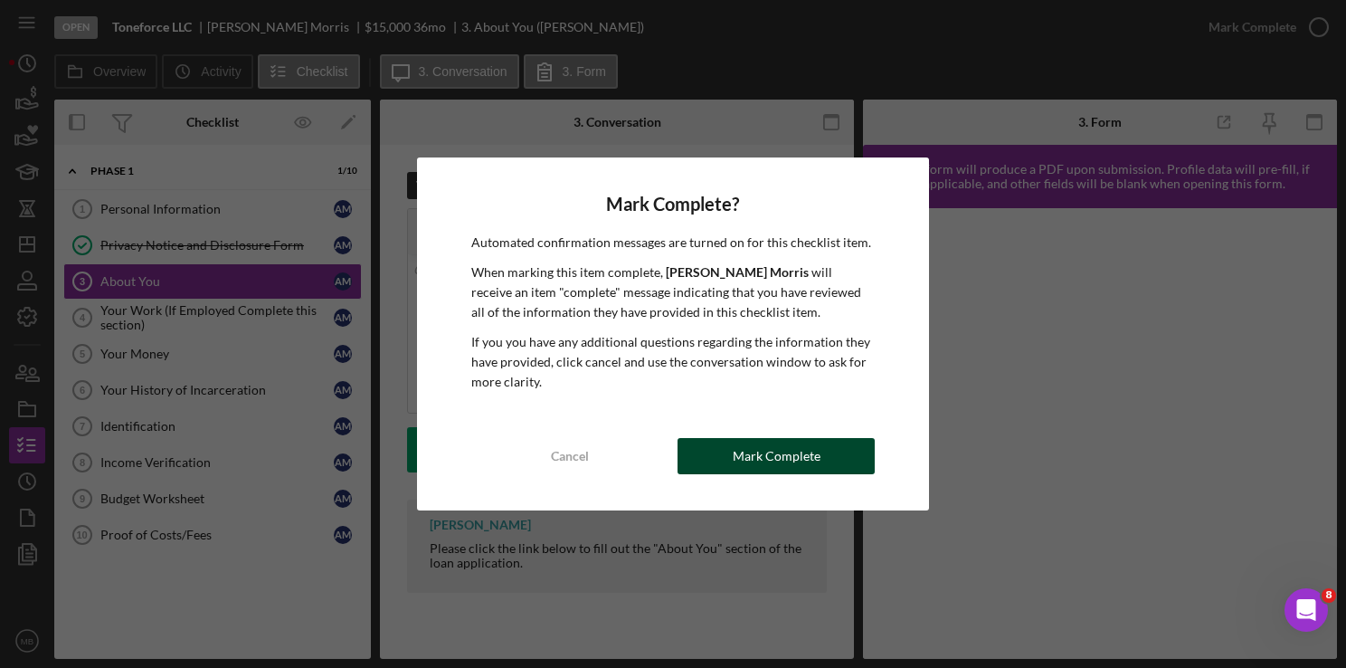
click at [762, 464] on div "Mark Complete" at bounding box center [777, 456] width 88 height 36
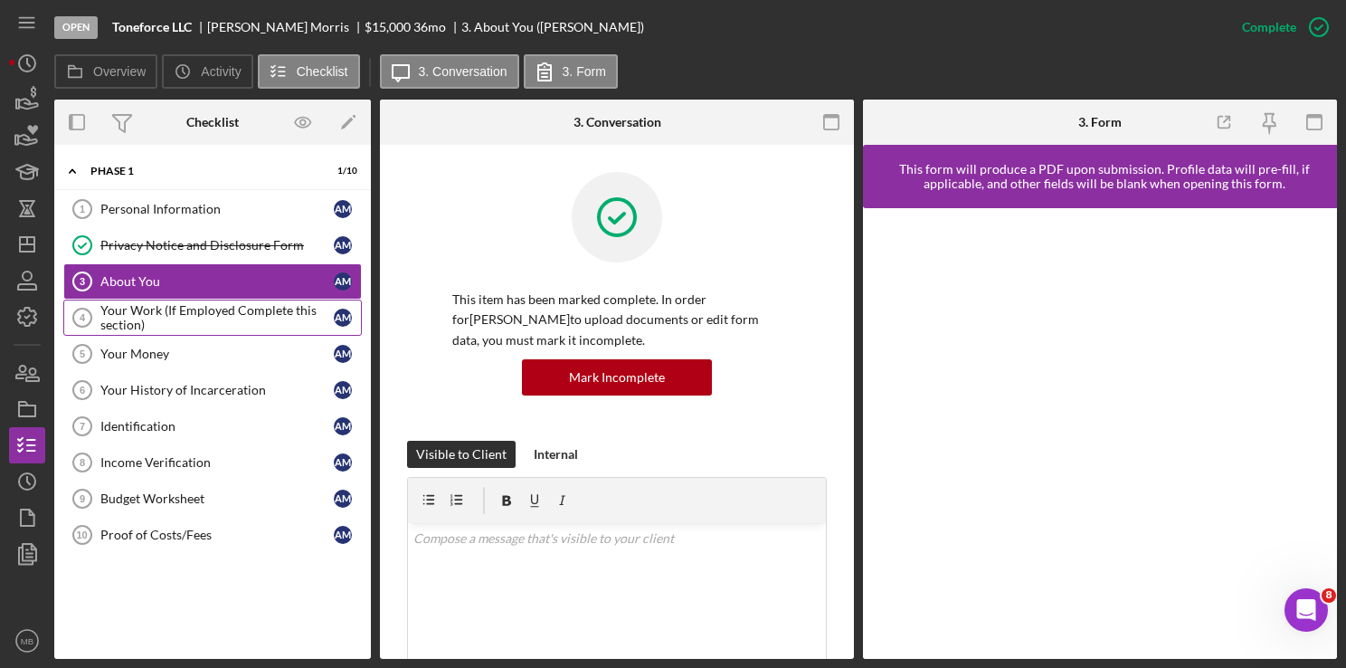
click at [257, 320] on div "Your Work (If Employed Complete this section)" at bounding box center [216, 317] width 233 height 29
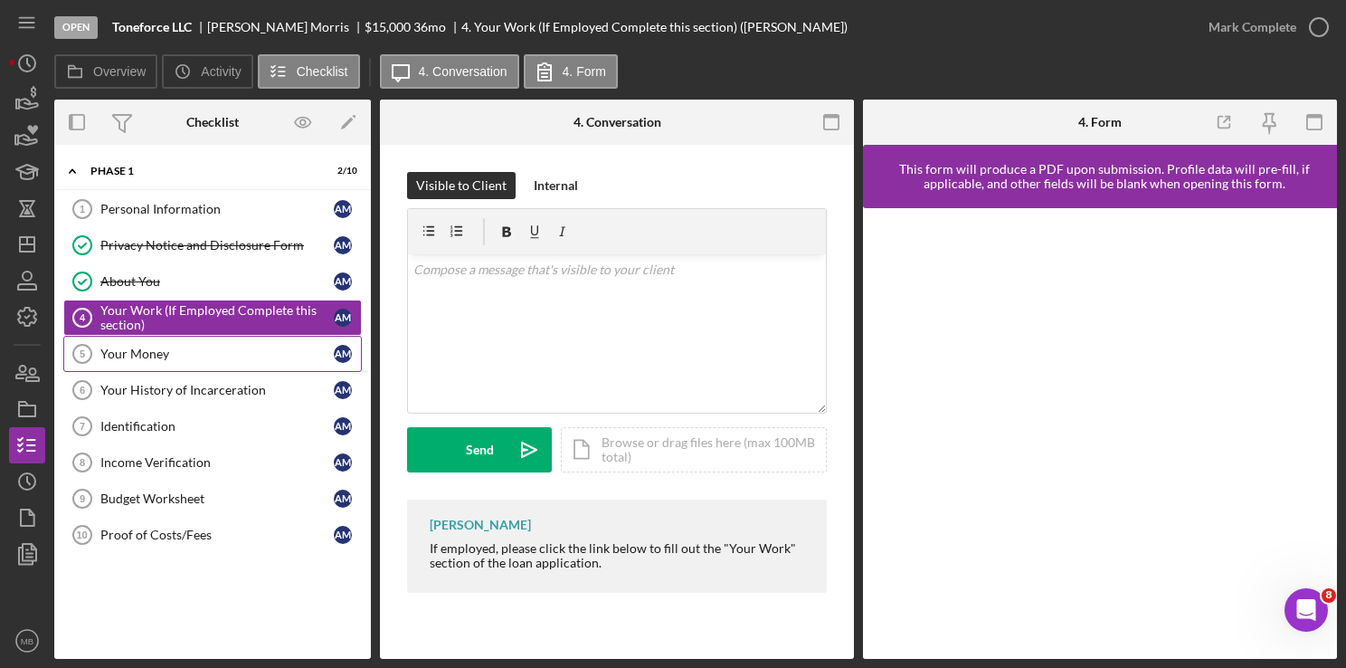
click at [129, 358] on div "Your Money" at bounding box center [216, 354] width 233 height 14
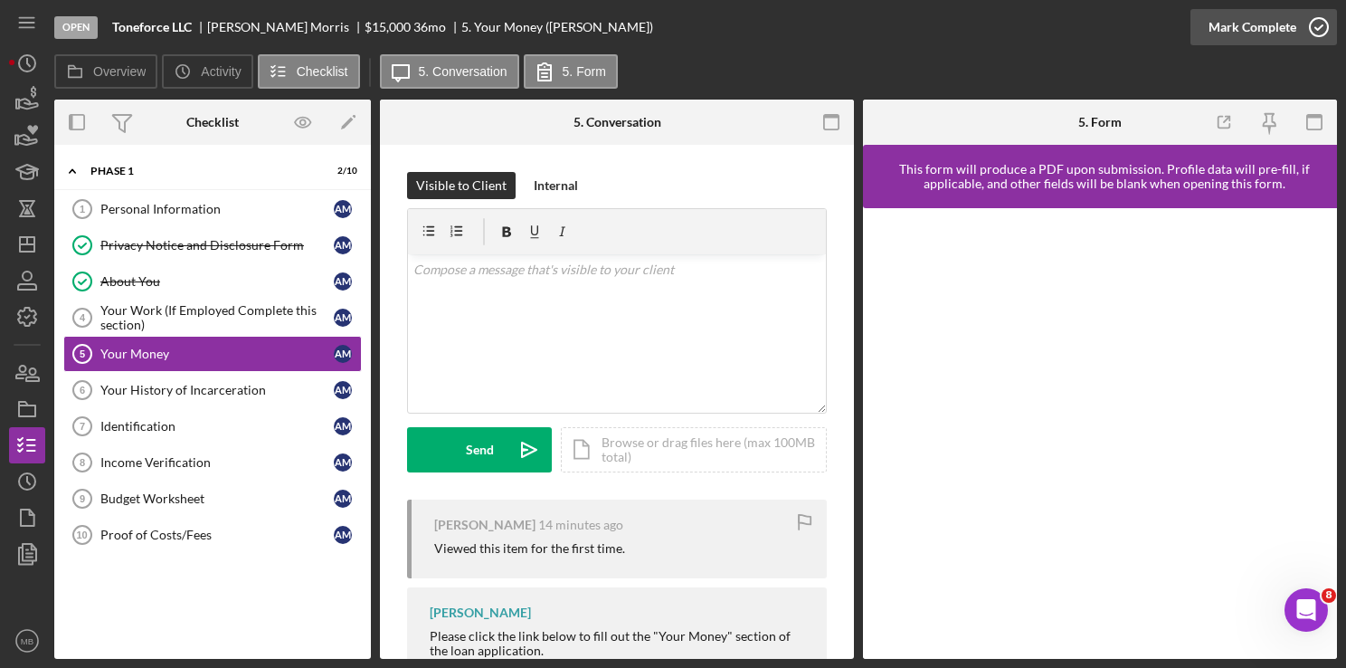
click at [1325, 31] on icon "button" at bounding box center [1318, 27] width 45 height 45
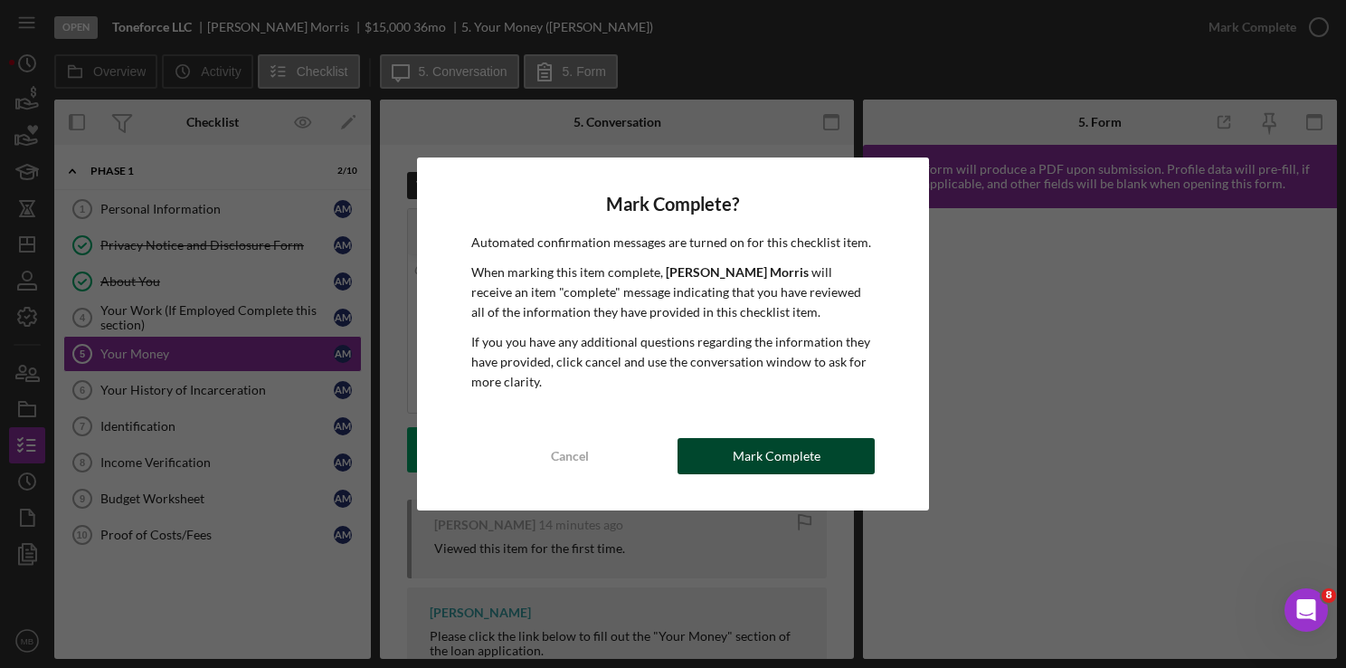
click at [767, 470] on div "Mark Complete" at bounding box center [777, 456] width 88 height 36
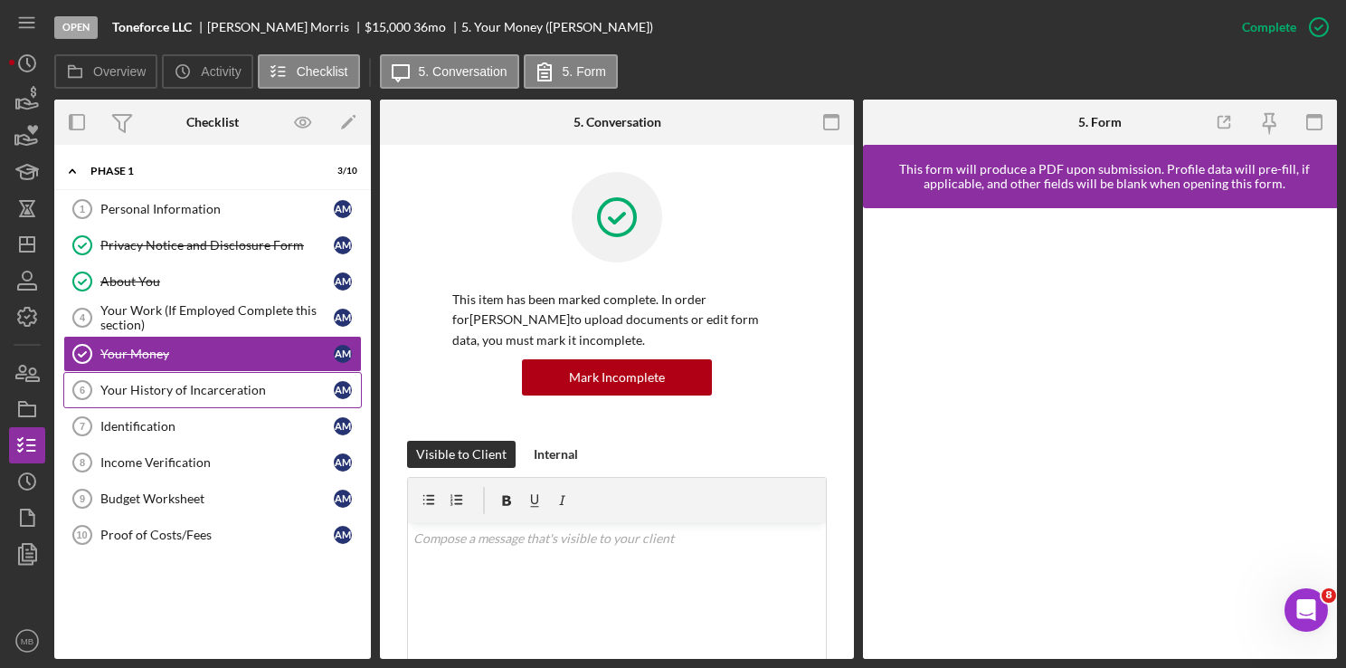
click at [226, 394] on link "Your History of Incarceration 6 Your History of Incarceration A M" at bounding box center [212, 390] width 299 height 36
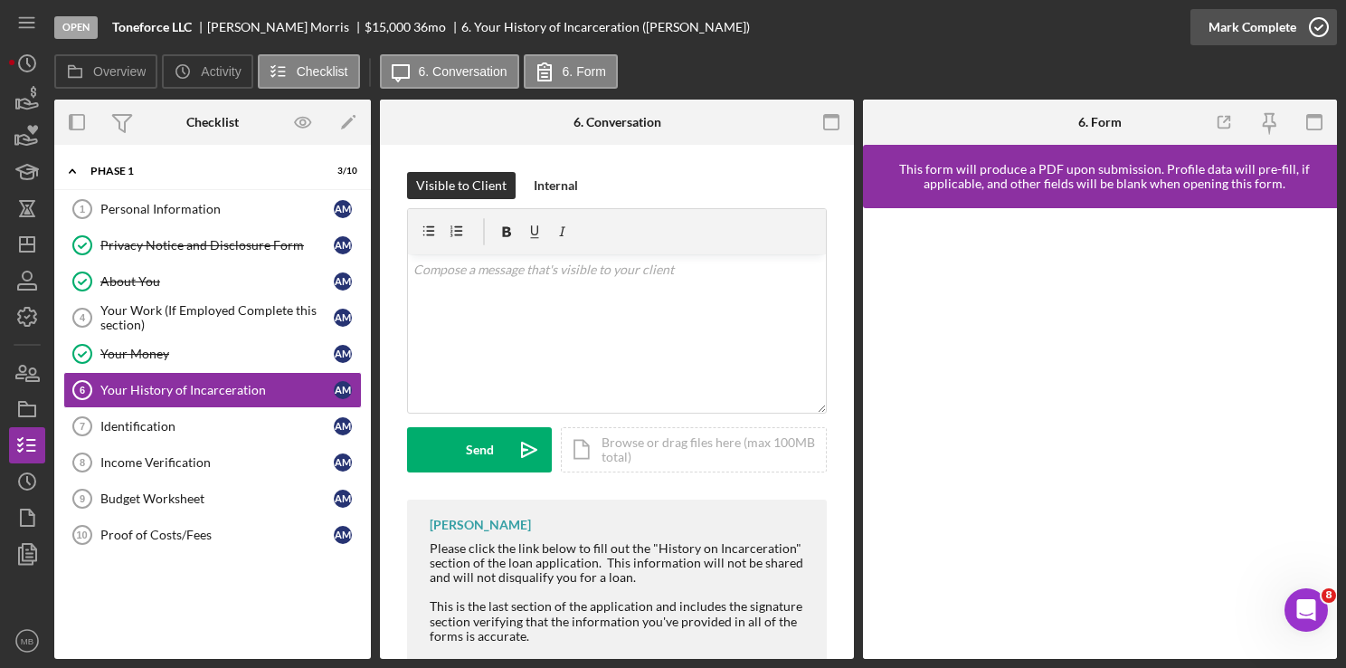
click at [1322, 31] on icon "button" at bounding box center [1318, 27] width 45 height 45
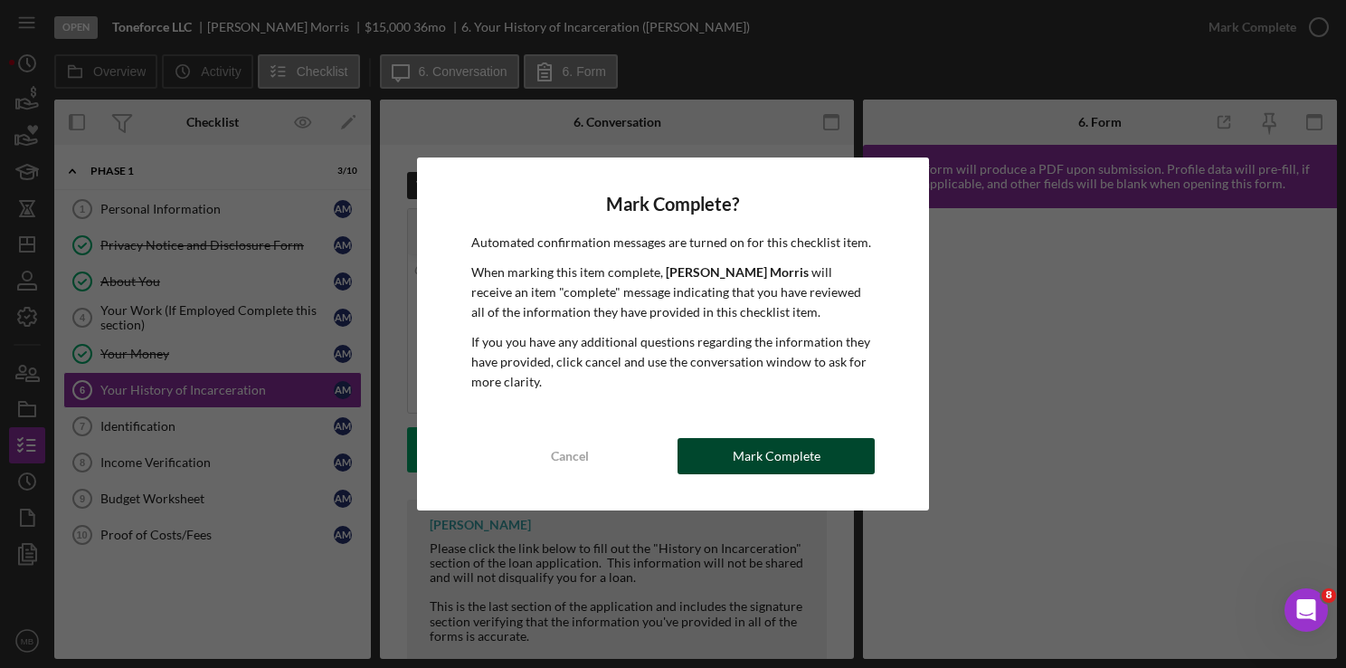
click at [767, 445] on div "Mark Complete" at bounding box center [777, 456] width 88 height 36
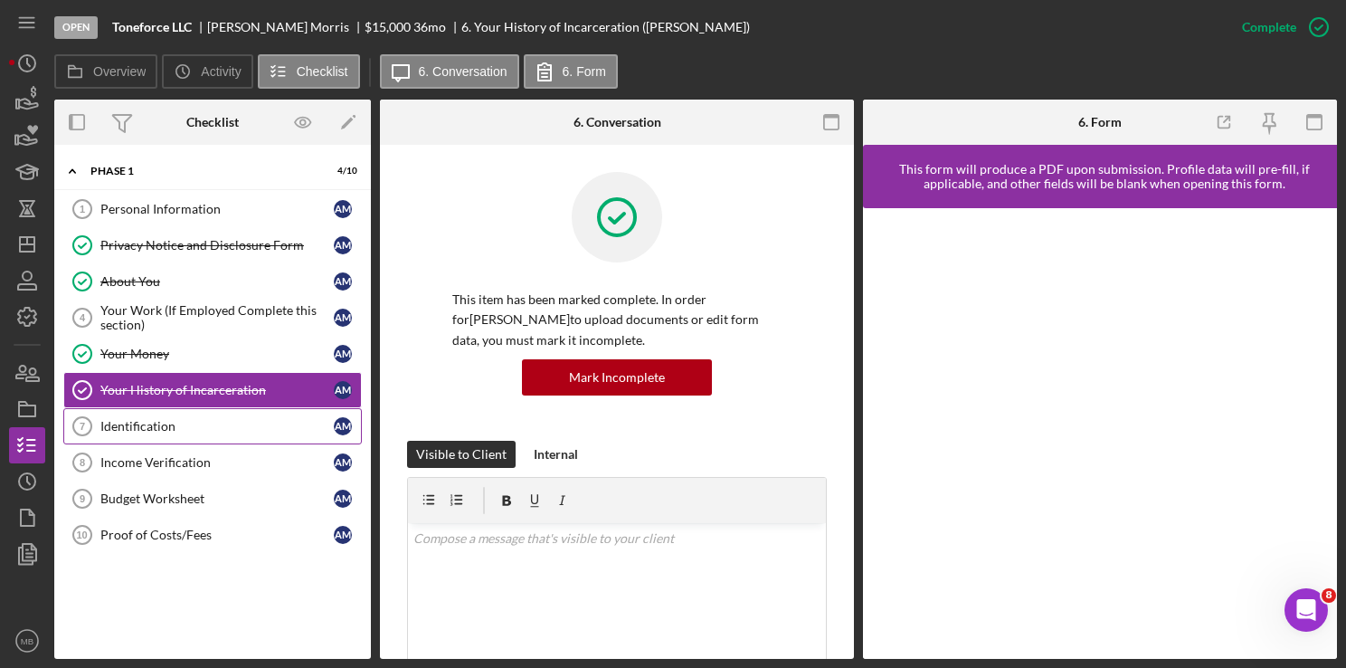
click at [141, 426] on div "Identification" at bounding box center [216, 426] width 233 height 14
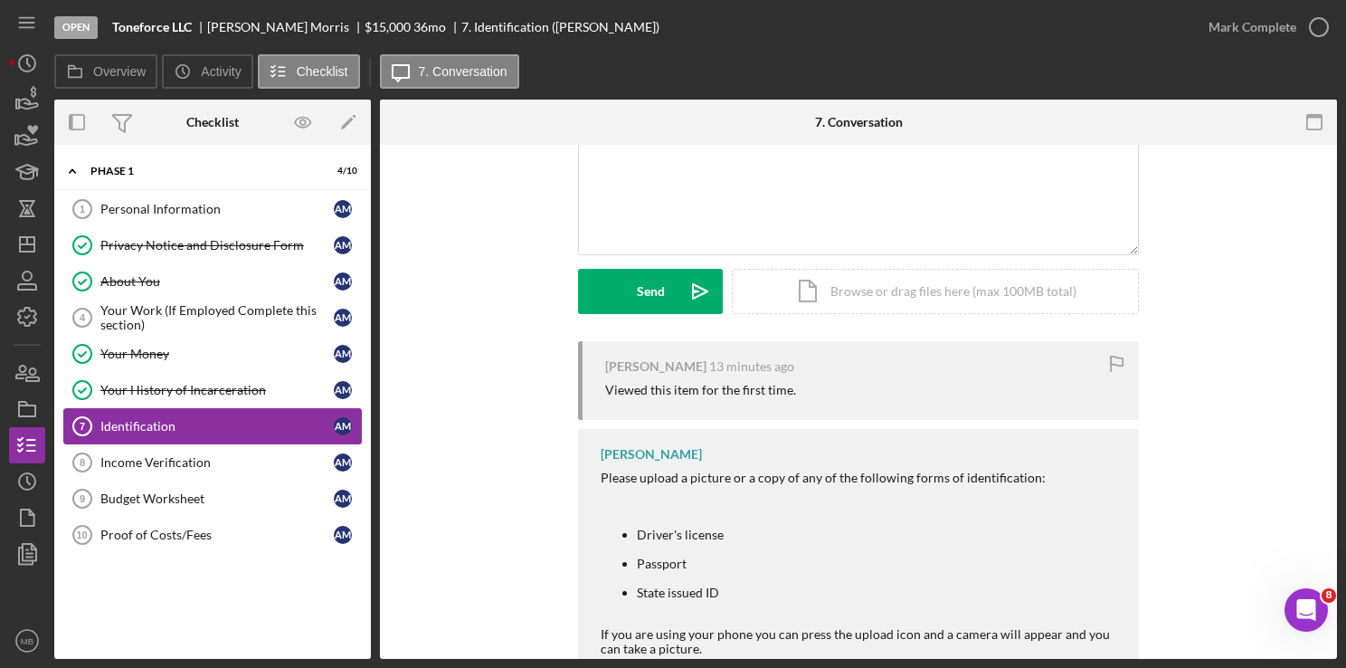
scroll to position [154, 0]
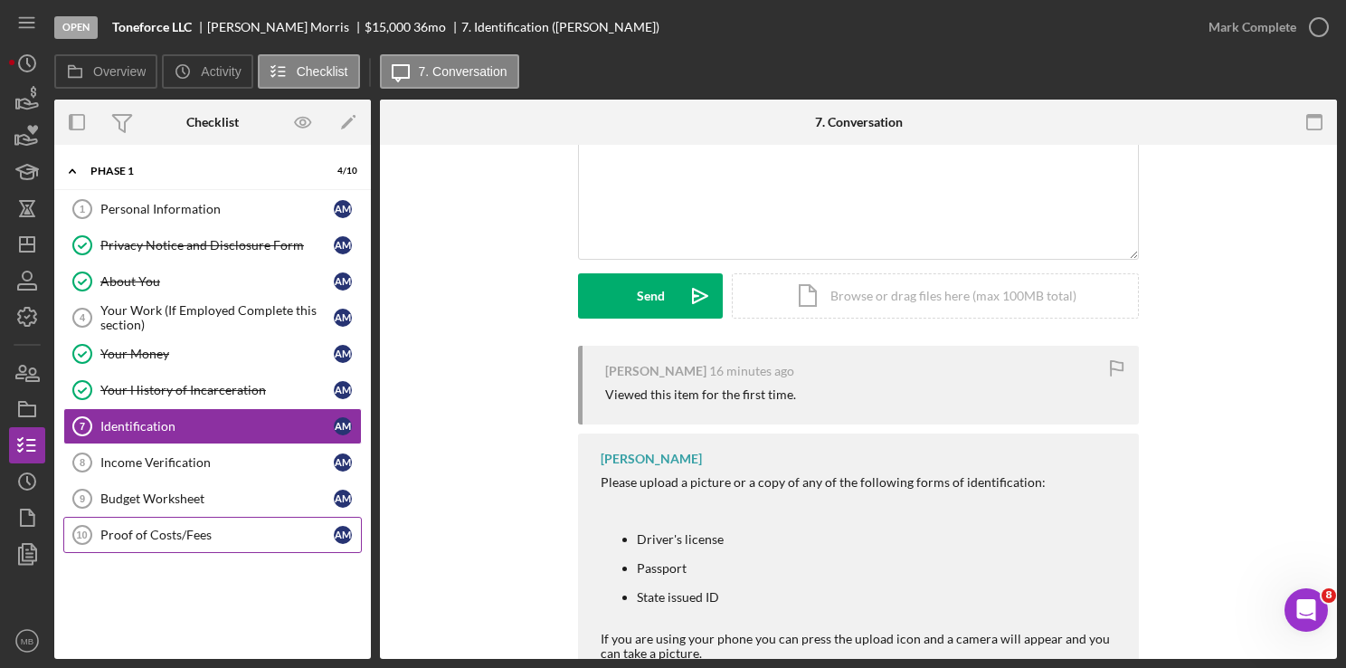
click at [180, 527] on div "Proof of Costs/Fees" at bounding box center [216, 534] width 233 height 14
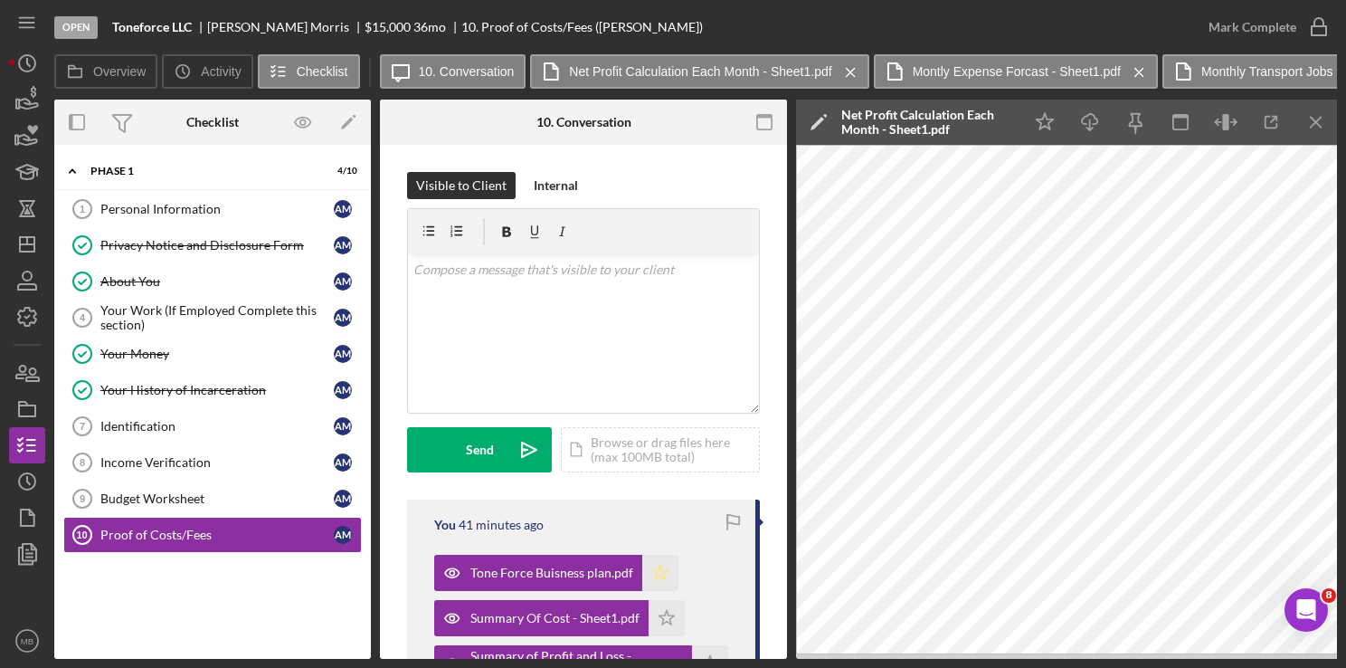
click at [654, 575] on icon "Icon/Star" at bounding box center [660, 573] width 36 height 36
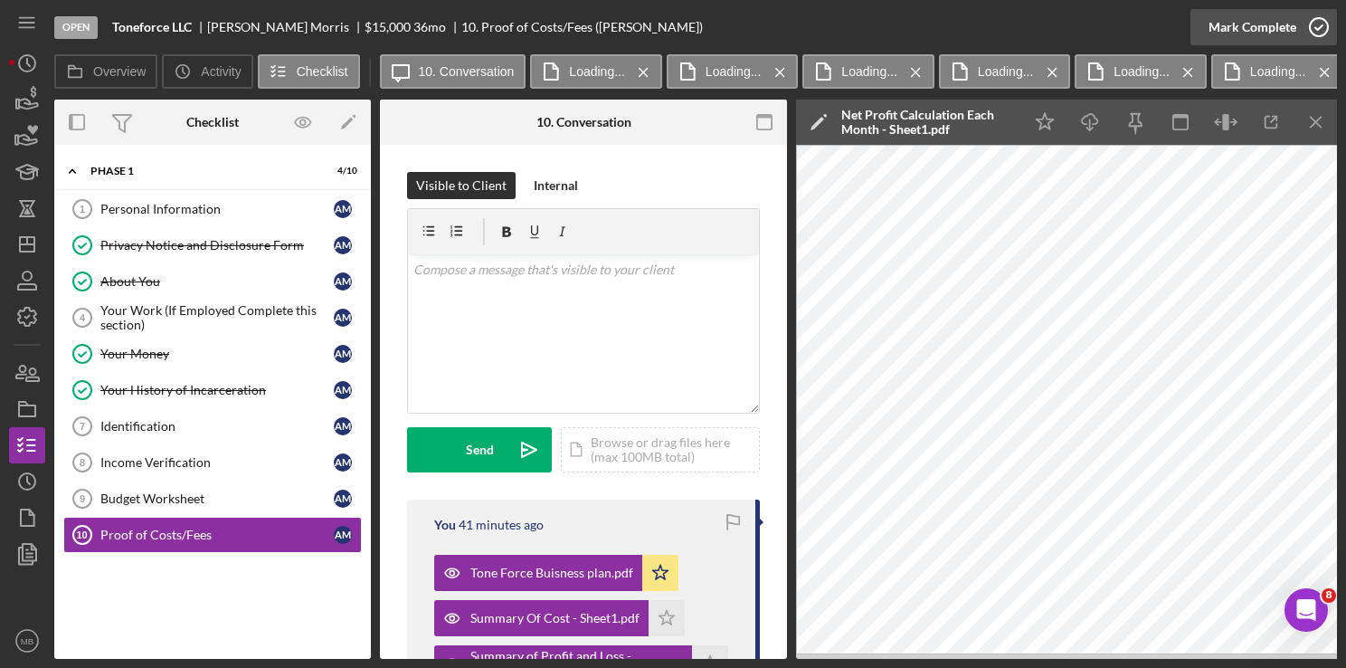
click at [1315, 26] on icon "button" at bounding box center [1318, 27] width 45 height 45
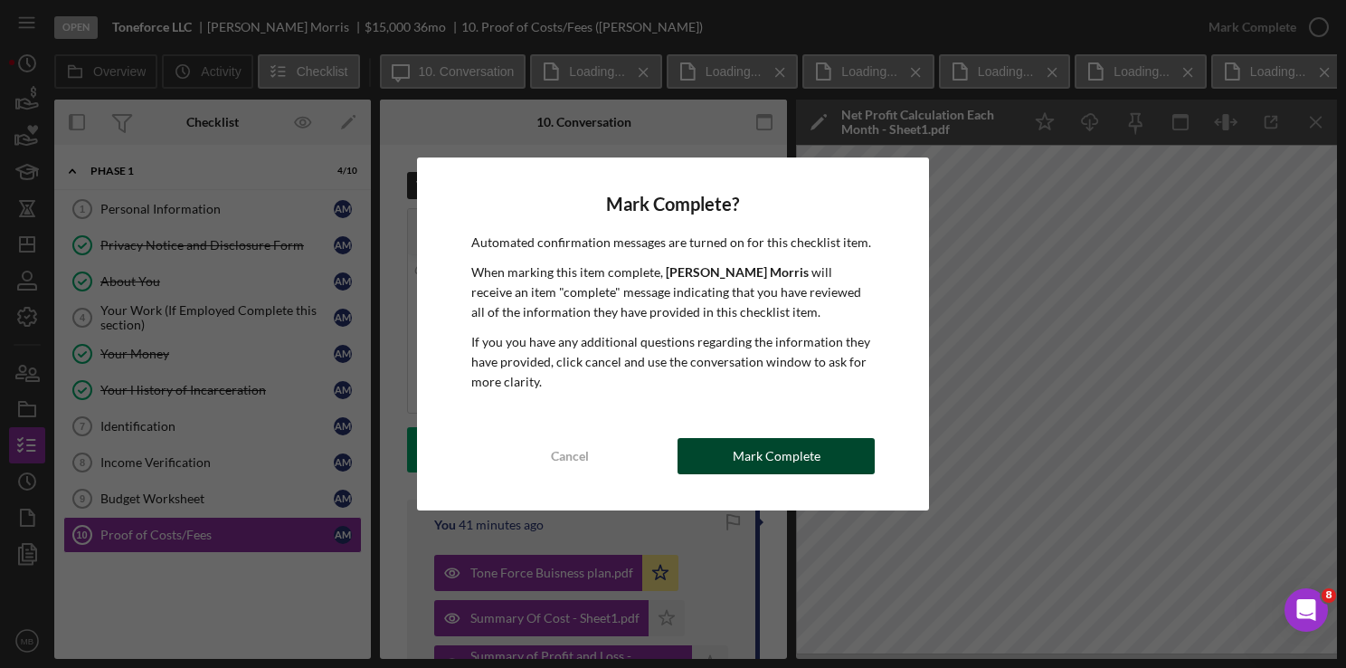
click at [798, 444] on div "Mark Complete" at bounding box center [777, 456] width 88 height 36
